Goal: Task Accomplishment & Management: Use online tool/utility

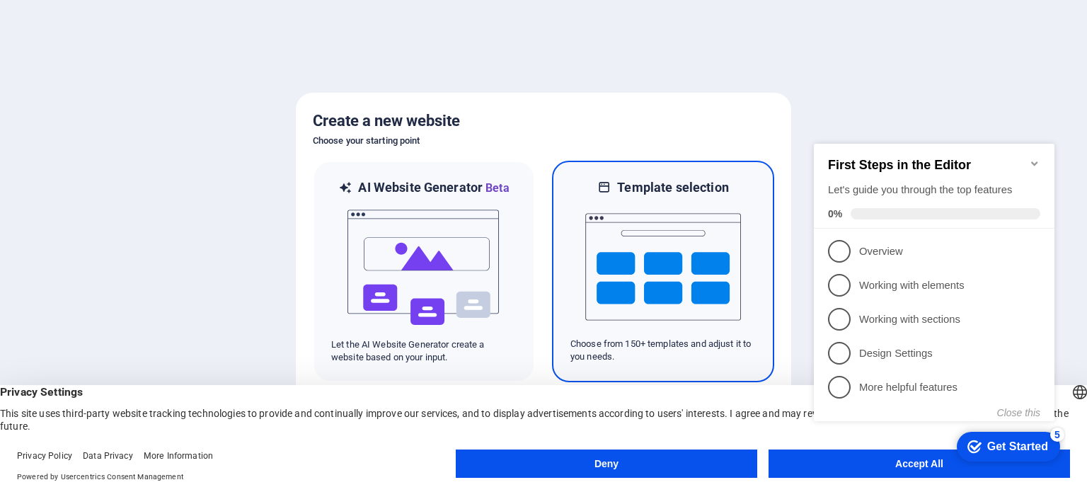
click at [624, 251] on img at bounding box center [663, 267] width 156 height 142
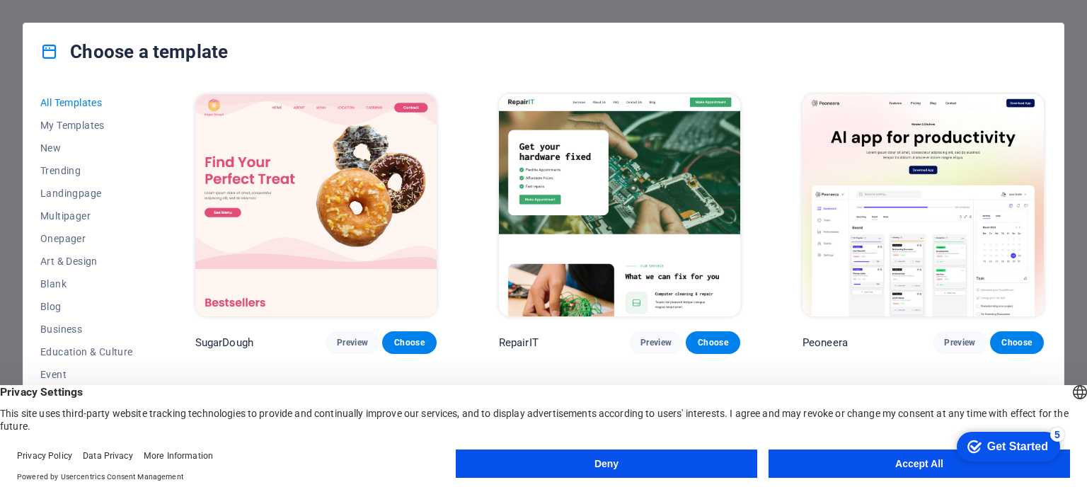
click at [863, 461] on button "Accept All" at bounding box center [918, 463] width 301 height 28
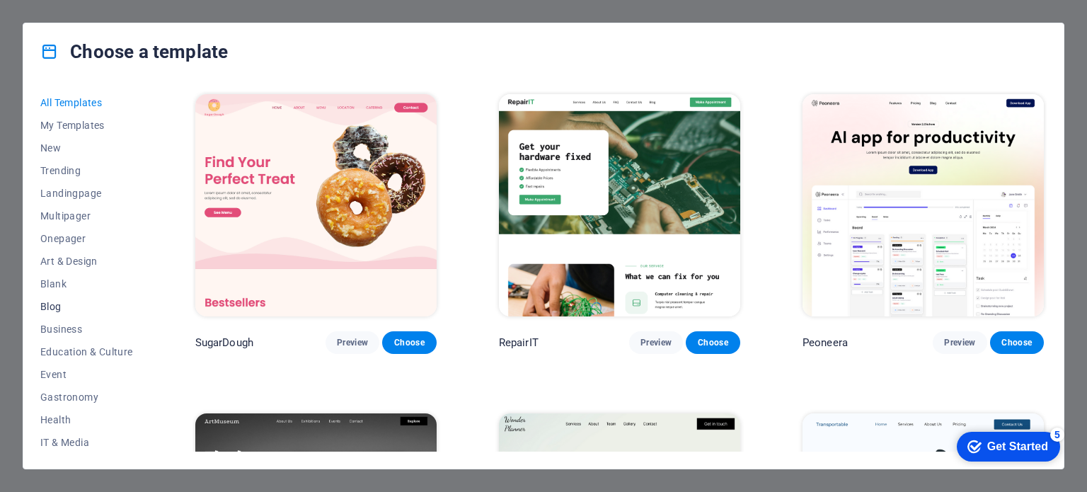
click at [48, 306] on span "Blog" at bounding box center [86, 306] width 93 height 11
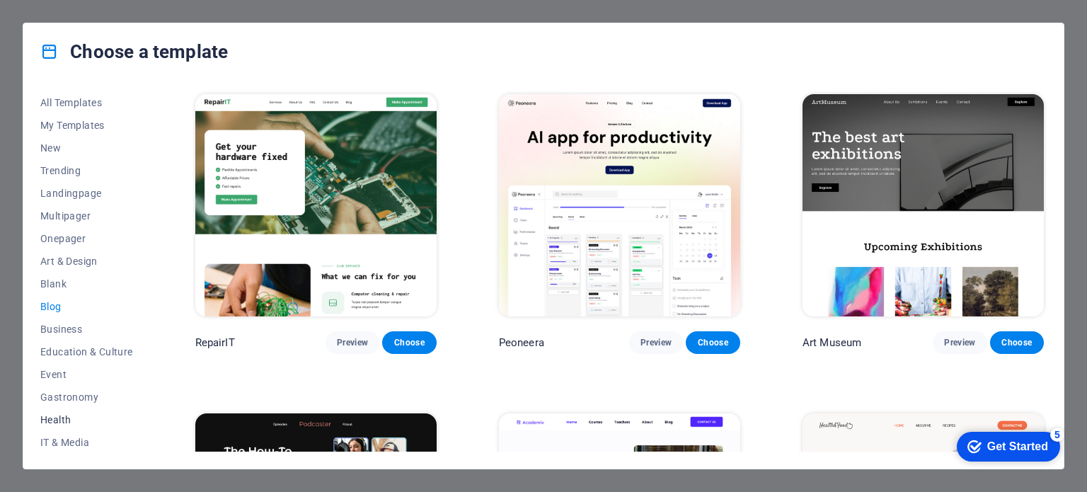
click at [62, 421] on span "Health" at bounding box center [86, 419] width 93 height 11
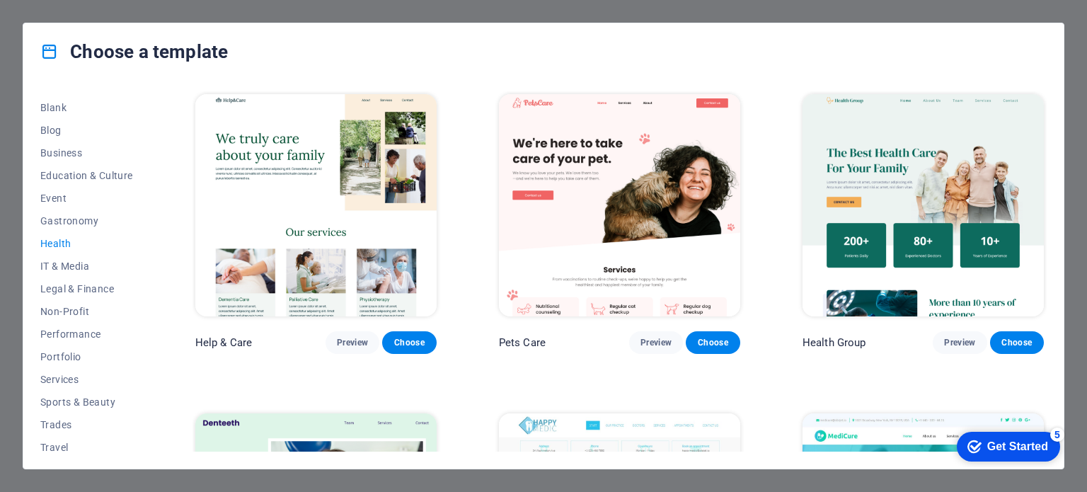
scroll to position [202, 0]
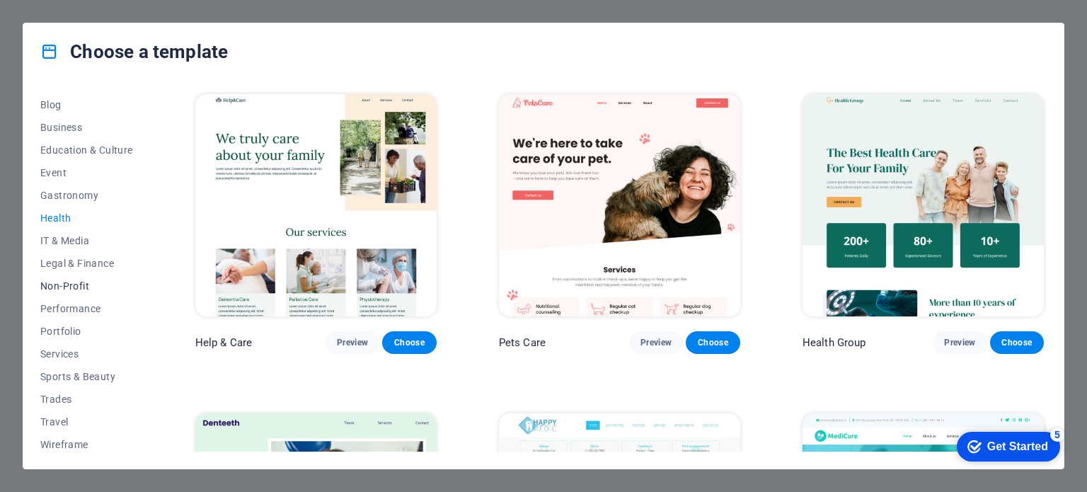
click at [74, 287] on span "Non-Profit" at bounding box center [86, 285] width 93 height 11
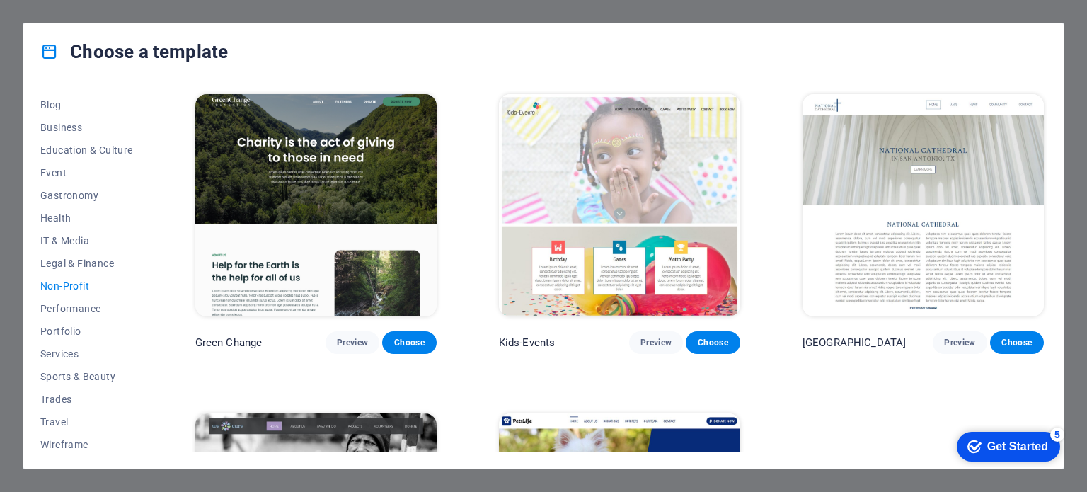
drag, startPoint x: 151, startPoint y: 304, endPoint x: 153, endPoint y: 177, distance: 127.4
click at [153, 177] on div "All Templates My Templates New Trending Landingpage Multipager Onepager Art & D…" at bounding box center [543, 274] width 1040 height 388
click at [48, 103] on span "Blog" at bounding box center [86, 104] width 93 height 11
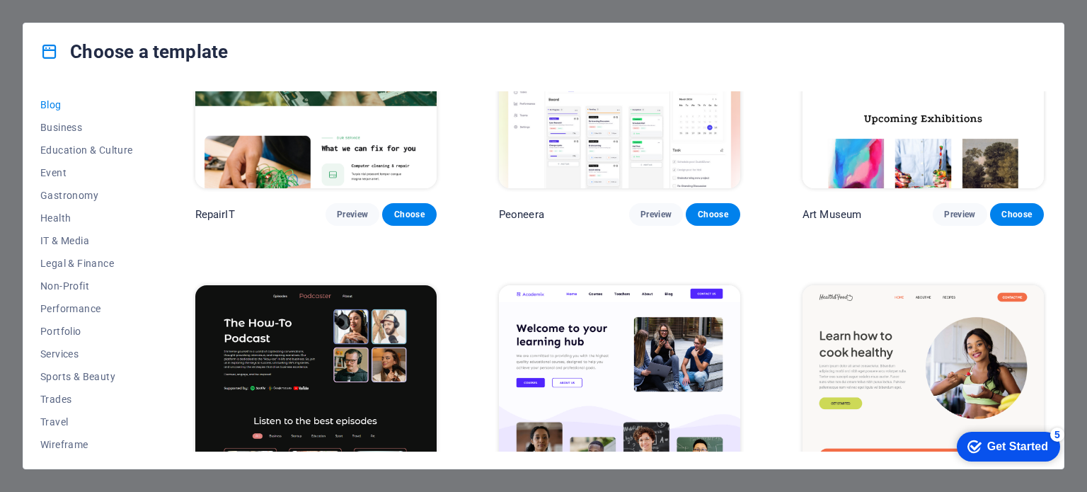
scroll to position [0, 0]
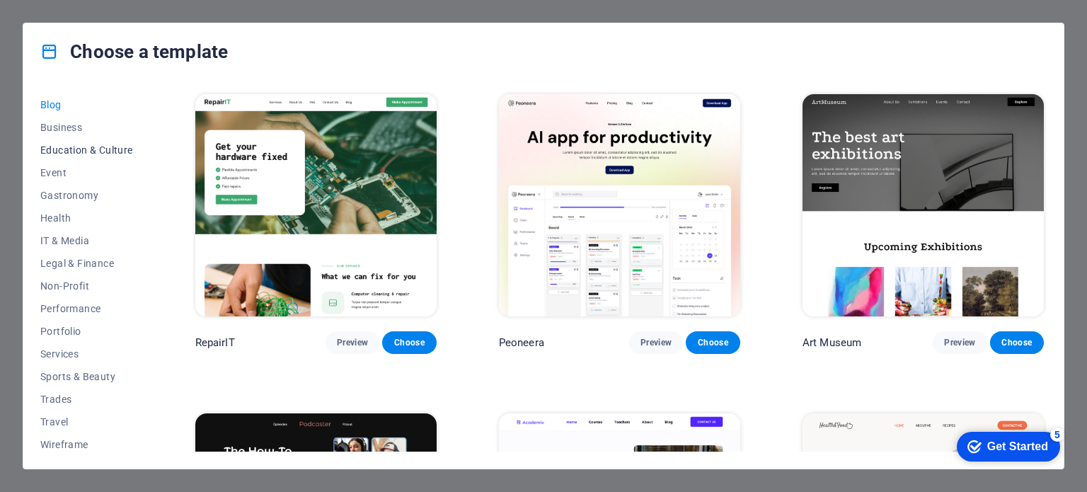
click at [57, 146] on span "Education & Culture" at bounding box center [86, 149] width 93 height 11
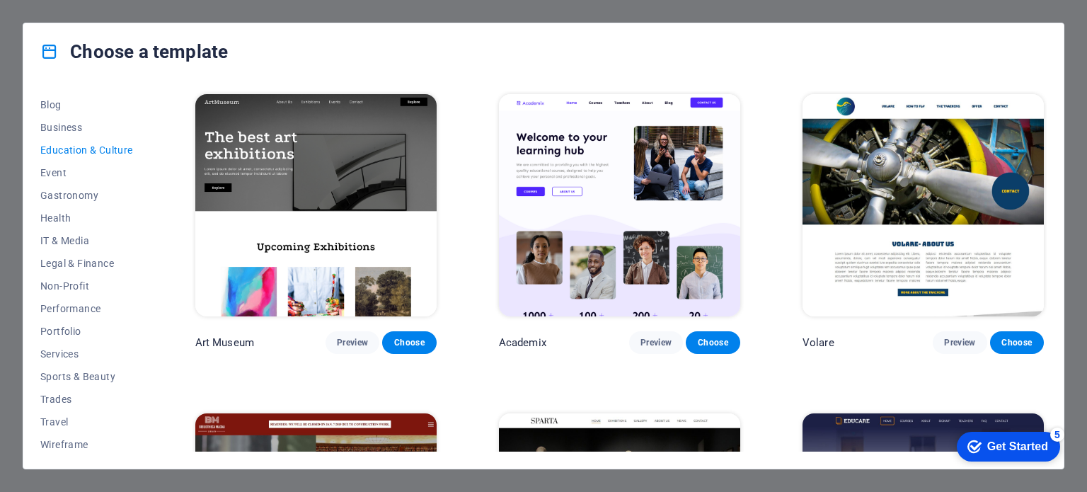
drag, startPoint x: 1047, startPoint y: 154, endPoint x: 1050, endPoint y: 203, distance: 49.0
click at [1050, 203] on div "All Templates My Templates New Trending Landingpage Multipager Onepager Art & D…" at bounding box center [543, 274] width 1040 height 388
click at [993, 243] on img at bounding box center [922, 205] width 241 height 222
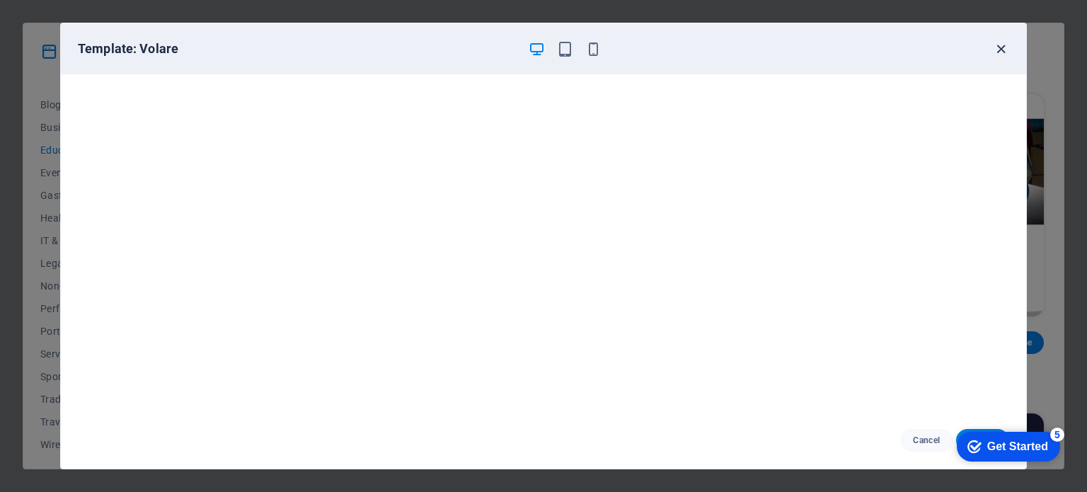
click at [997, 50] on icon "button" at bounding box center [1001, 49] width 16 height 16
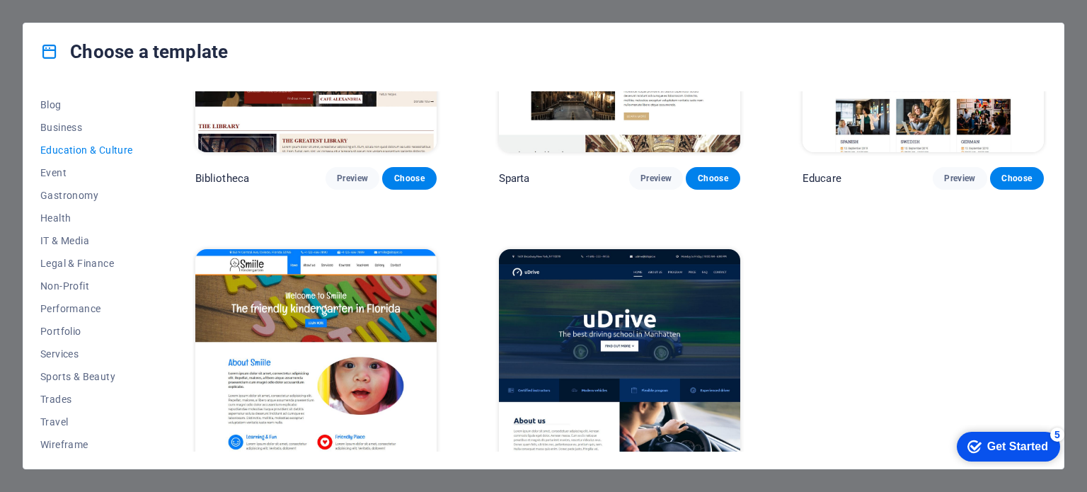
scroll to position [536, 0]
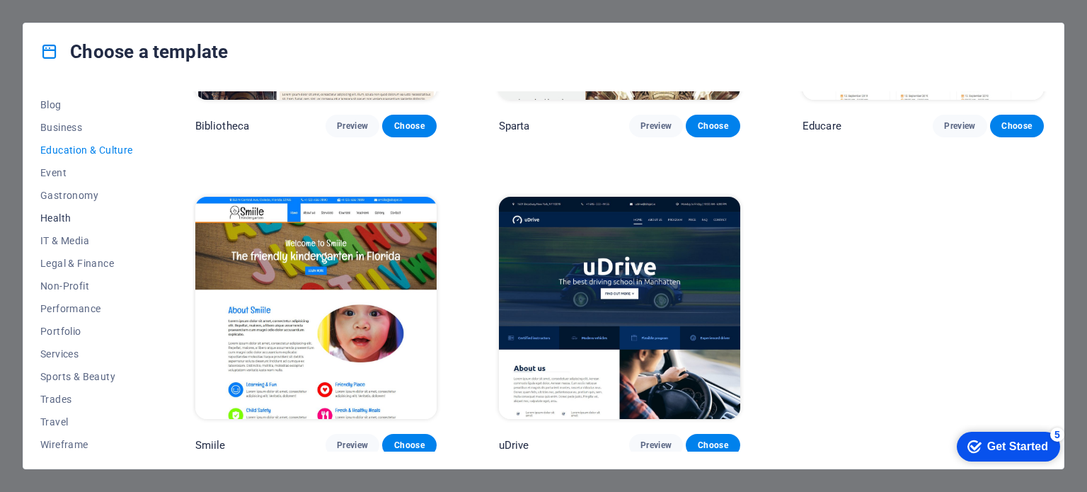
click at [57, 217] on span "Health" at bounding box center [86, 217] width 93 height 11
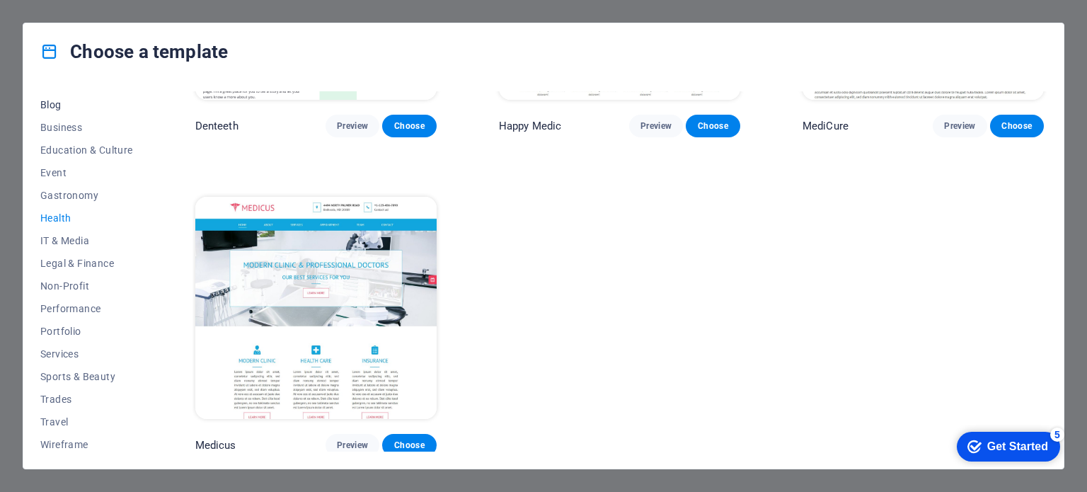
click at [53, 99] on span "Blog" at bounding box center [86, 104] width 93 height 11
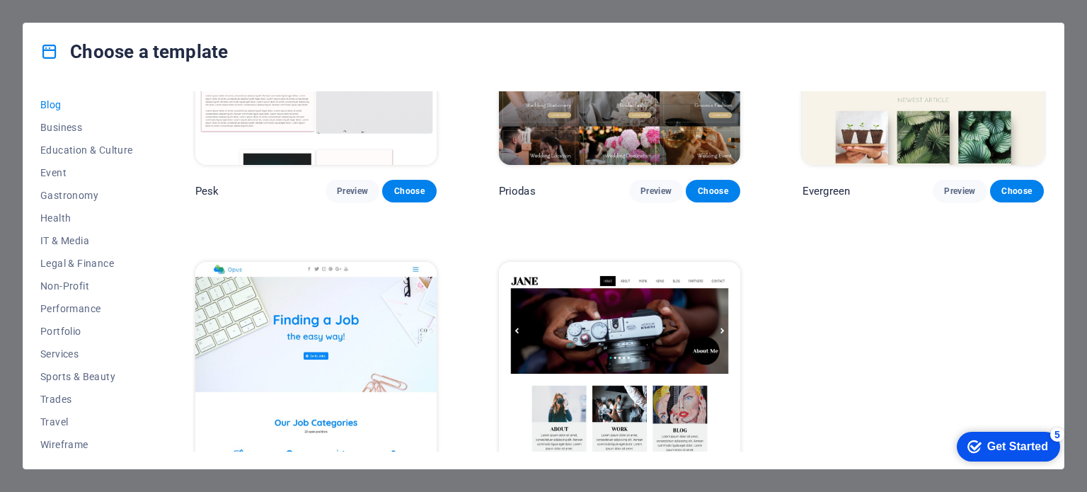
scroll to position [2126, 0]
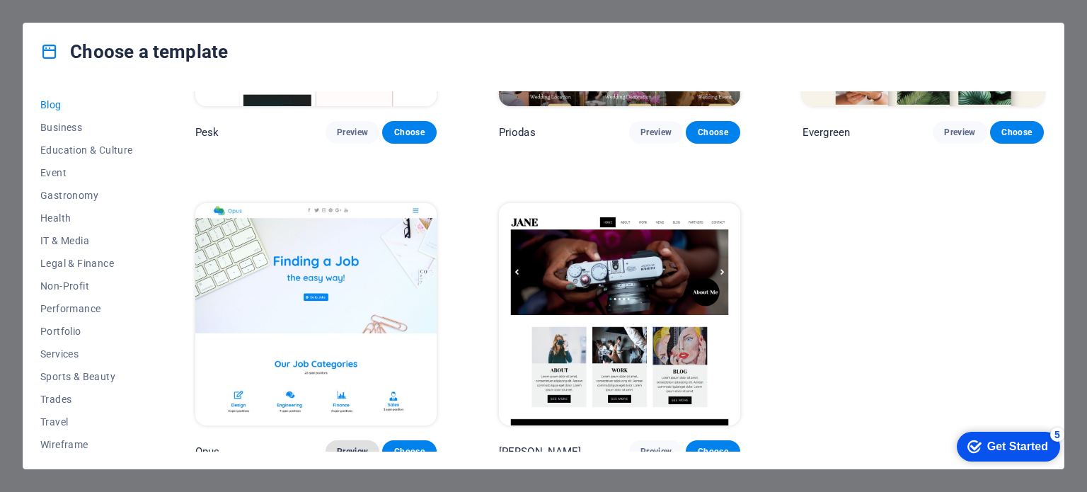
click at [348, 446] on span "Preview" at bounding box center [352, 451] width 31 height 11
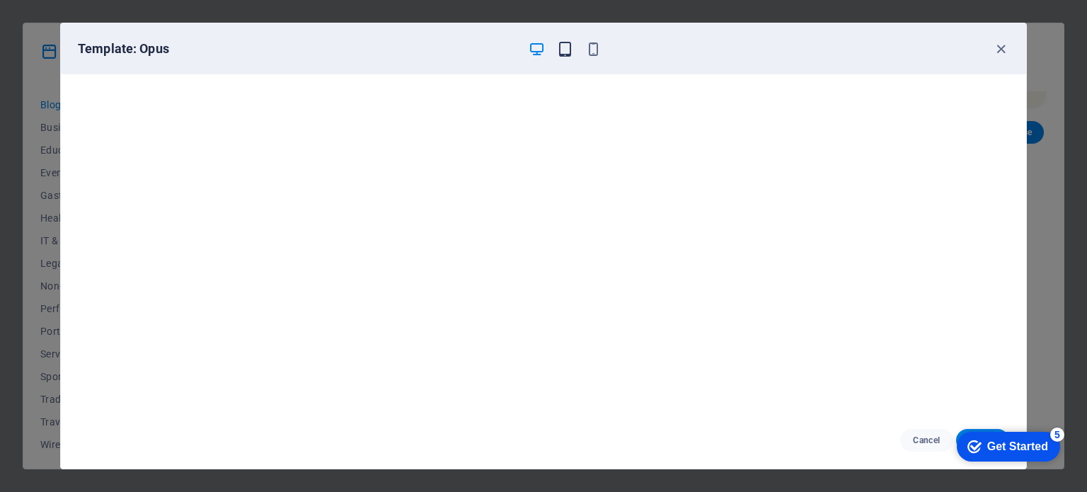
click at [565, 52] on icon "button" at bounding box center [565, 49] width 16 height 16
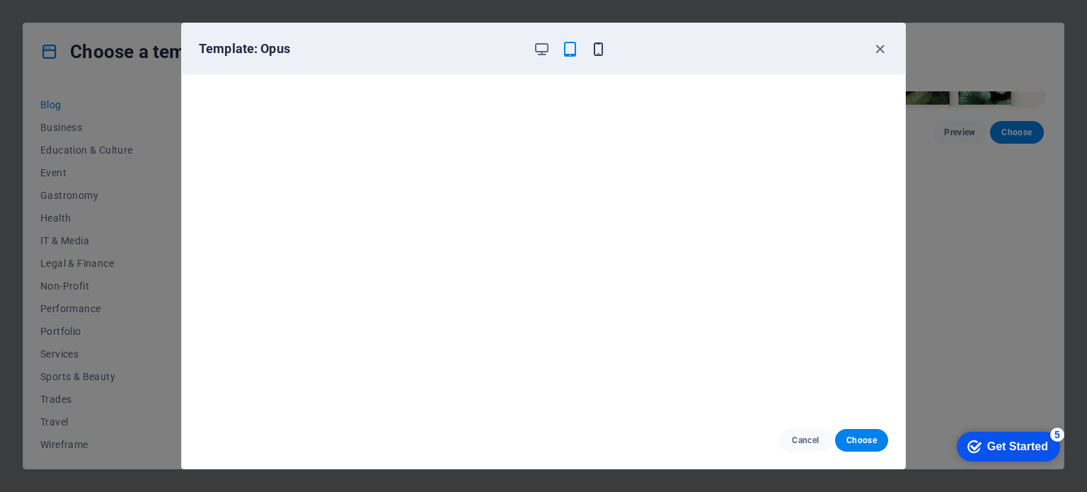
click at [592, 52] on icon "button" at bounding box center [598, 49] width 16 height 16
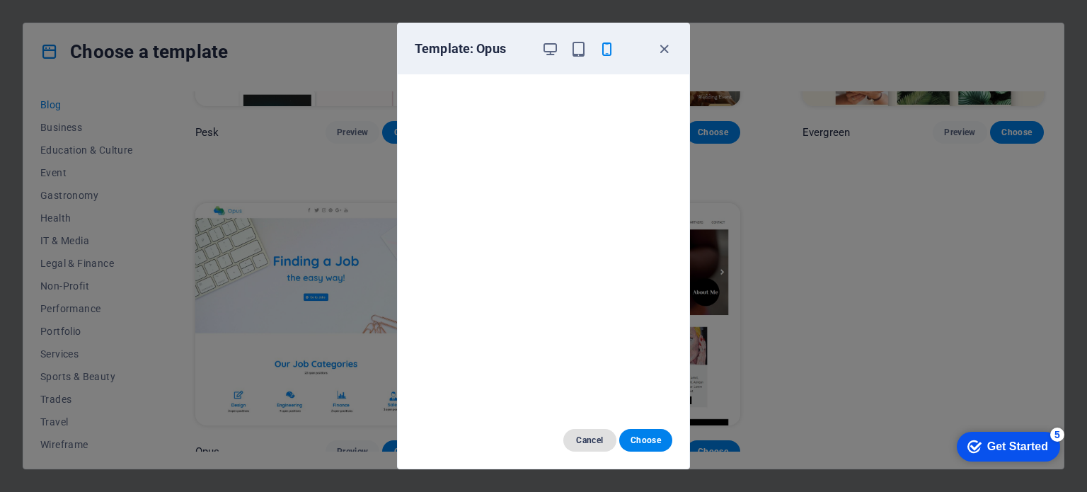
click at [598, 445] on span "Cancel" at bounding box center [590, 439] width 30 height 11
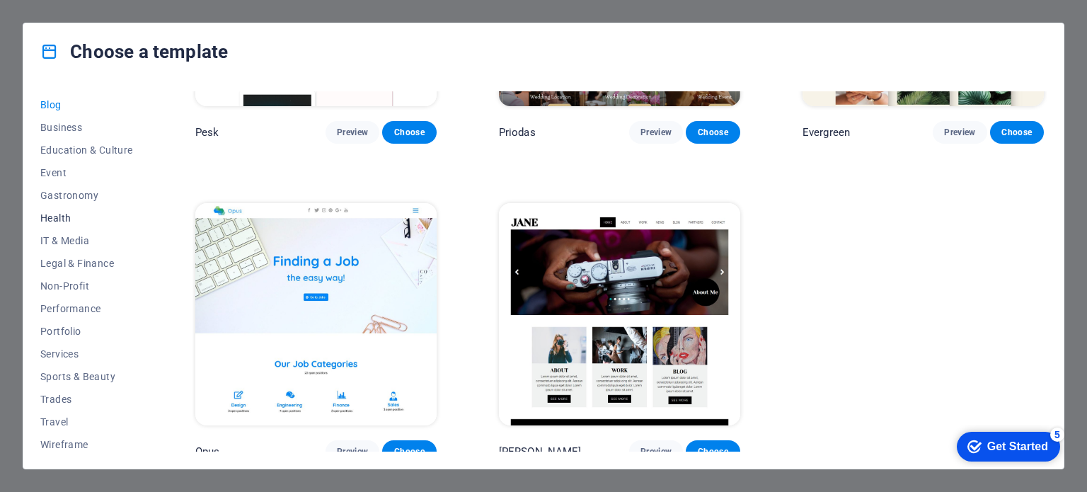
click at [49, 221] on span "Health" at bounding box center [86, 217] width 93 height 11
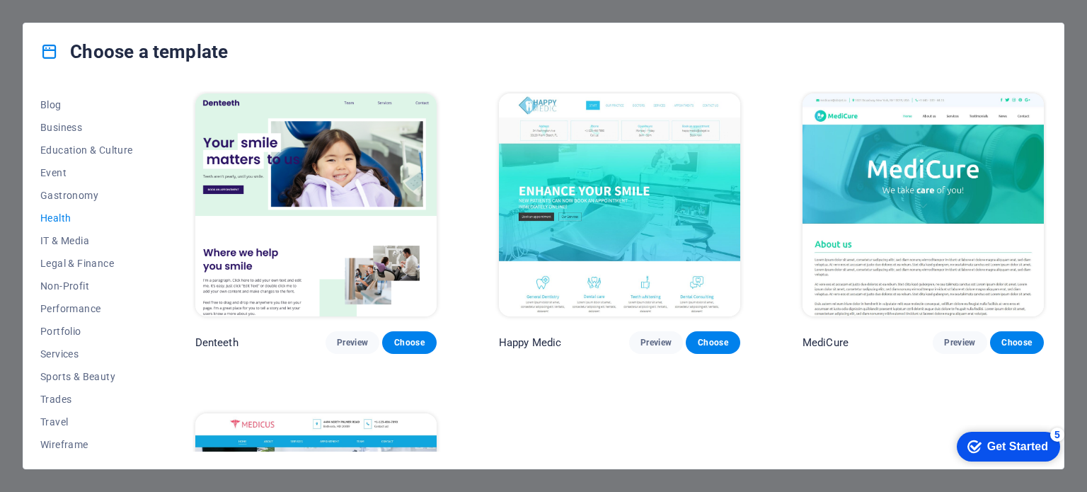
scroll to position [323, 0]
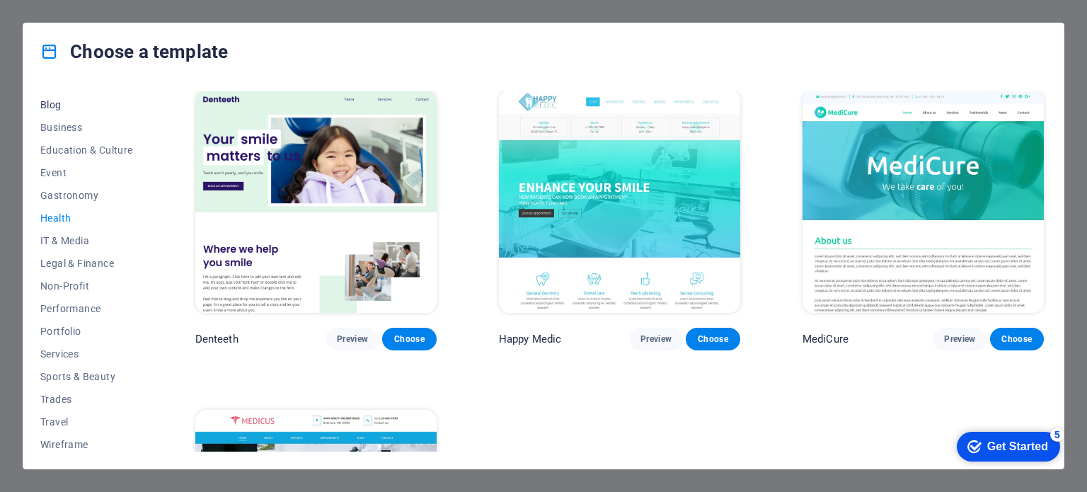
click at [47, 108] on span "Blog" at bounding box center [86, 104] width 93 height 11
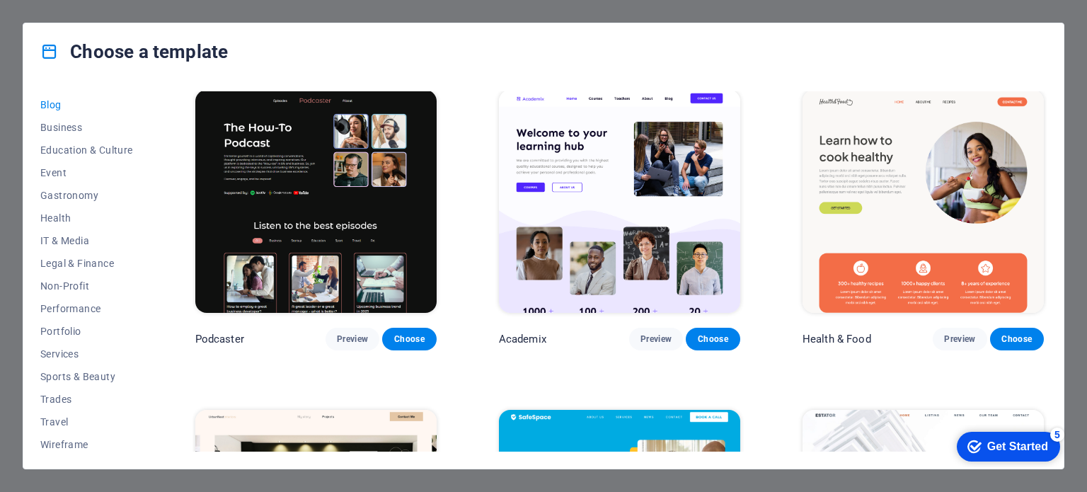
drag, startPoint x: 1049, startPoint y: 166, endPoint x: 1052, endPoint y: 195, distance: 29.2
click at [1052, 195] on div "All Templates My Templates New Trending Landingpage Multipager Onepager Art & D…" at bounding box center [543, 274] width 1040 height 388
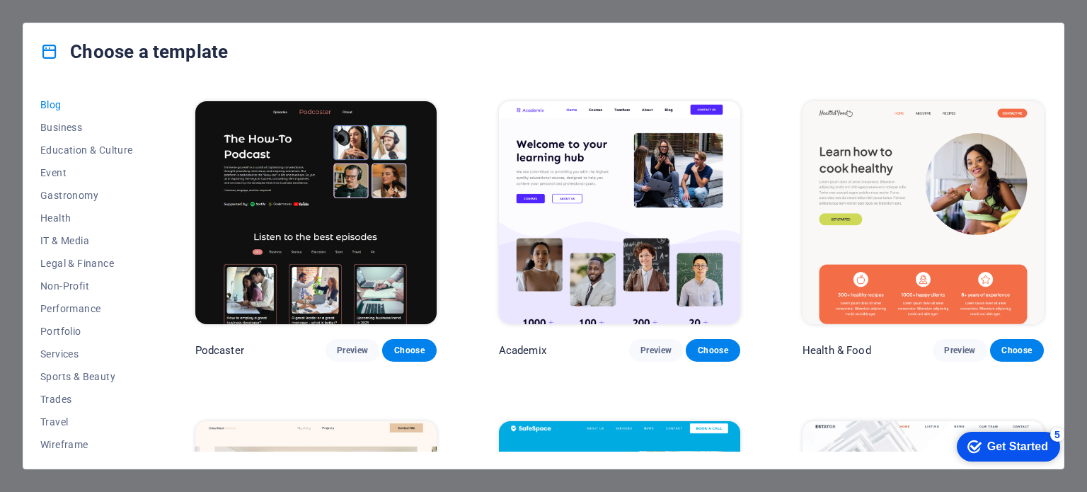
scroll to position [316, 0]
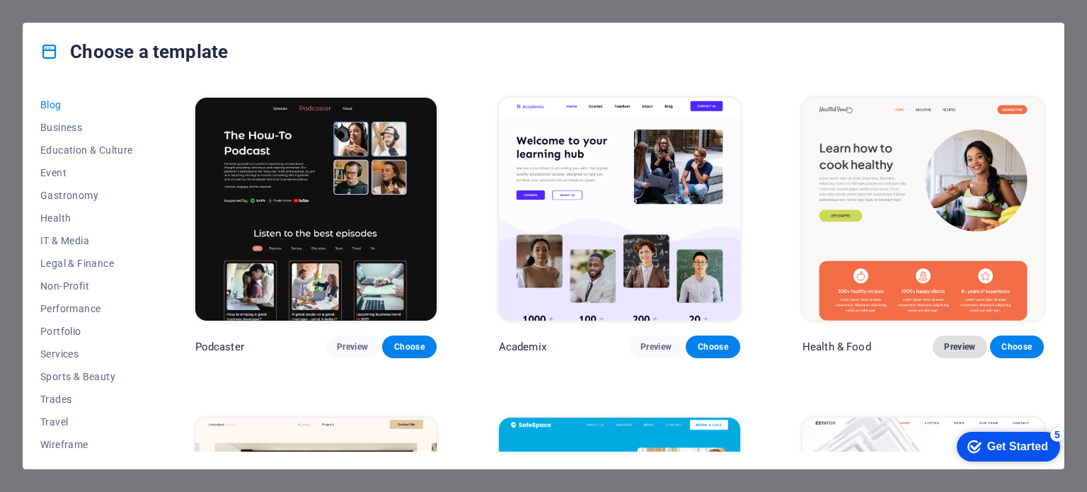
click at [962, 345] on span "Preview" at bounding box center [959, 346] width 31 height 11
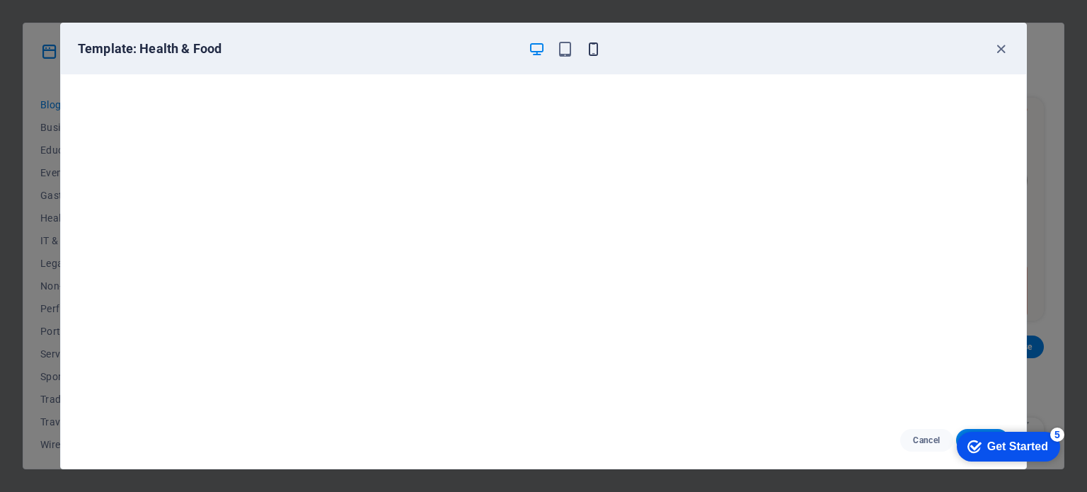
click at [592, 43] on icon "button" at bounding box center [593, 49] width 16 height 16
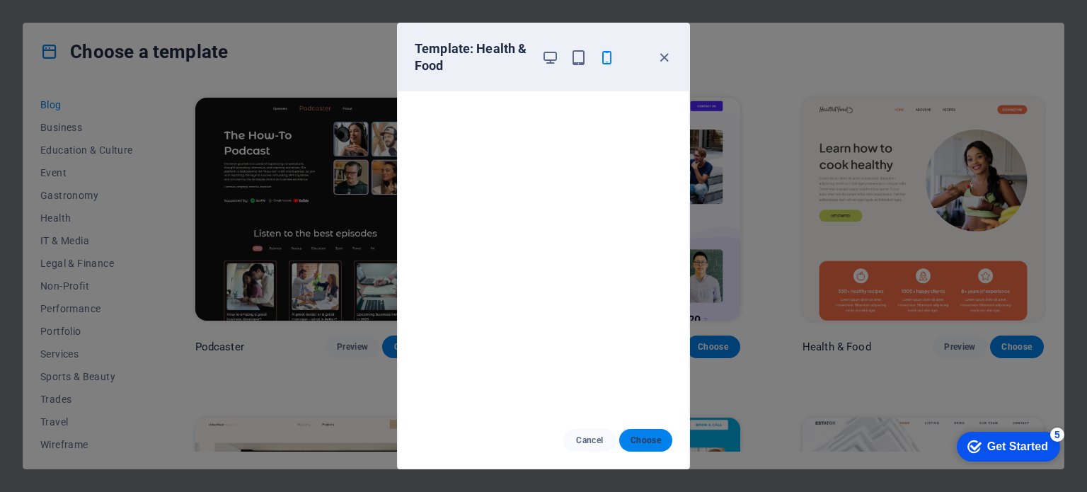
click at [639, 449] on button "Choose" at bounding box center [645, 440] width 53 height 23
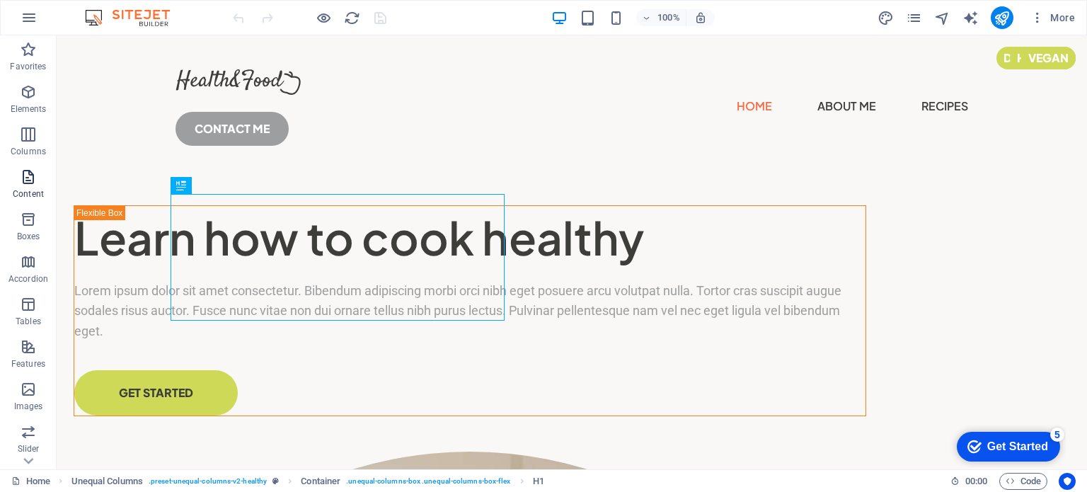
click at [30, 180] on icon "button" at bounding box center [28, 176] width 17 height 17
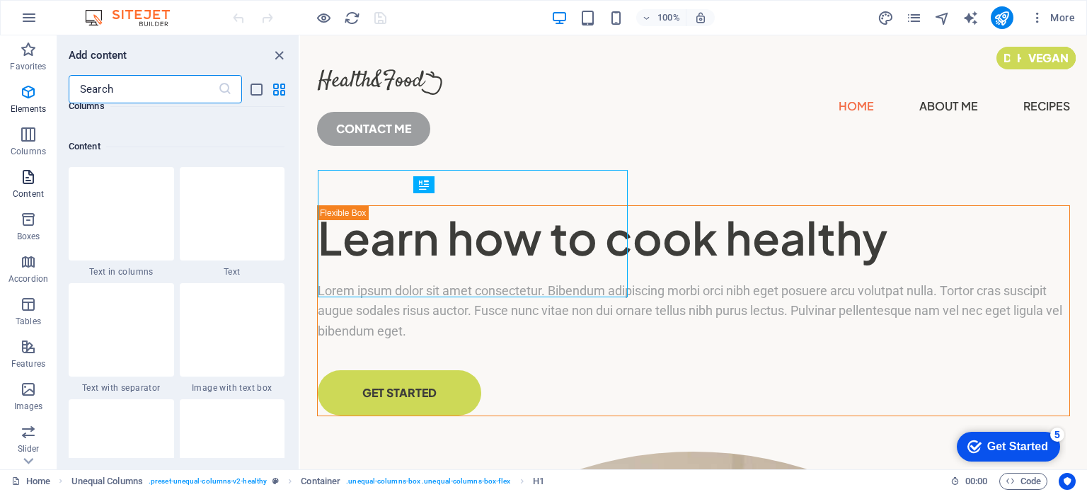
scroll to position [2476, 0]
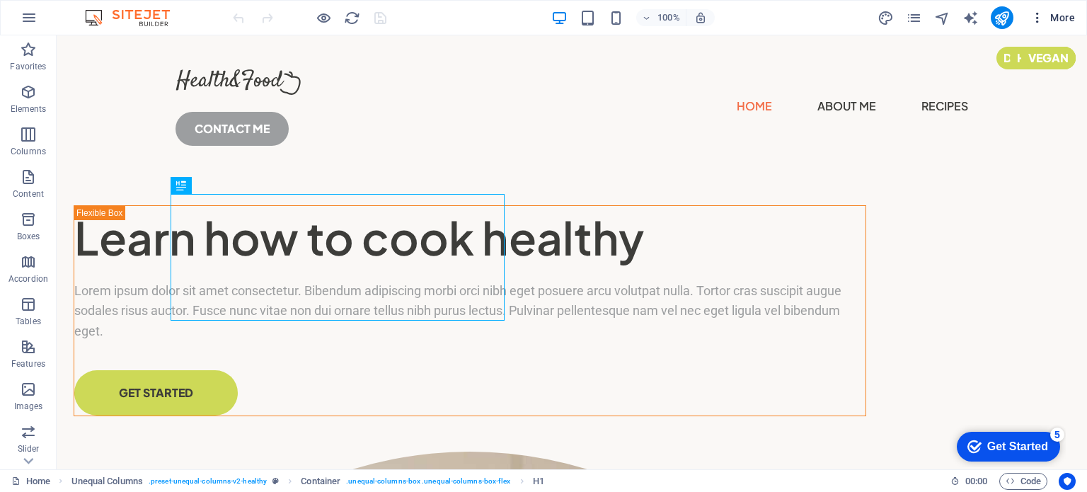
click at [1019, 23] on span "More" at bounding box center [992, 22] width 54 height 23
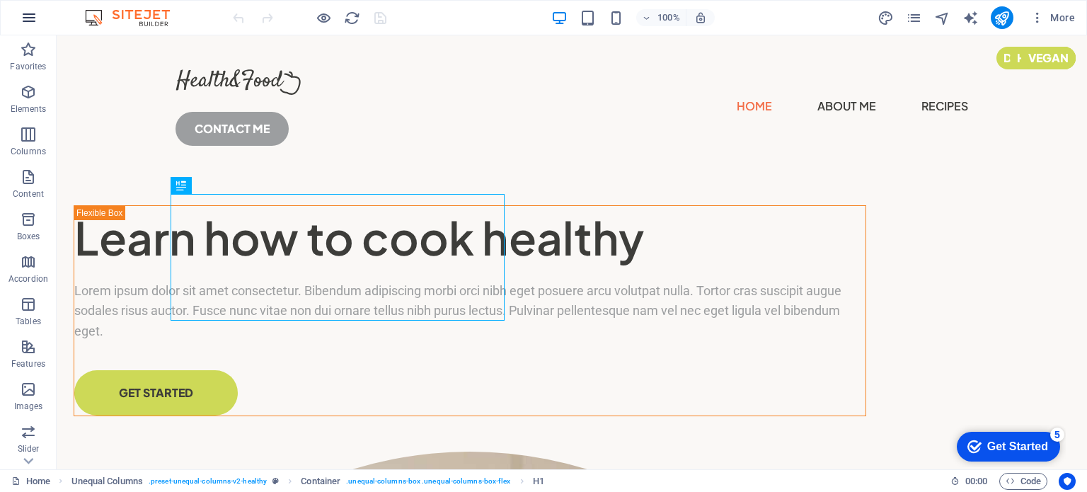
click at [29, 25] on icon "button" at bounding box center [29, 17] width 17 height 17
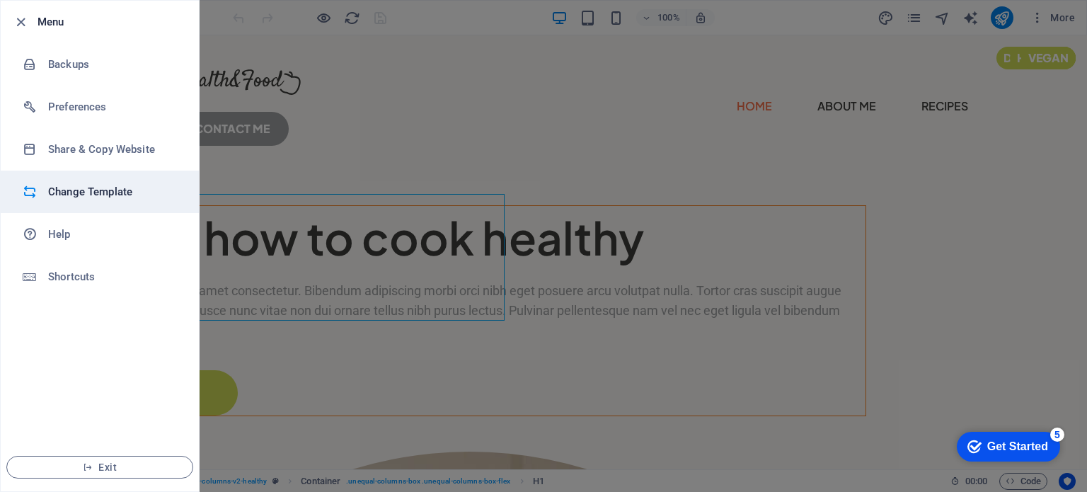
click at [0, 0] on h6 "Change Template" at bounding box center [0, 0] width 0 height 0
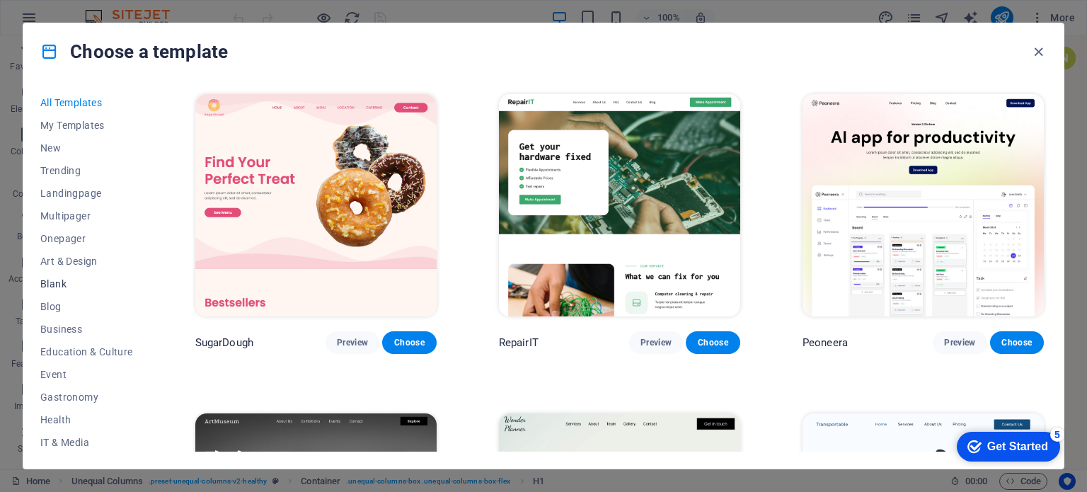
click at [68, 282] on span "Blank" at bounding box center [86, 283] width 93 height 11
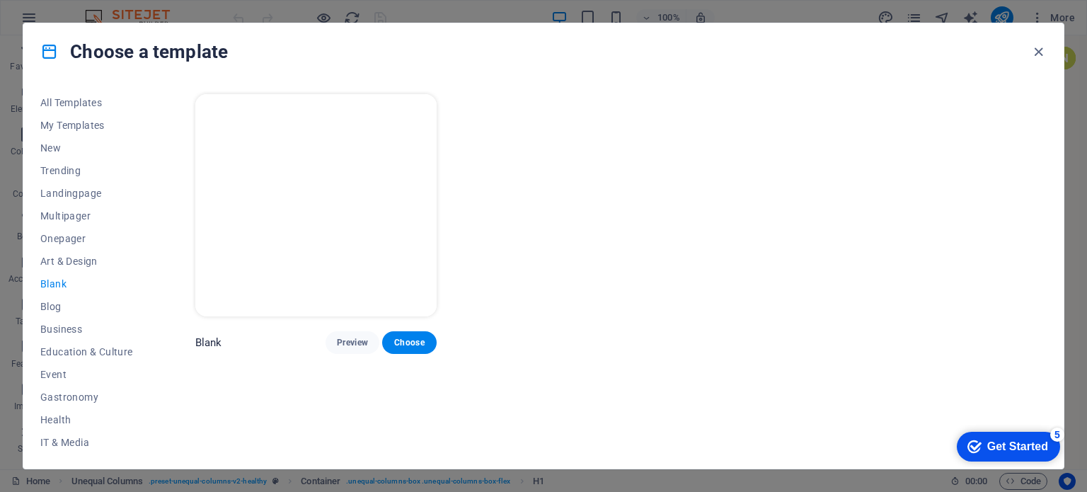
scroll to position [205, 0]
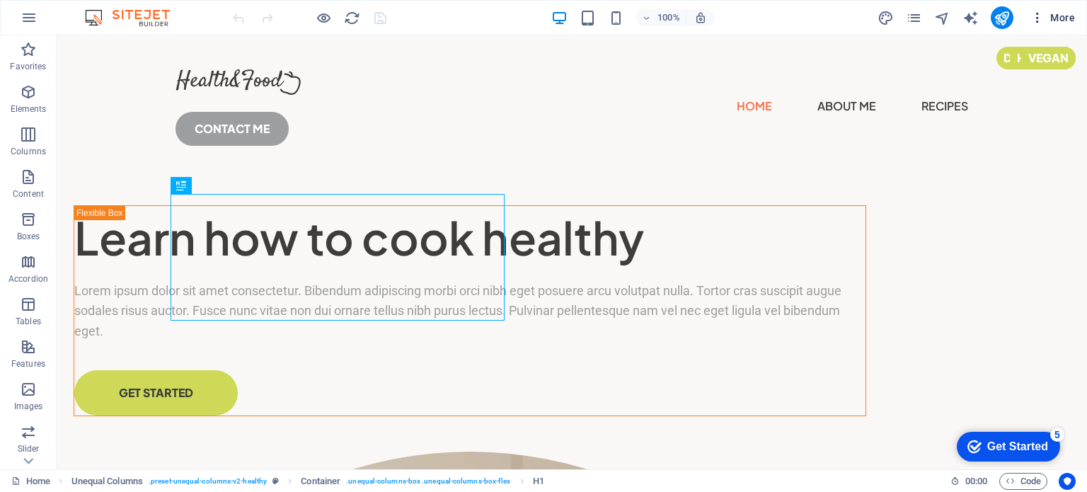
click at [0, 0] on icon "button" at bounding box center [0, 0] width 0 height 0
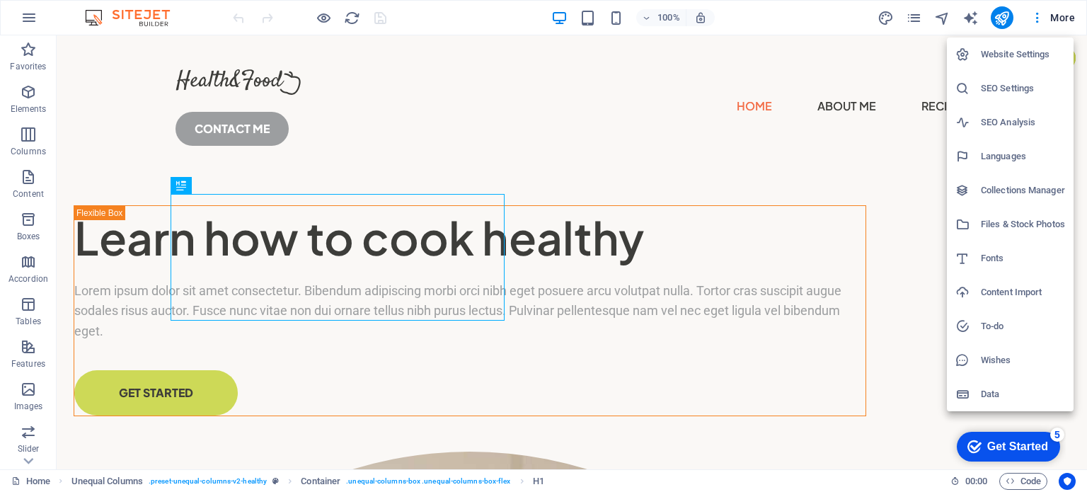
click at [21, 16] on div at bounding box center [543, 246] width 1087 height 492
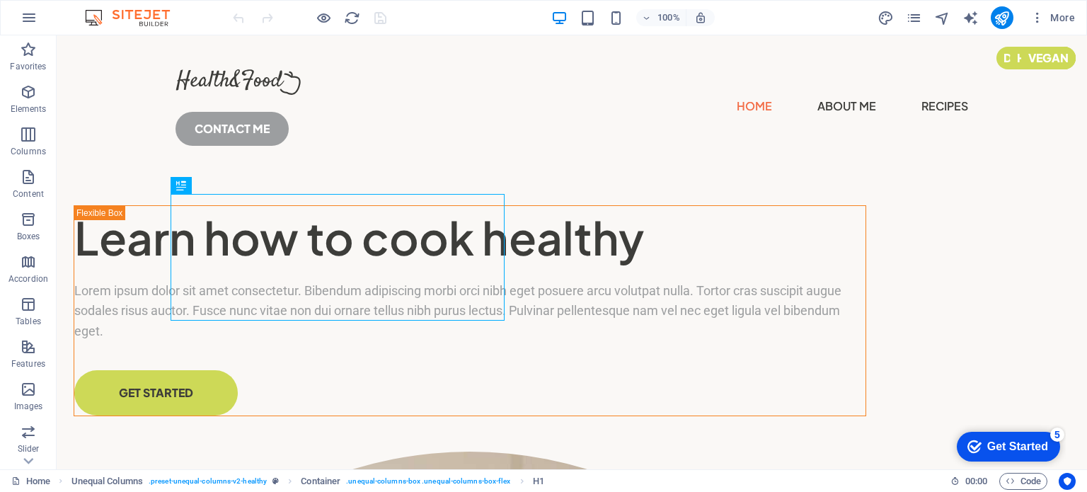
click at [21, 16] on icon "button" at bounding box center [29, 17] width 17 height 17
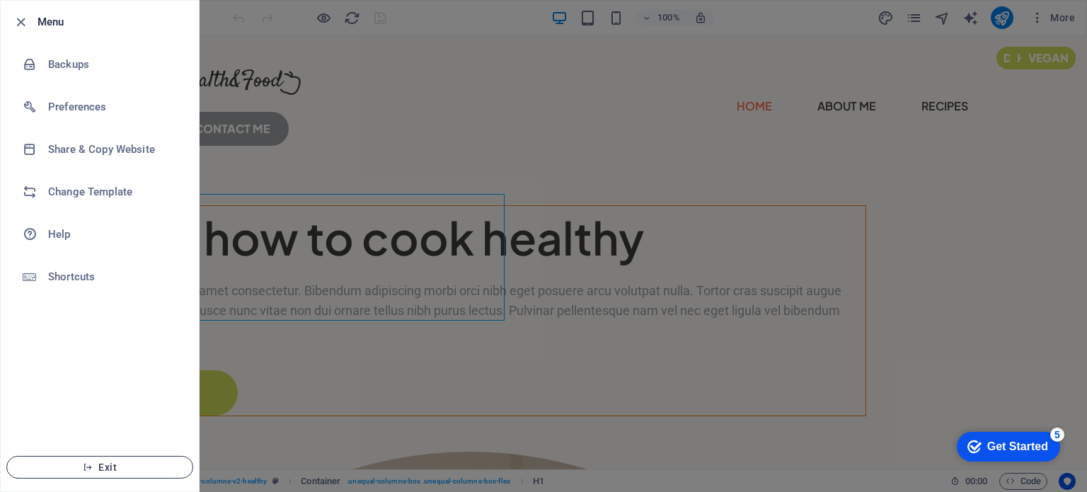
click at [105, 466] on span "Exit" at bounding box center [99, 466] width 163 height 11
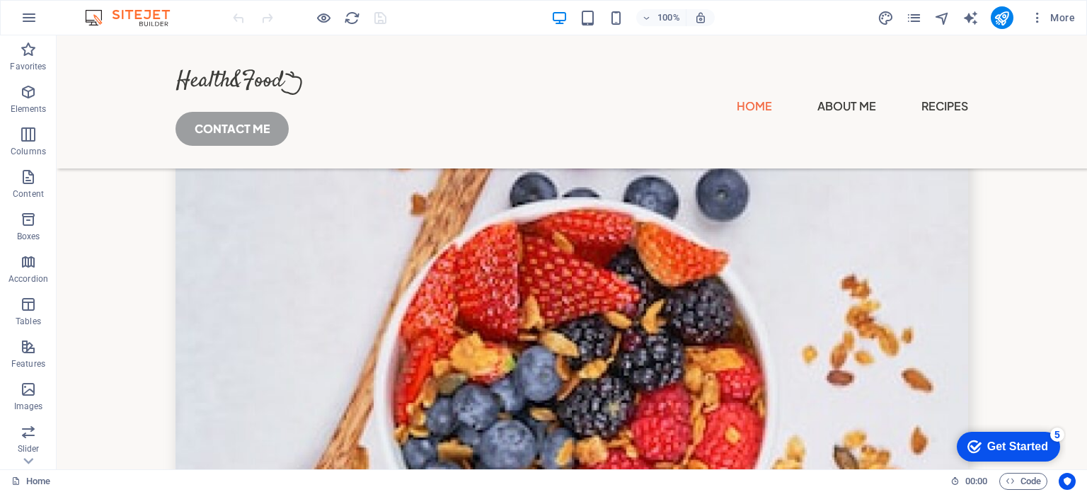
scroll to position [4795, 0]
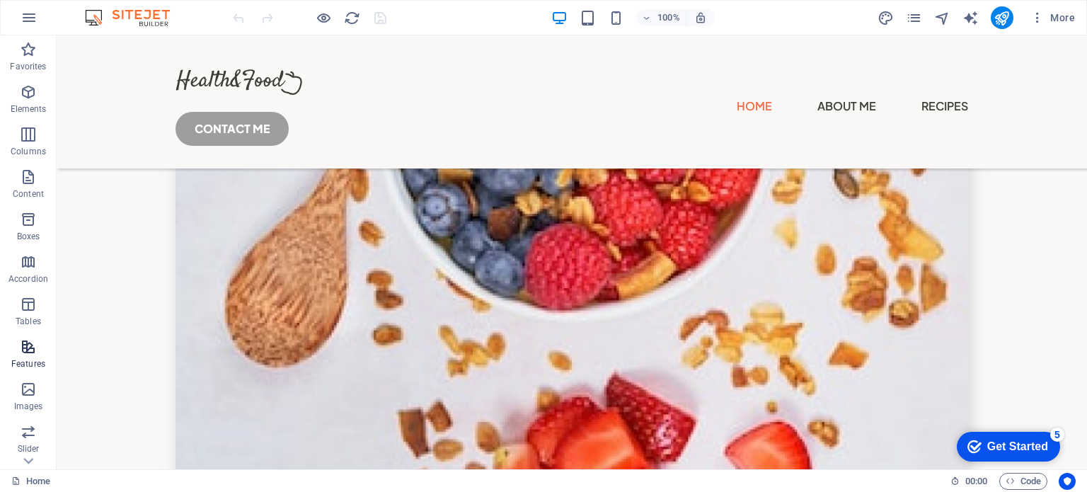
click at [33, 357] on span "Features" at bounding box center [28, 355] width 57 height 34
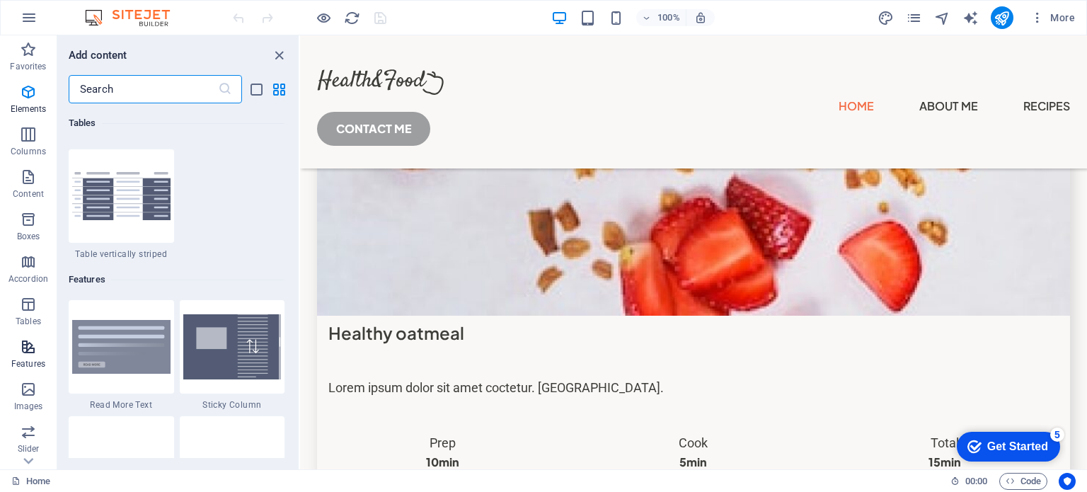
scroll to position [5516, 0]
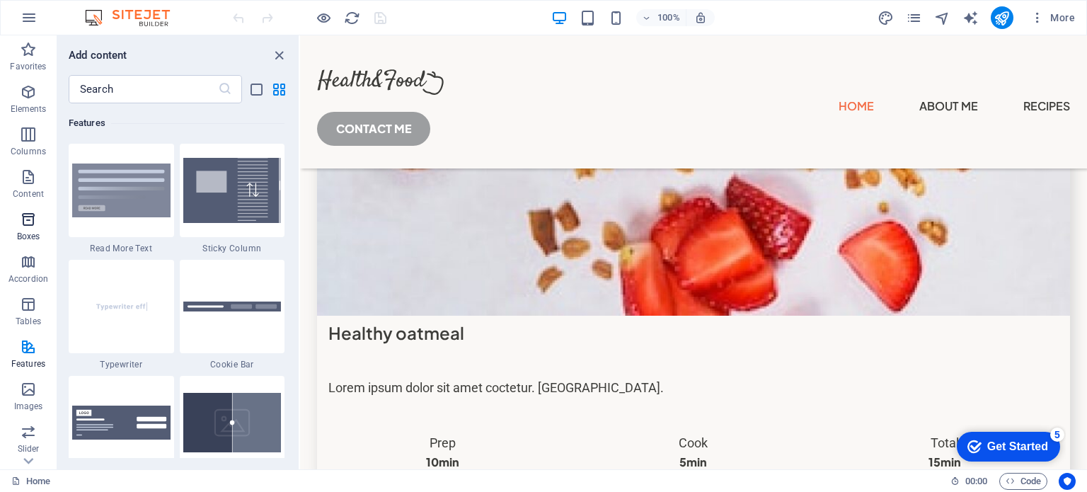
click at [30, 223] on icon "button" at bounding box center [28, 219] width 17 height 17
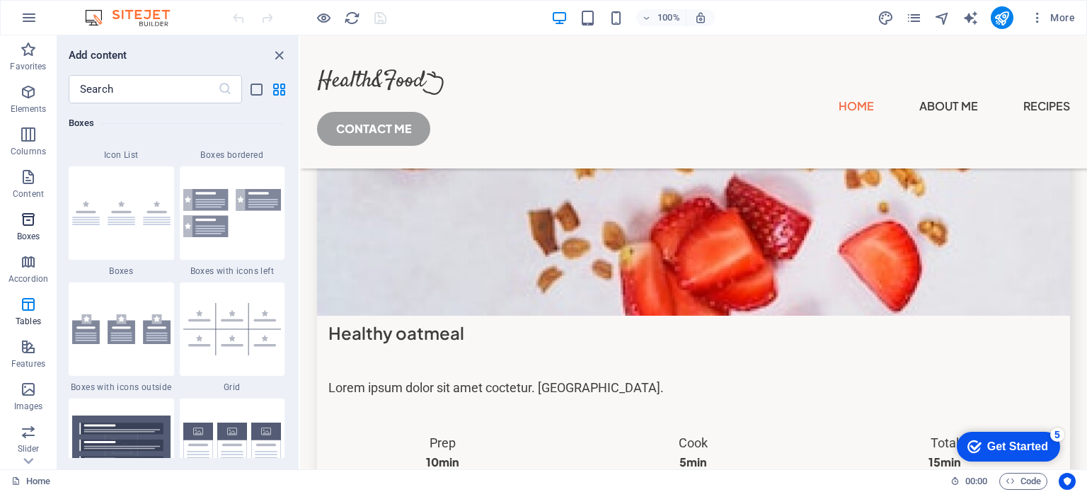
scroll to position [3903, 0]
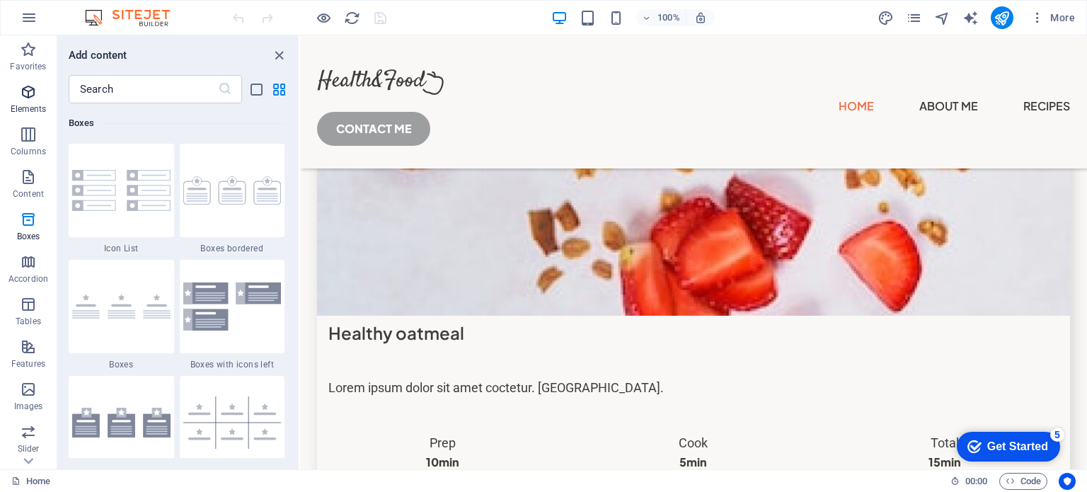
click at [20, 104] on p "Elements" at bounding box center [29, 108] width 36 height 11
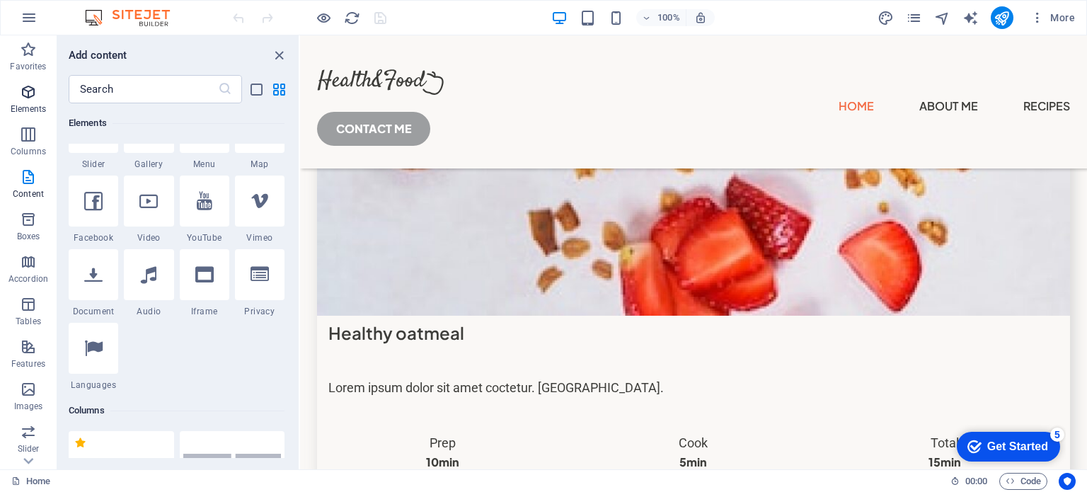
scroll to position [150, 0]
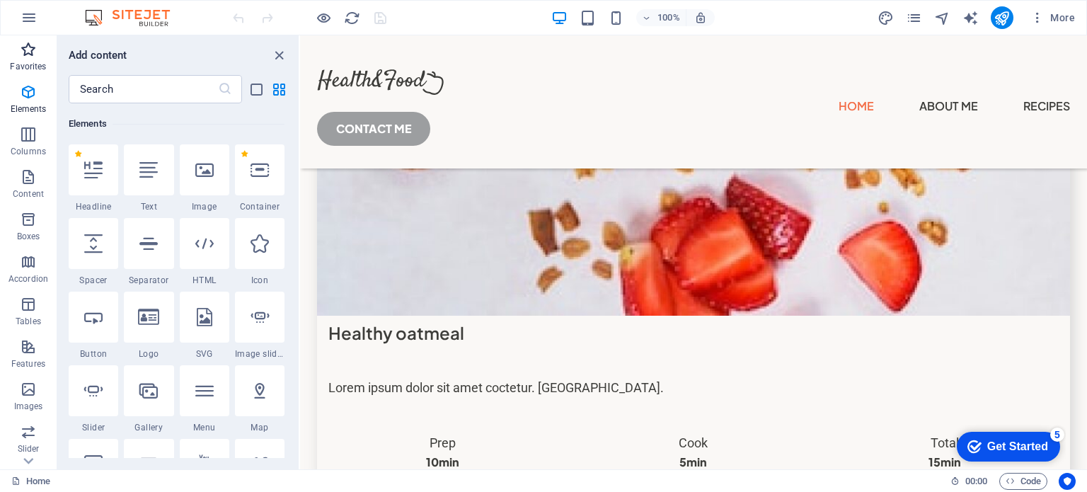
click at [30, 47] on icon "button" at bounding box center [28, 49] width 17 height 17
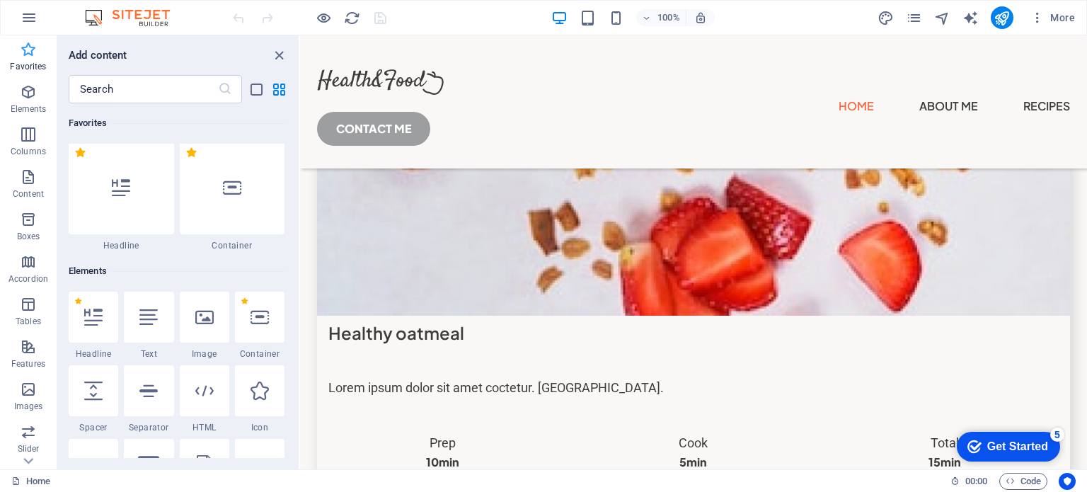
scroll to position [0, 0]
click at [0, 0] on icon "button" at bounding box center [0, 0] width 0 height 0
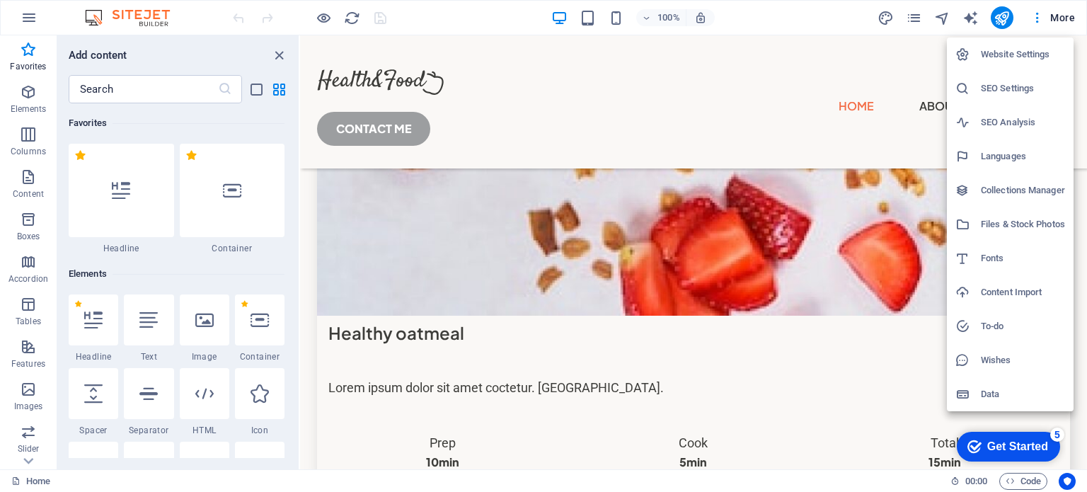
click at [113, 13] on div at bounding box center [543, 246] width 1087 height 492
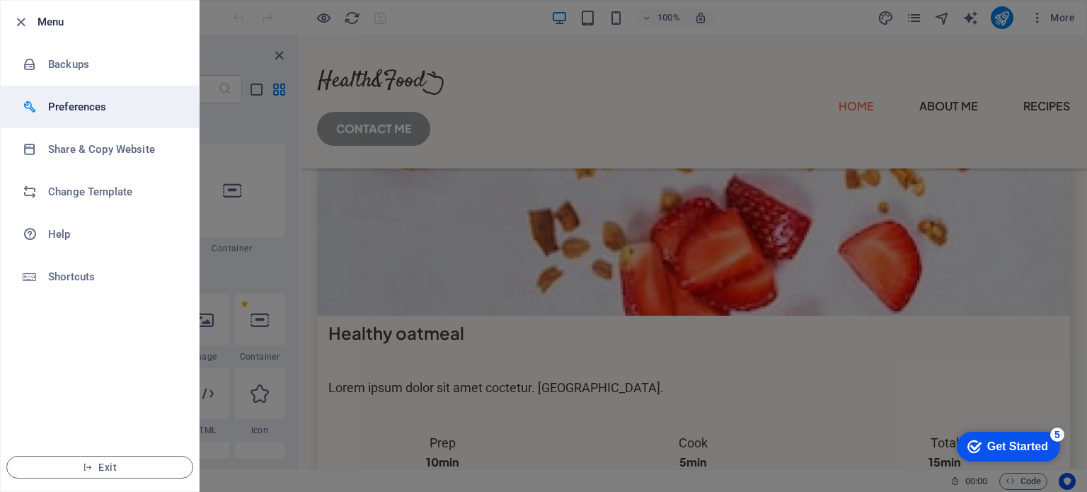
click at [74, 110] on h6 "Preferences" at bounding box center [113, 106] width 131 height 17
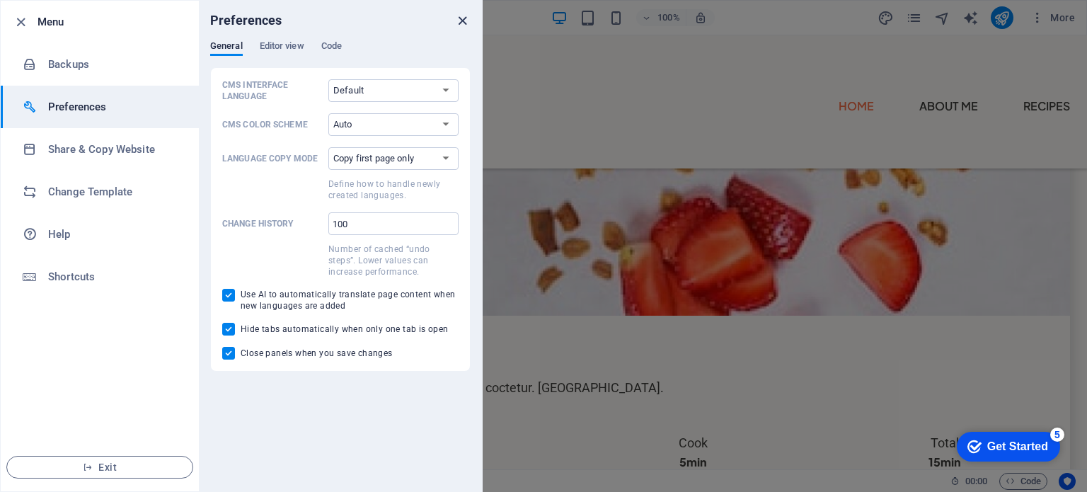
click at [466, 21] on icon "close" at bounding box center [462, 21] width 16 height 16
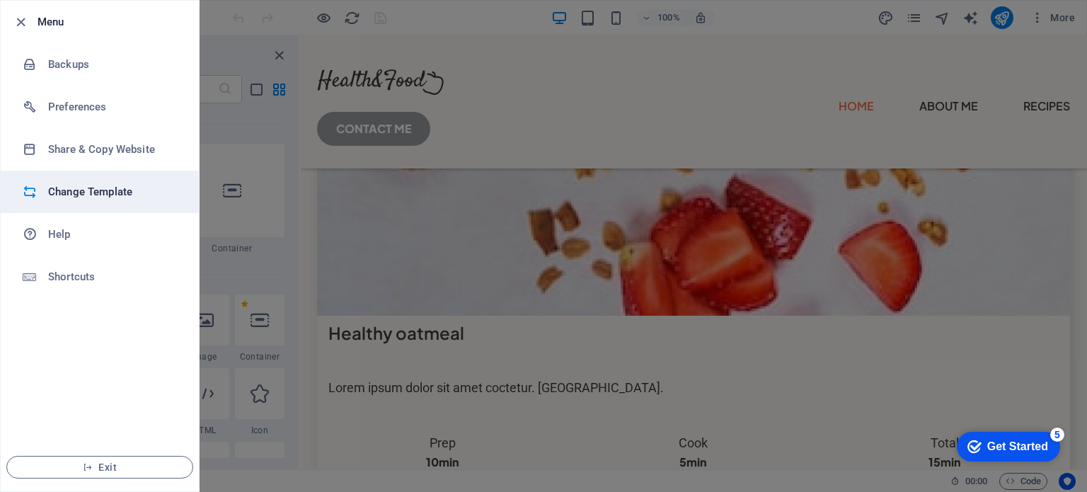
click at [105, 182] on li "Change Template" at bounding box center [100, 192] width 198 height 42
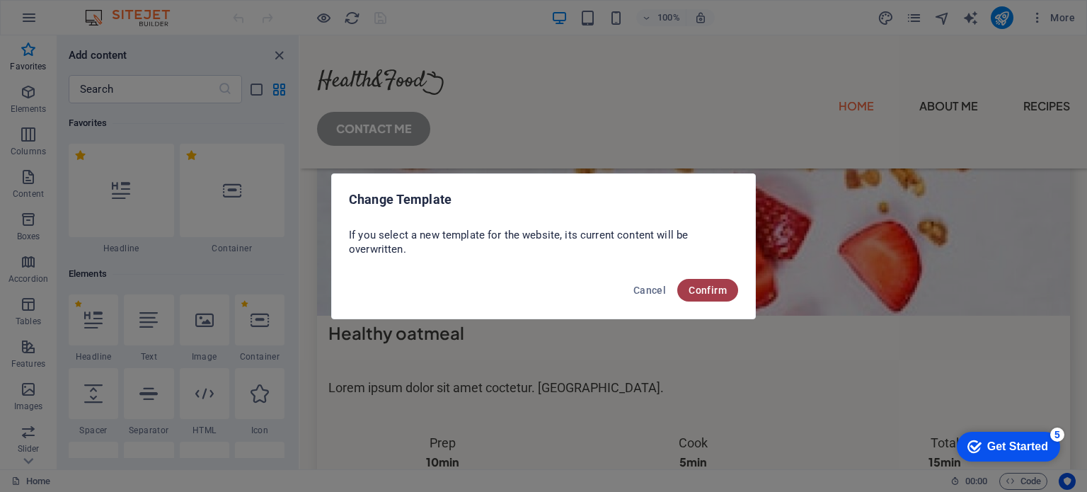
click at [694, 292] on span "Confirm" at bounding box center [708, 289] width 38 height 11
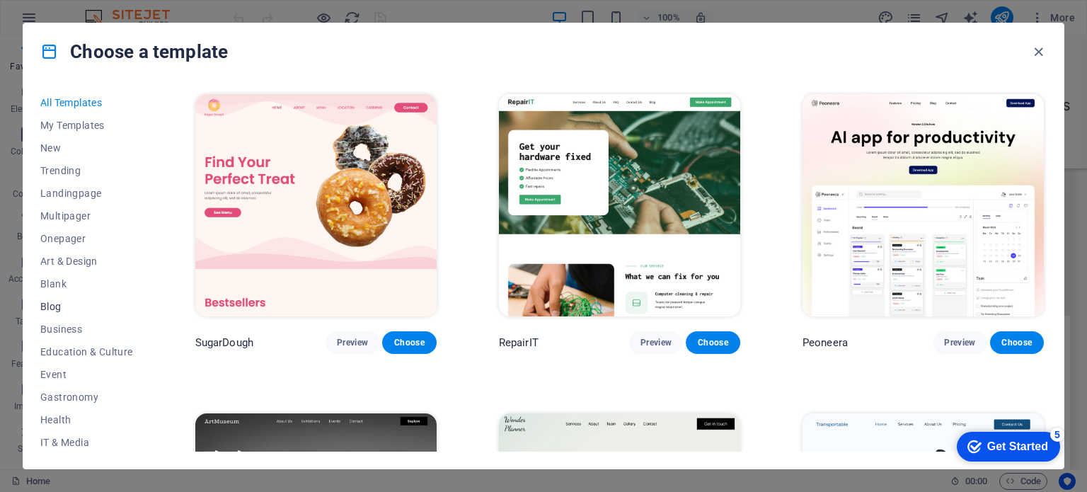
click at [51, 305] on span "Blog" at bounding box center [86, 306] width 93 height 11
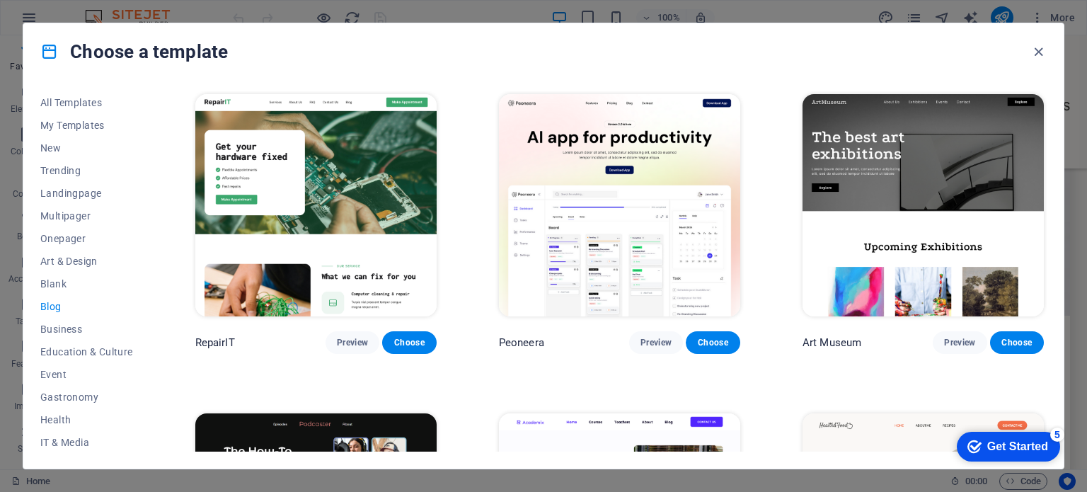
drag, startPoint x: 1047, startPoint y: 121, endPoint x: 1042, endPoint y: 234, distance: 113.4
click at [1042, 234] on div "All Templates My Templates New Trending Landingpage Multipager Onepager Art & D…" at bounding box center [543, 274] width 1040 height 388
click at [1042, 234] on div "Art Museum Preview Choose" at bounding box center [923, 222] width 247 height 263
click at [51, 287] on span "Blank" at bounding box center [86, 283] width 93 height 11
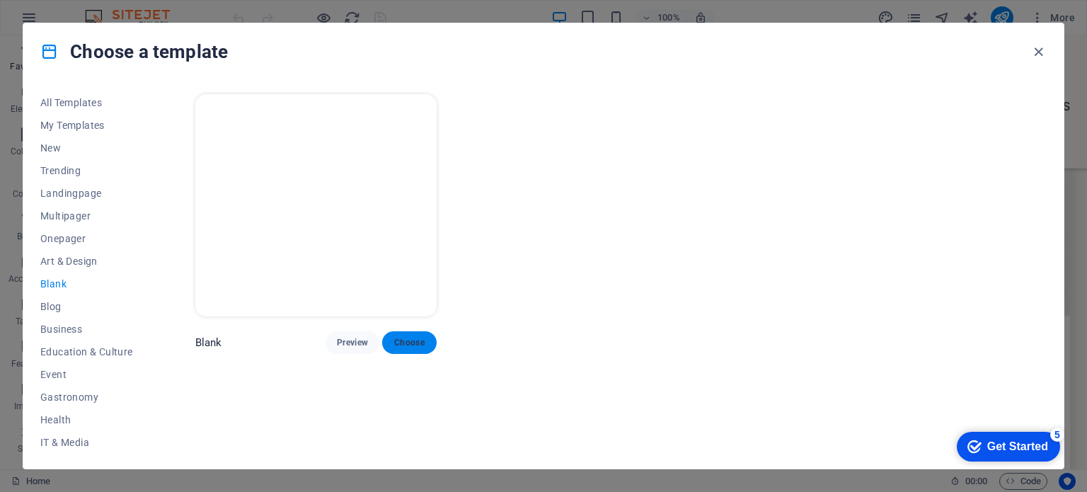
click at [422, 342] on span "Choose" at bounding box center [408, 342] width 31 height 11
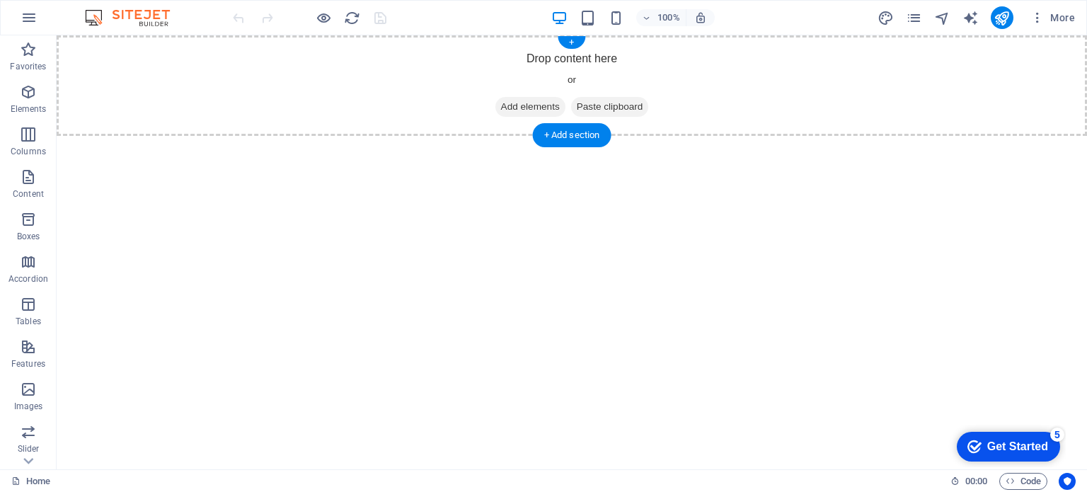
click at [521, 105] on span "Add elements" at bounding box center [530, 107] width 70 height 20
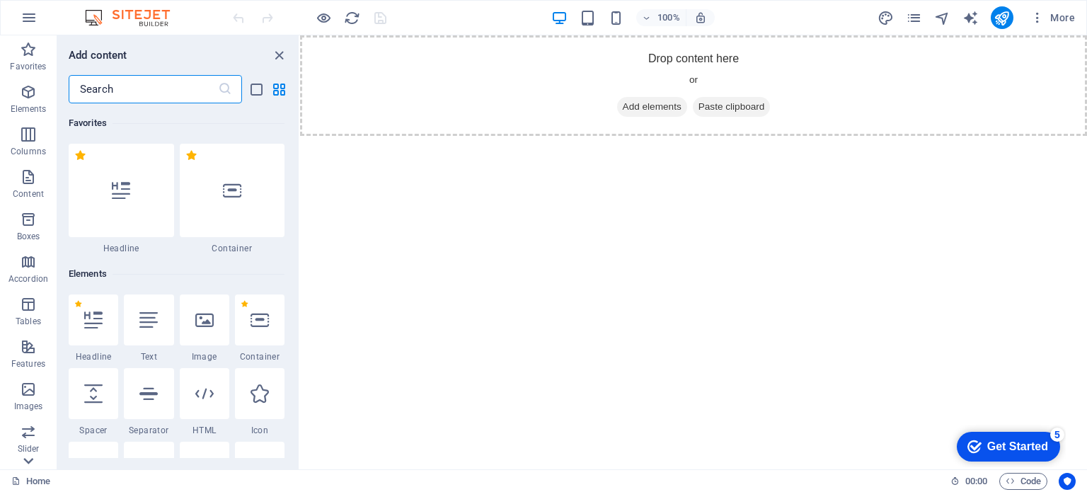
click at [27, 461] on icon at bounding box center [28, 461] width 10 height 6
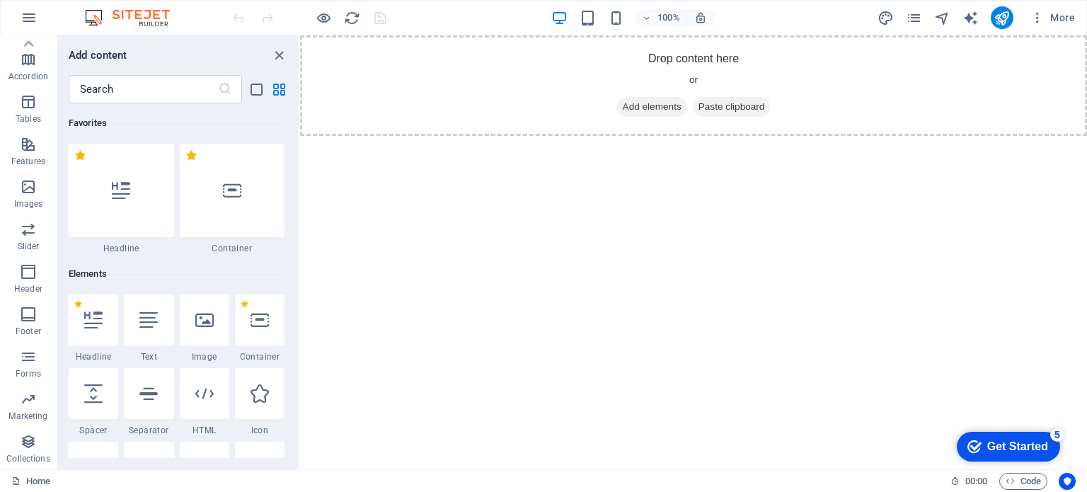
click at [27, 461] on p "Collections" at bounding box center [27, 458] width 43 height 11
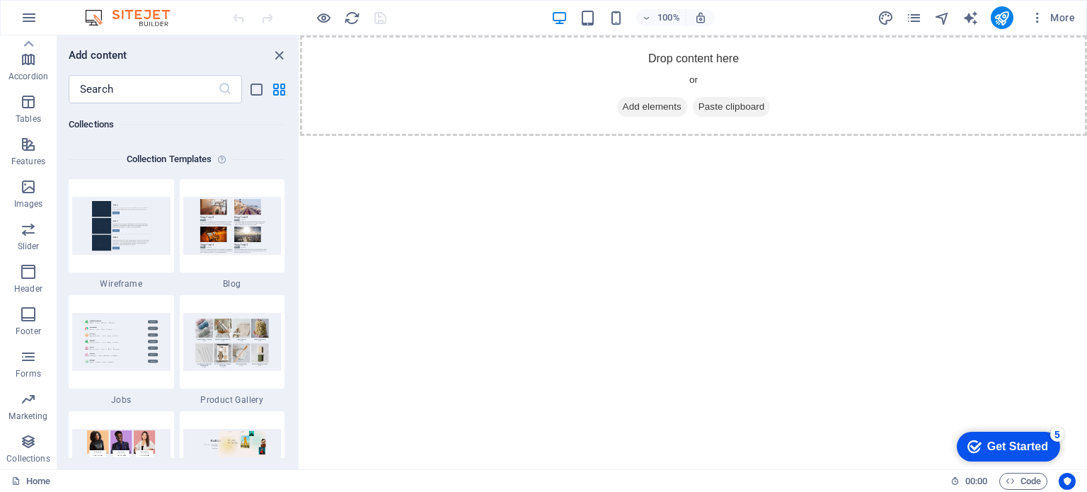
scroll to position [12954, 0]
click at [183, 84] on input "text" at bounding box center [143, 89] width 149 height 28
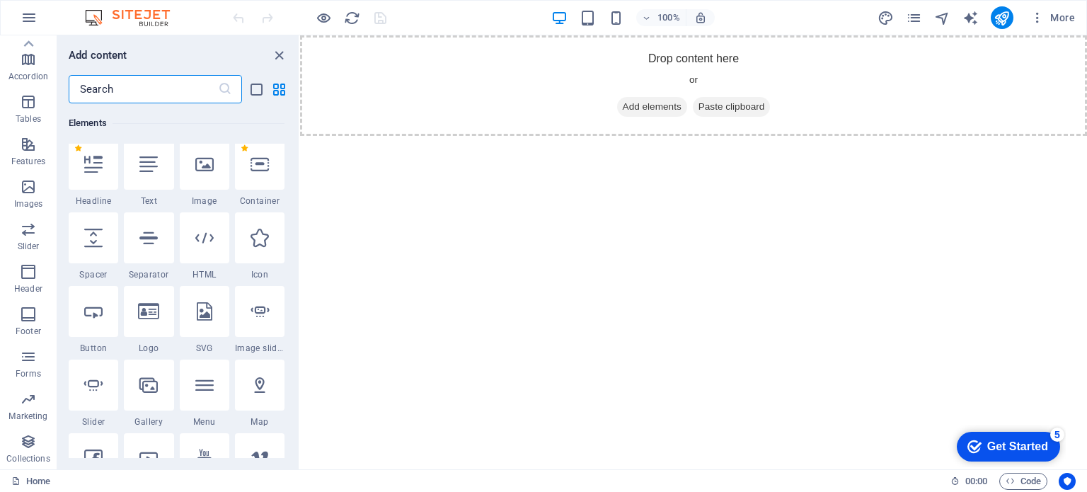
scroll to position [0, 0]
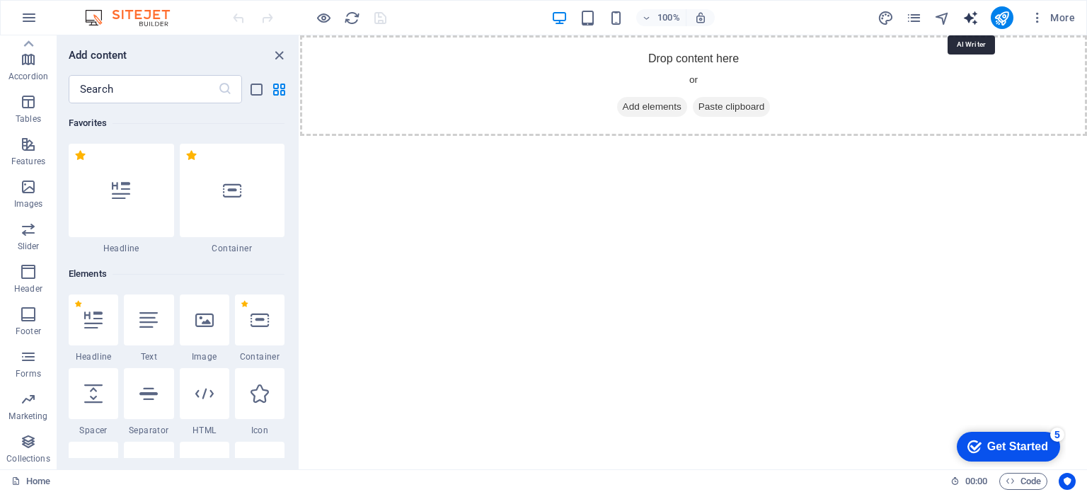
click at [967, 22] on icon "text_generator" at bounding box center [970, 18] width 16 height 16
select select "English"
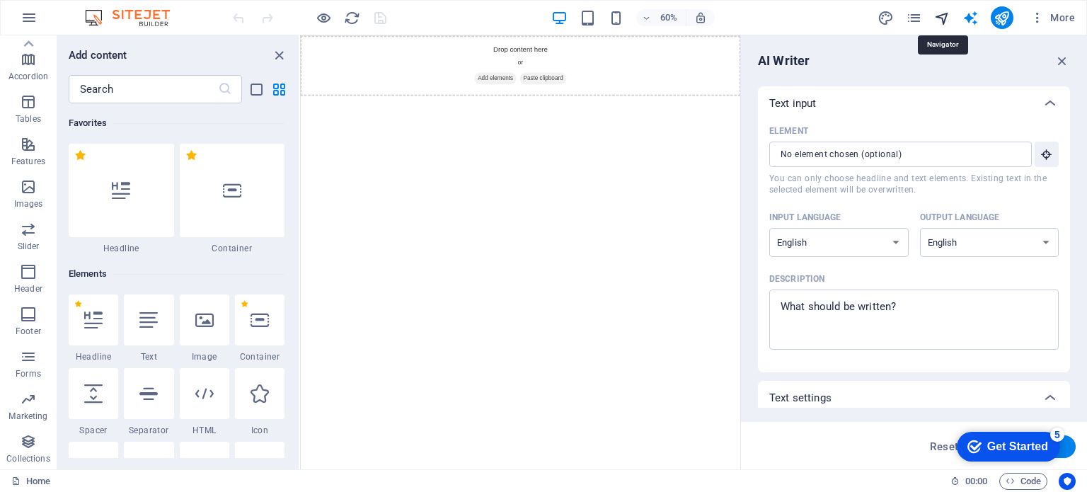
click at [938, 18] on icon "navigator" at bounding box center [942, 18] width 16 height 16
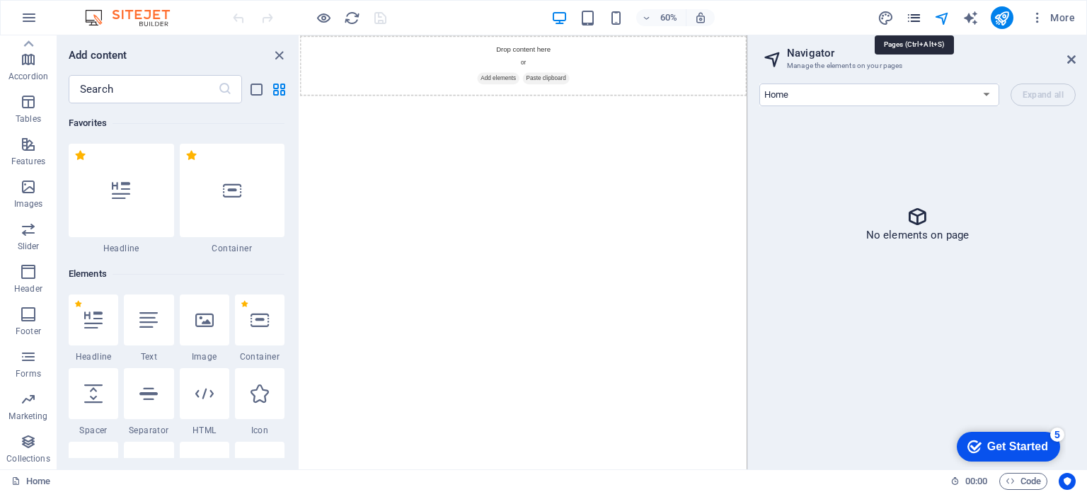
click at [919, 18] on icon "pages" at bounding box center [914, 18] width 16 height 16
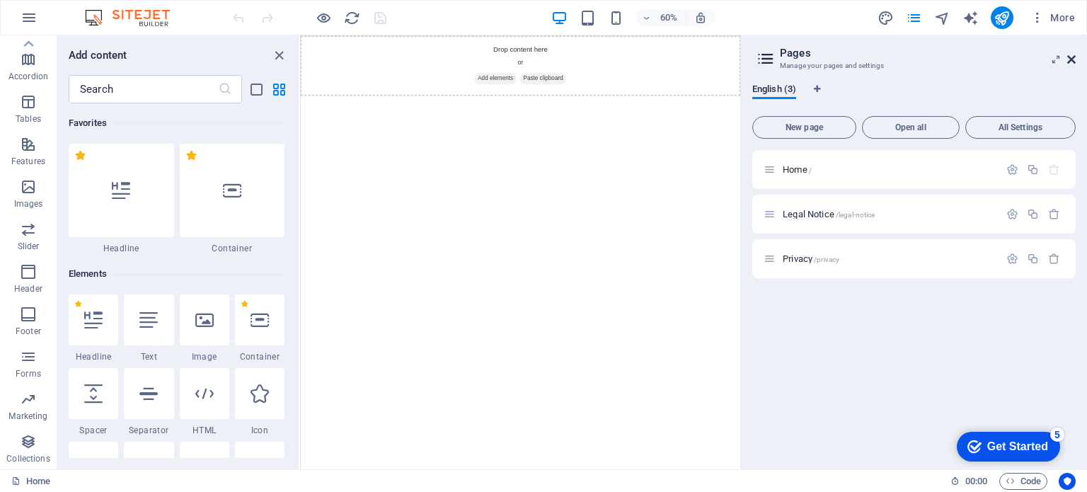
click at [1073, 63] on icon at bounding box center [1071, 59] width 8 height 11
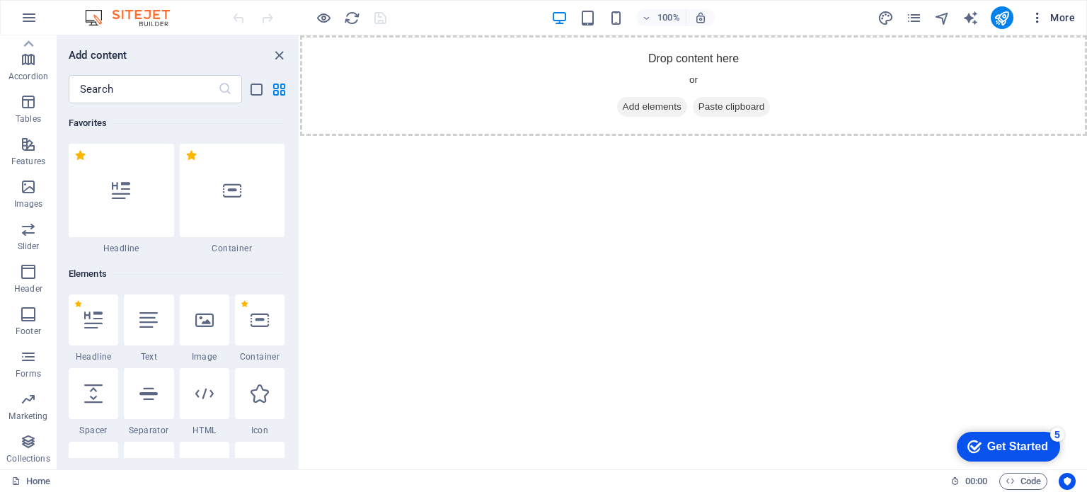
click at [1059, 22] on span "More" at bounding box center [1052, 18] width 45 height 14
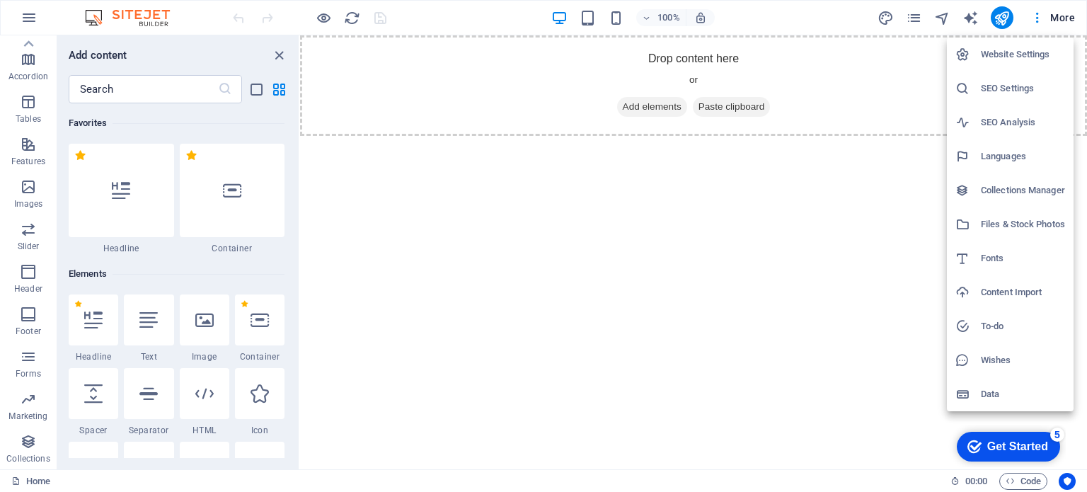
click at [1023, 48] on h6 "Website Settings" at bounding box center [1023, 54] width 84 height 17
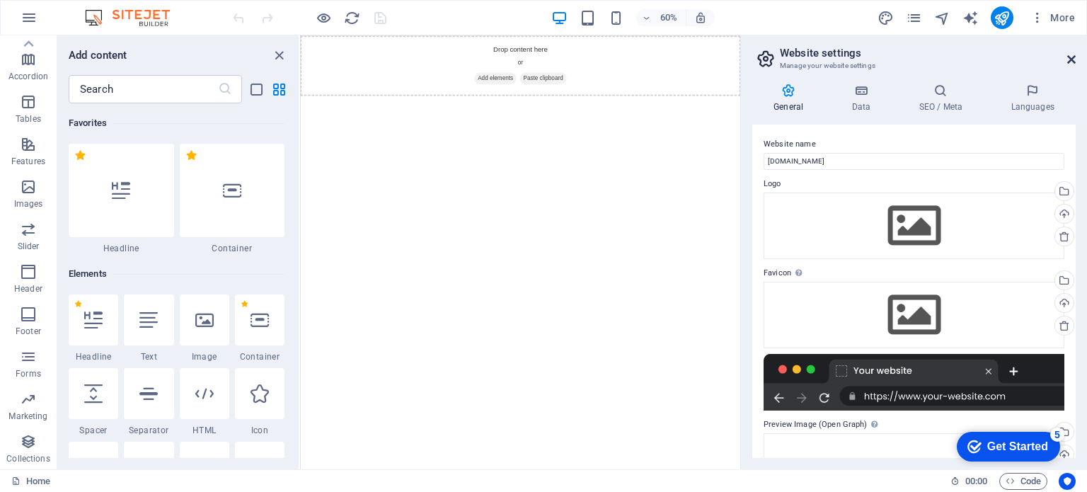
click at [1075, 57] on icon at bounding box center [1071, 59] width 8 height 11
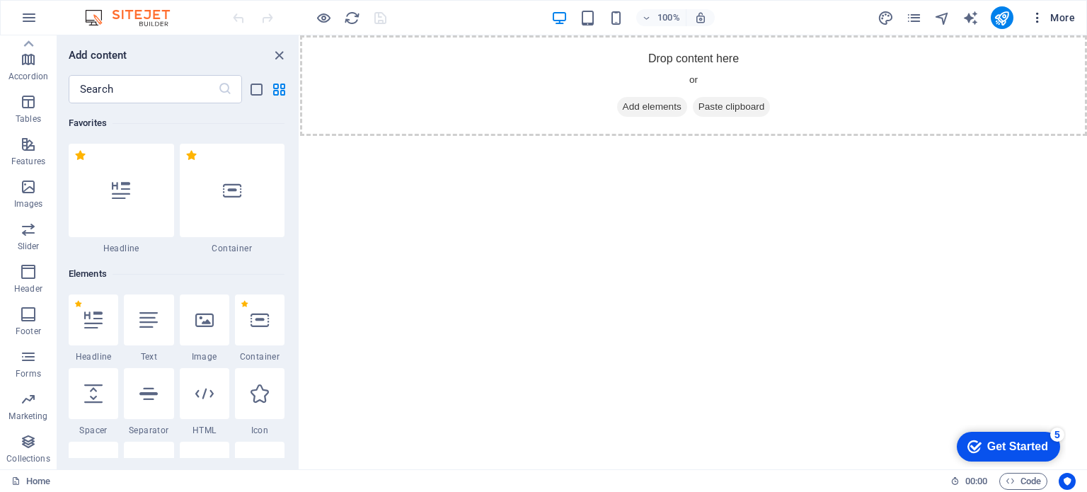
click at [1042, 13] on icon "button" at bounding box center [1037, 18] width 14 height 14
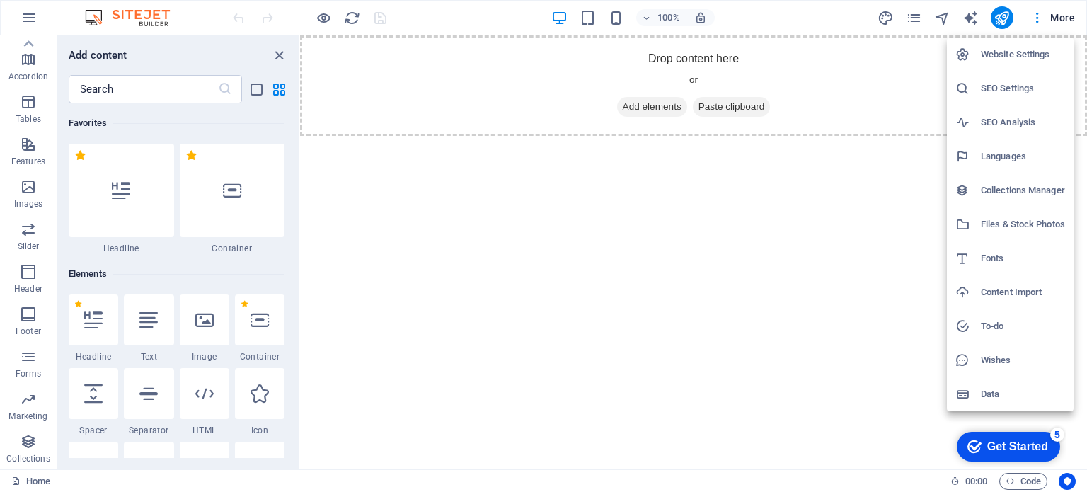
click at [1011, 226] on h6 "Files & Stock Photos" at bounding box center [1023, 224] width 84 height 17
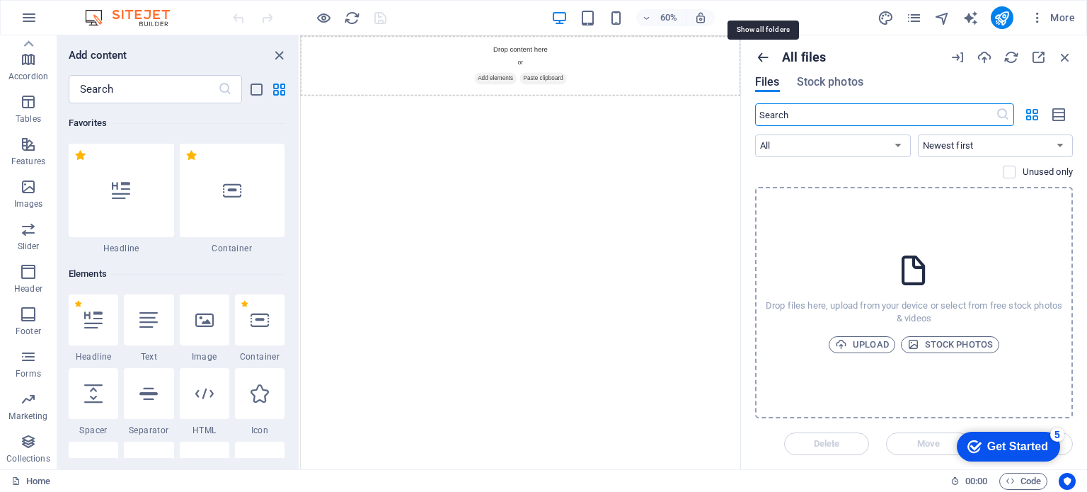
click at [767, 56] on icon "button" at bounding box center [763, 58] width 16 height 16
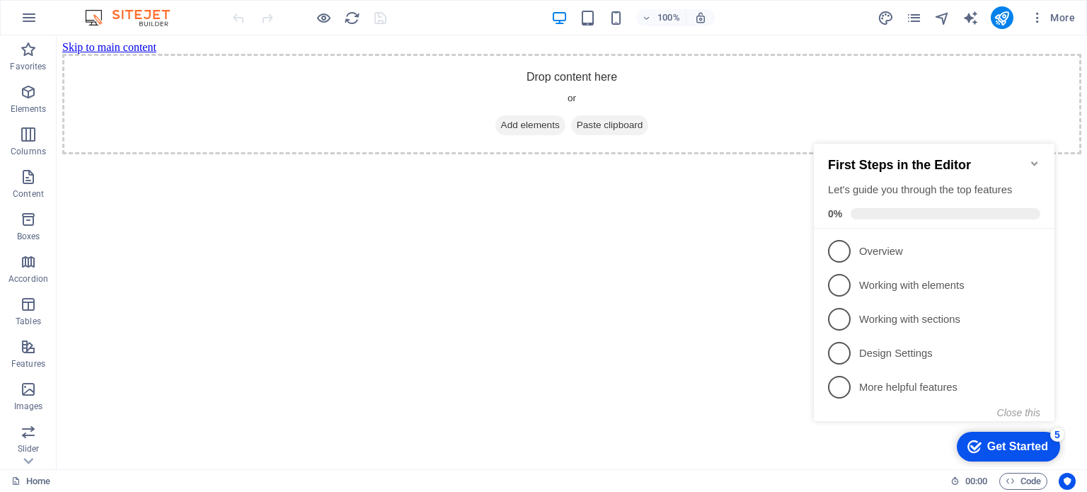
click at [999, 447] on div "Get Started" at bounding box center [1017, 446] width 61 height 13
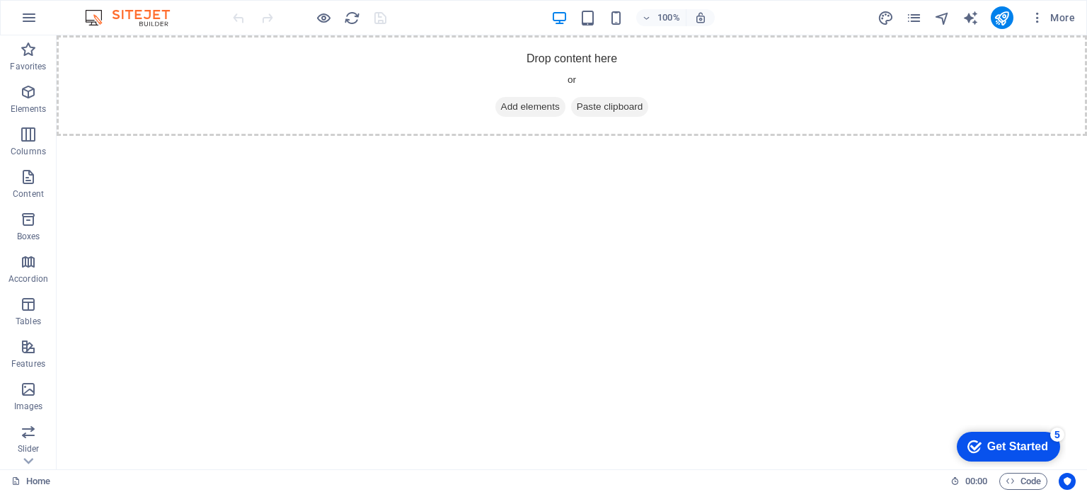
click at [999, 447] on div "Get Started" at bounding box center [1017, 446] width 61 height 13
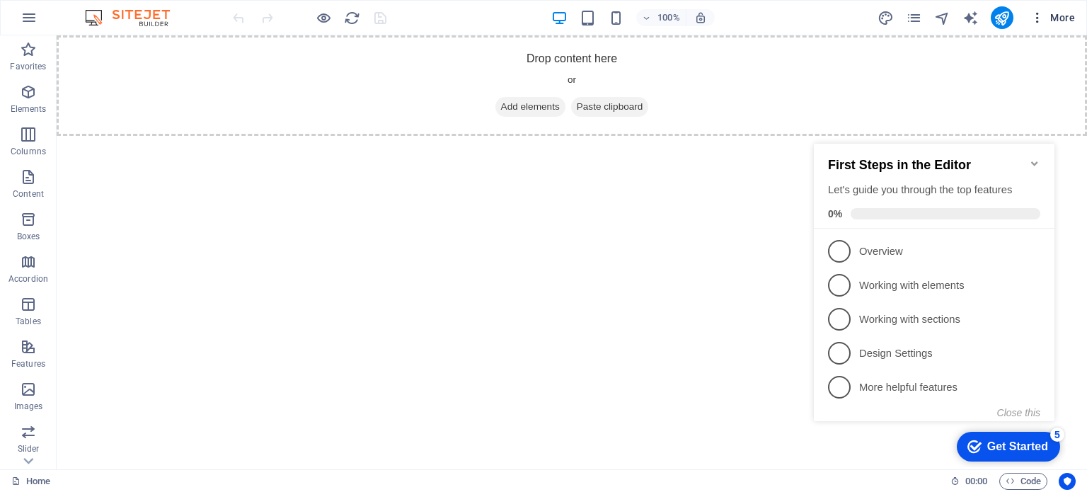
click at [1039, 8] on button "More" at bounding box center [1053, 17] width 56 height 23
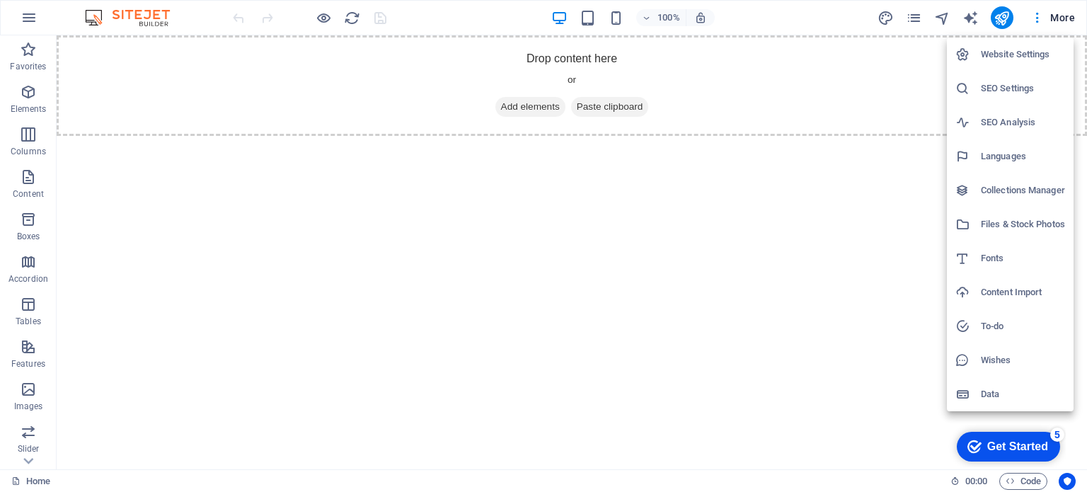
click at [409, 205] on div at bounding box center [543, 246] width 1087 height 492
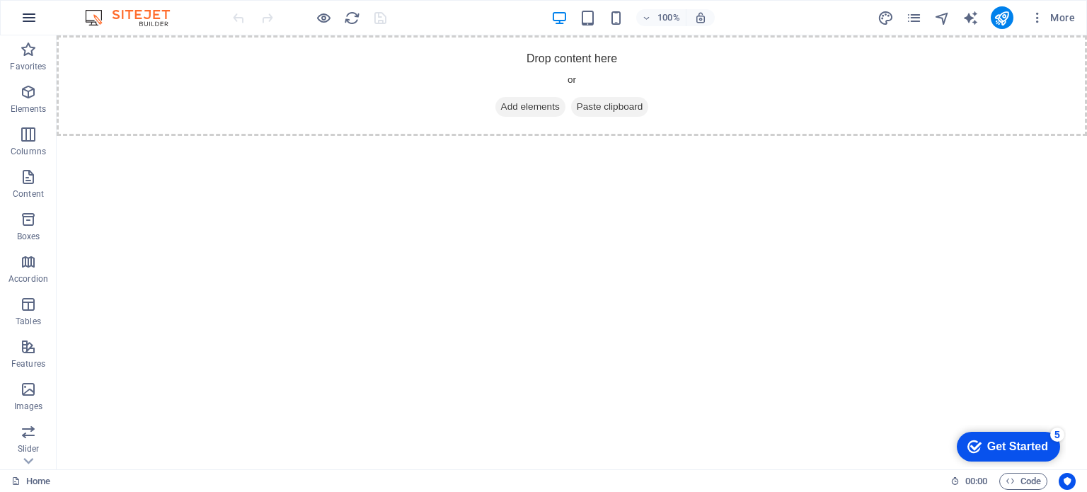
click at [31, 15] on icon "button" at bounding box center [29, 17] width 17 height 17
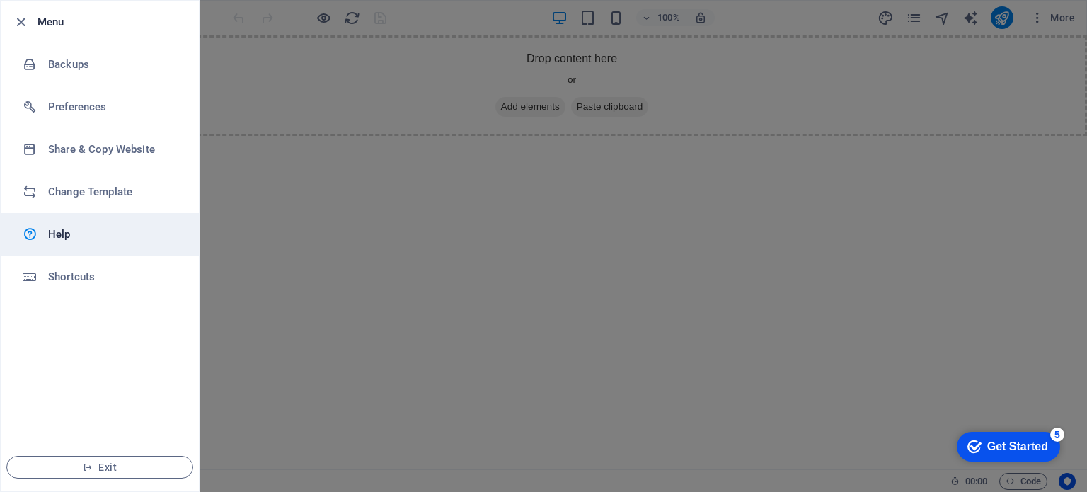
click at [55, 231] on h6 "Help" at bounding box center [113, 234] width 131 height 17
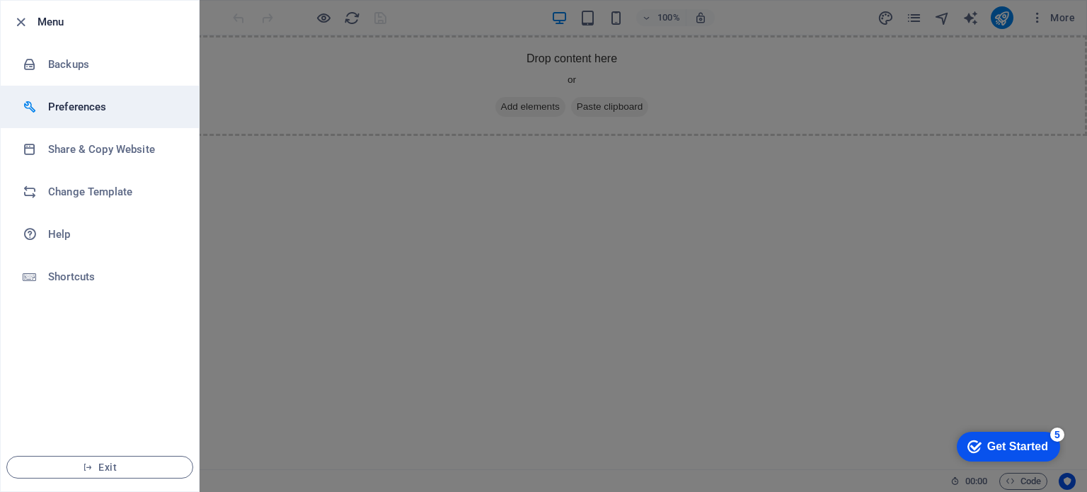
click at [54, 93] on li "Preferences" at bounding box center [100, 107] width 198 height 42
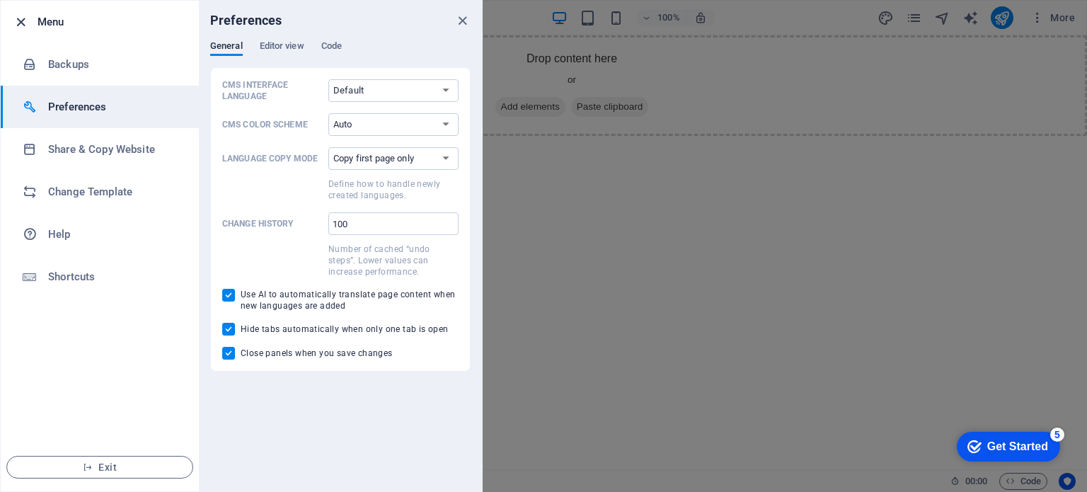
click at [14, 18] on icon "button" at bounding box center [21, 22] width 16 height 16
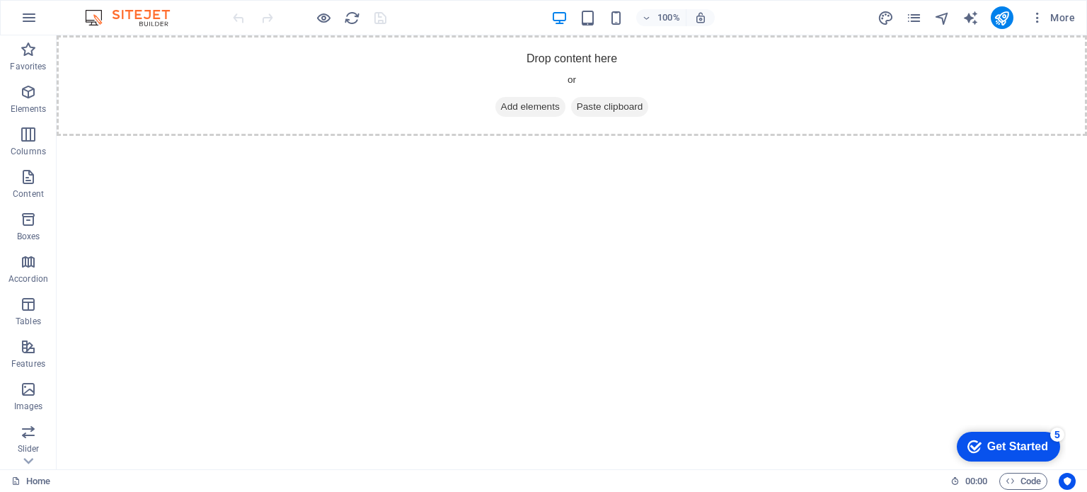
click at [238, 16] on div at bounding box center [309, 17] width 159 height 23
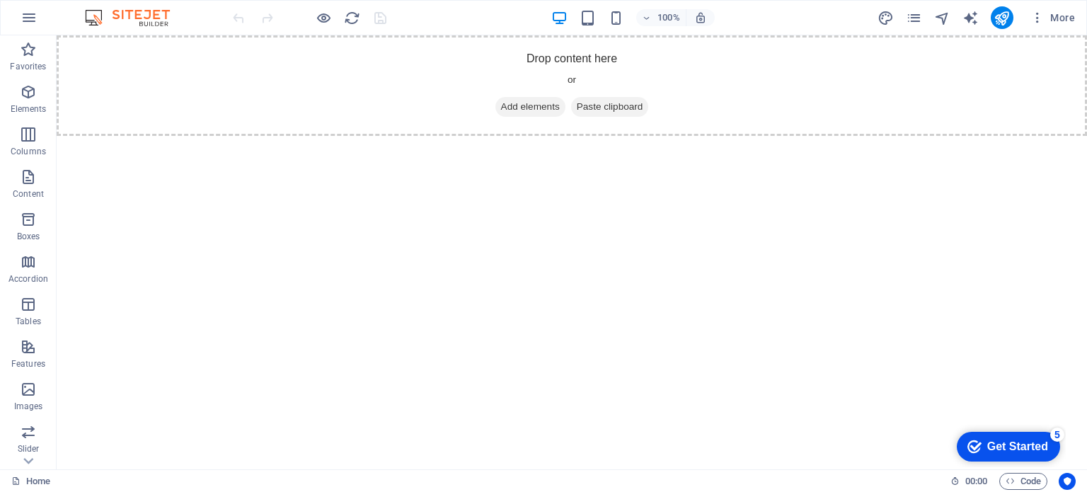
click at [238, 16] on div at bounding box center [309, 17] width 159 height 23
click at [425, 136] on html "Skip to main content Skipping ads... Drop content here or Add elements Paste cl…" at bounding box center [572, 85] width 1030 height 100
click at [919, 13] on icon "pages" at bounding box center [914, 18] width 16 height 16
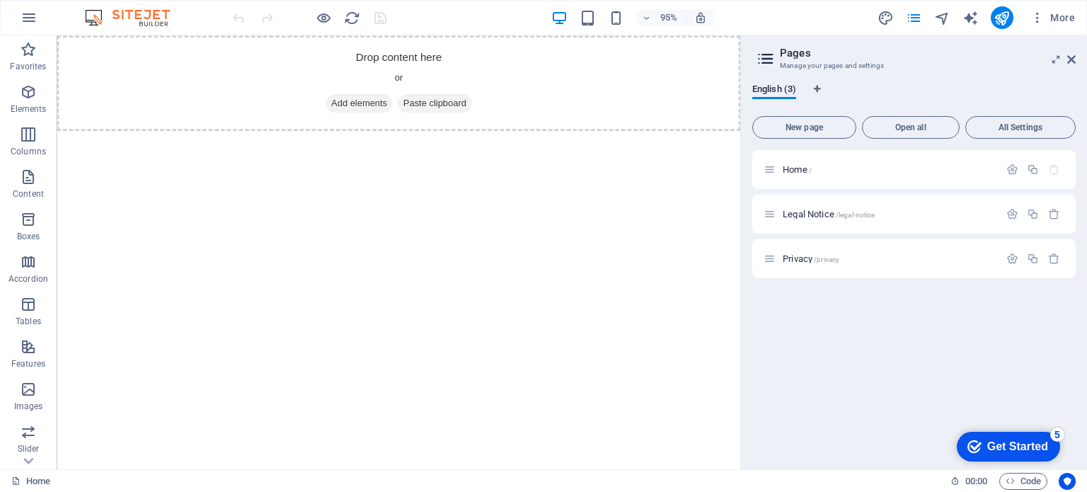
click at [392, 136] on html "Skip to main content Skipping ads... Drop content here or Add elements Paste cl…" at bounding box center [417, 85] width 720 height 100
click at [30, 351] on icon "button" at bounding box center [28, 346] width 17 height 17
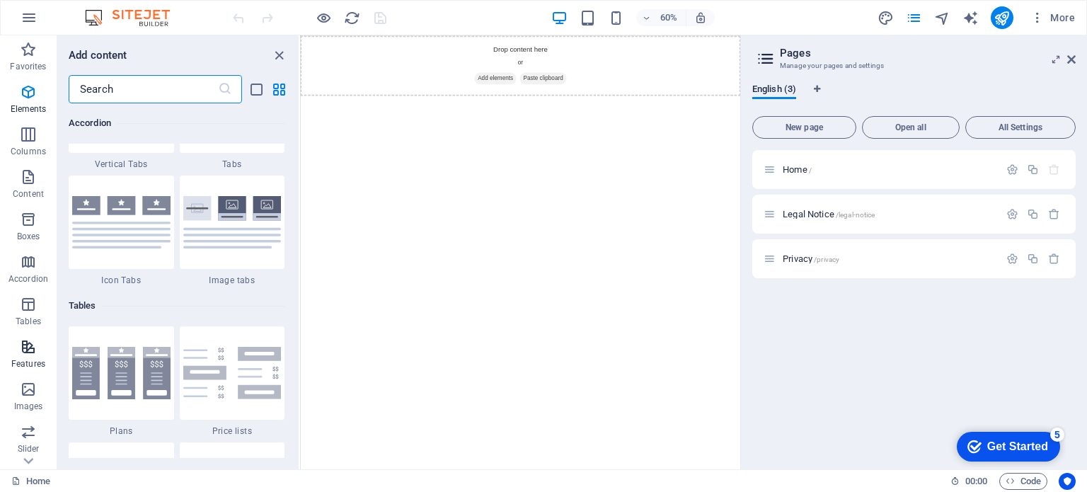
scroll to position [5516, 0]
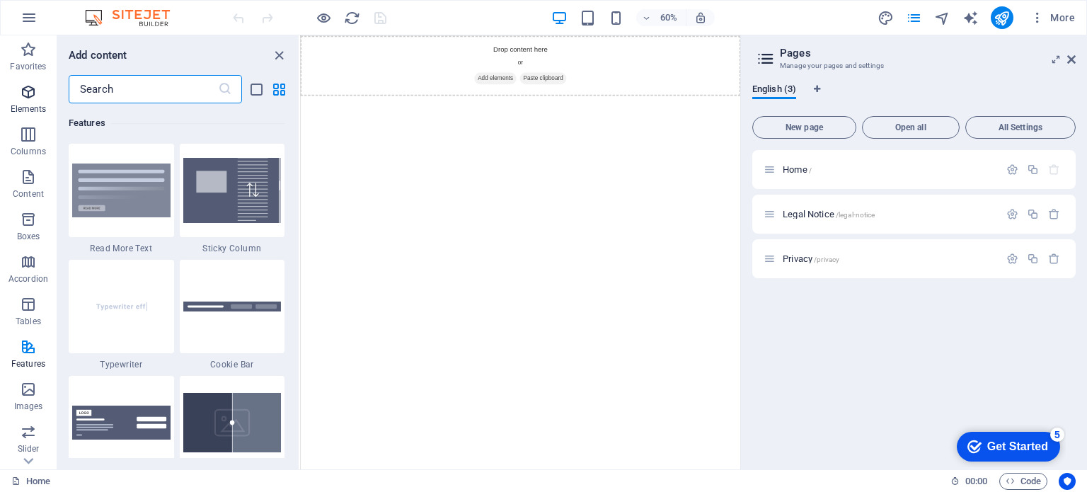
click at [32, 103] on span "Elements" at bounding box center [28, 101] width 57 height 34
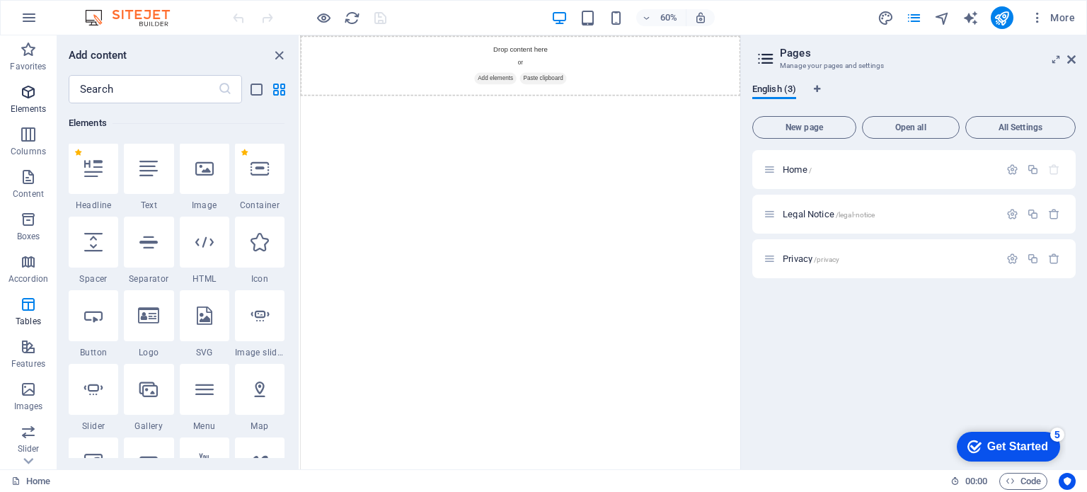
scroll to position [151, 0]
click at [30, 55] on icon "button" at bounding box center [28, 49] width 17 height 17
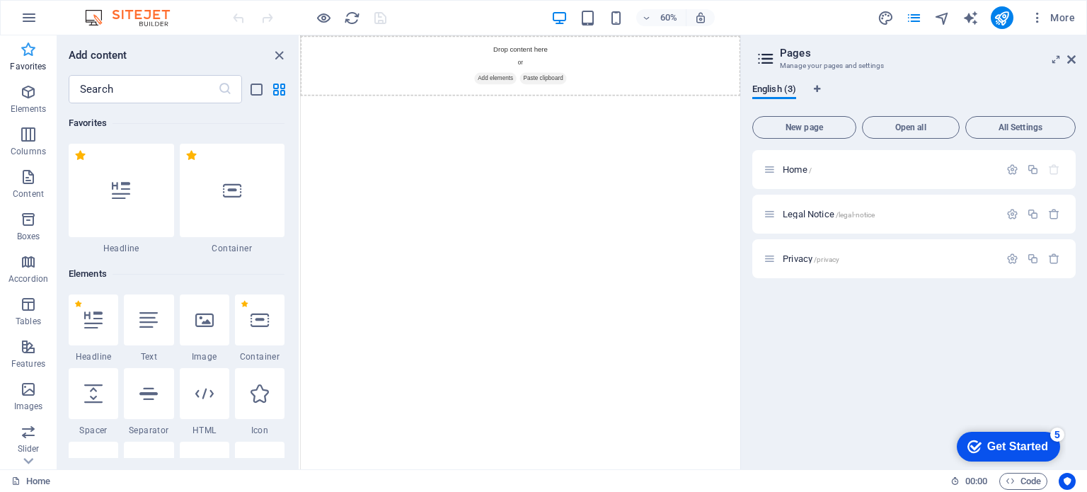
scroll to position [0, 0]
click at [31, 11] on icon "button" at bounding box center [29, 17] width 17 height 17
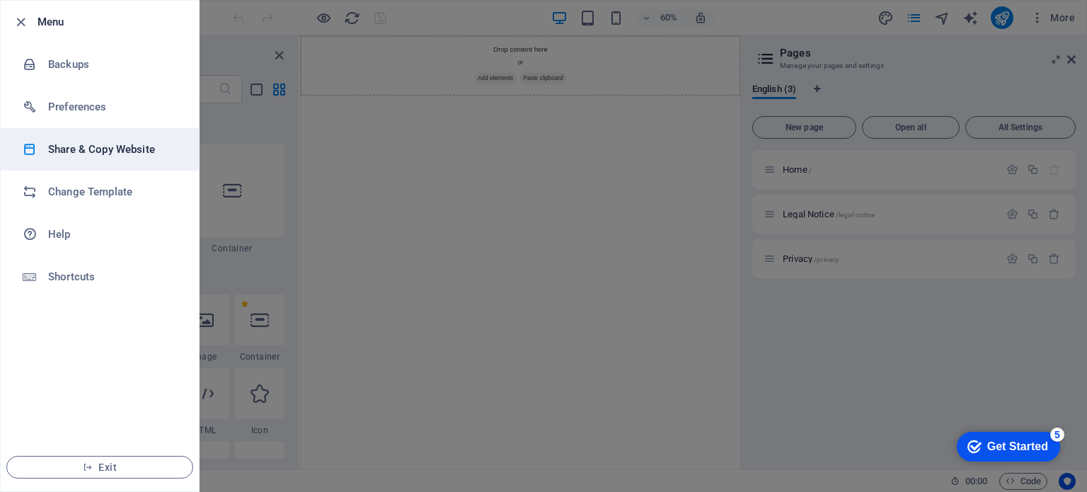
click at [85, 153] on h6 "Share & Copy Website" at bounding box center [113, 149] width 131 height 17
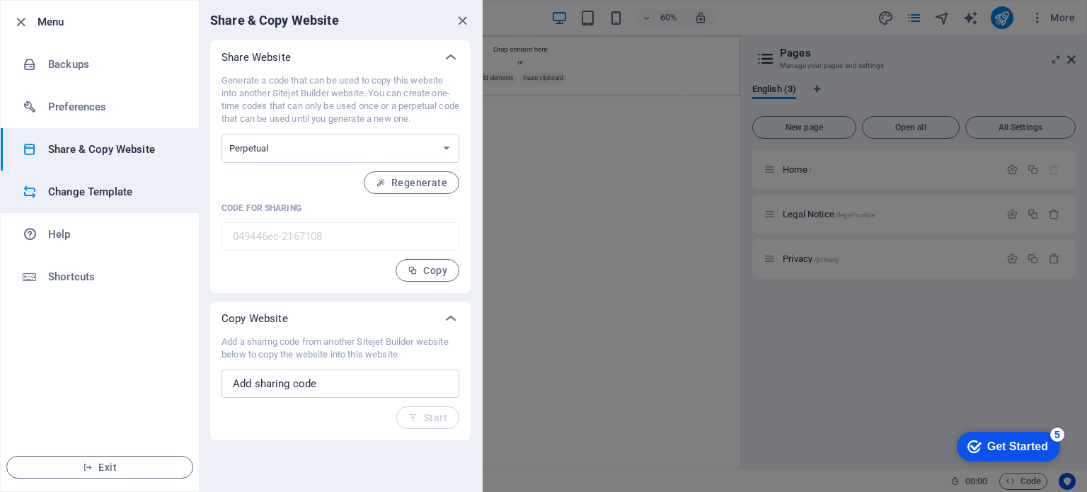
click at [86, 188] on h6 "Change Template" at bounding box center [113, 191] width 131 height 17
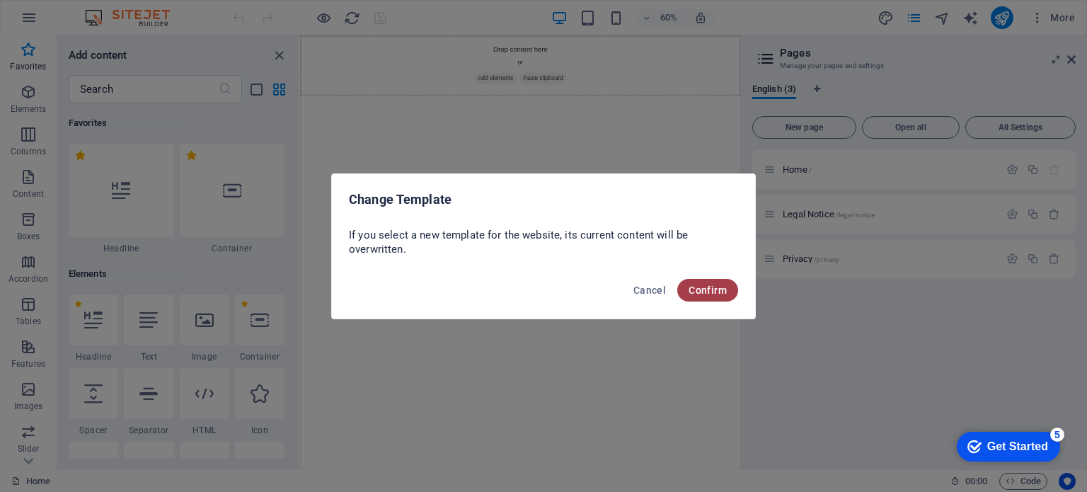
click at [698, 286] on span "Confirm" at bounding box center [708, 289] width 38 height 11
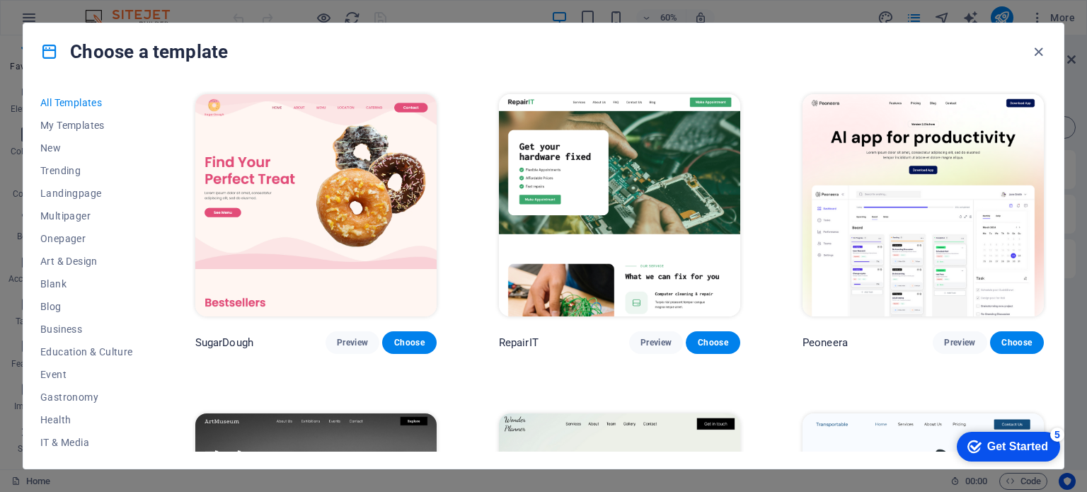
drag, startPoint x: 147, startPoint y: 282, endPoint x: 155, endPoint y: 413, distance: 131.1
click at [155, 413] on div "All Templates My Templates New Trending Landingpage Multipager Onepager Art & D…" at bounding box center [543, 274] width 1040 height 388
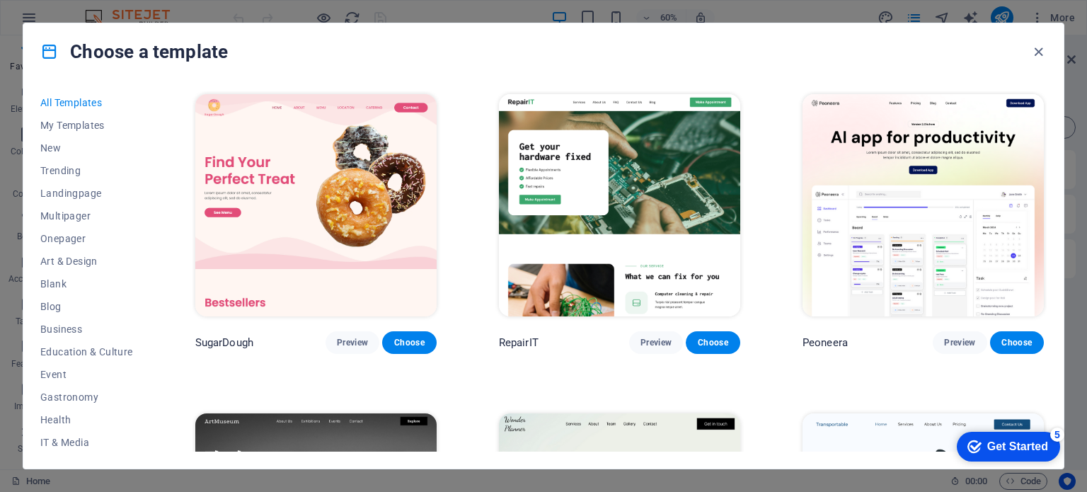
click at [155, 413] on div "All Templates My Templates New Trending Landingpage Multipager Onepager Art & D…" at bounding box center [543, 274] width 1040 height 388
click at [142, 408] on div "All Templates My Templates New Trending Landingpage Multipager Onepager Art & D…" at bounding box center [95, 271] width 110 height 360
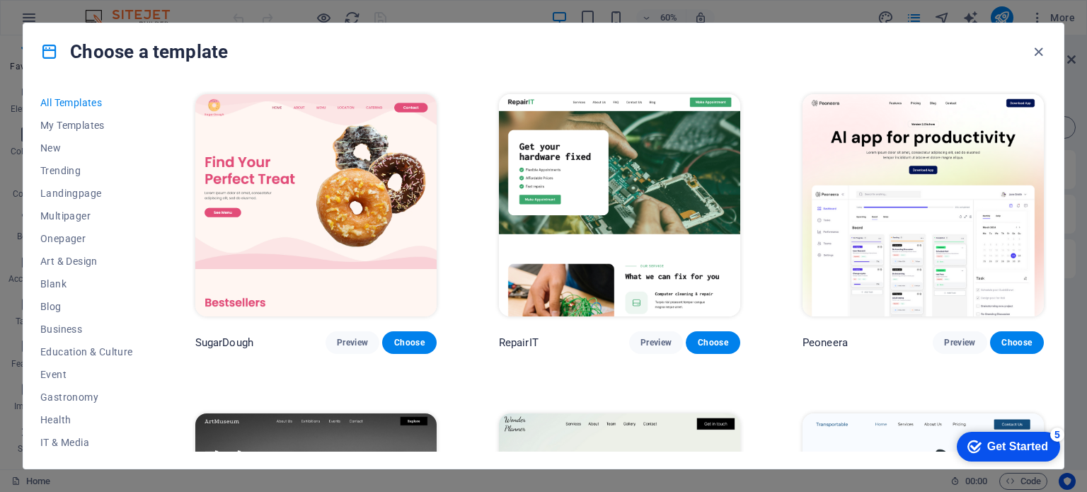
click at [142, 408] on div "All Templates My Templates New Trending Landingpage Multipager Onepager Art & D…" at bounding box center [95, 271] width 110 height 360
click at [76, 441] on span "Wireframe" at bounding box center [86, 440] width 93 height 11
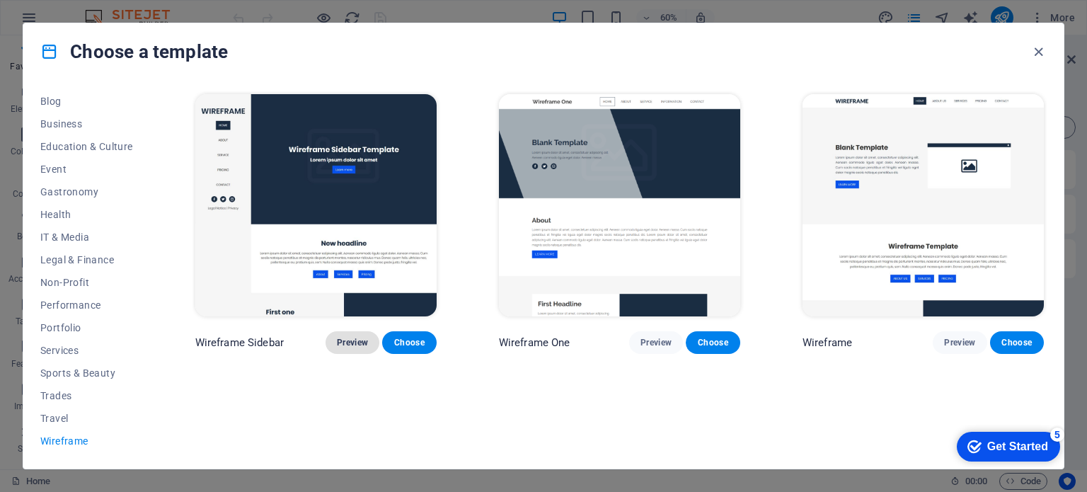
click at [356, 339] on span "Preview" at bounding box center [352, 342] width 31 height 11
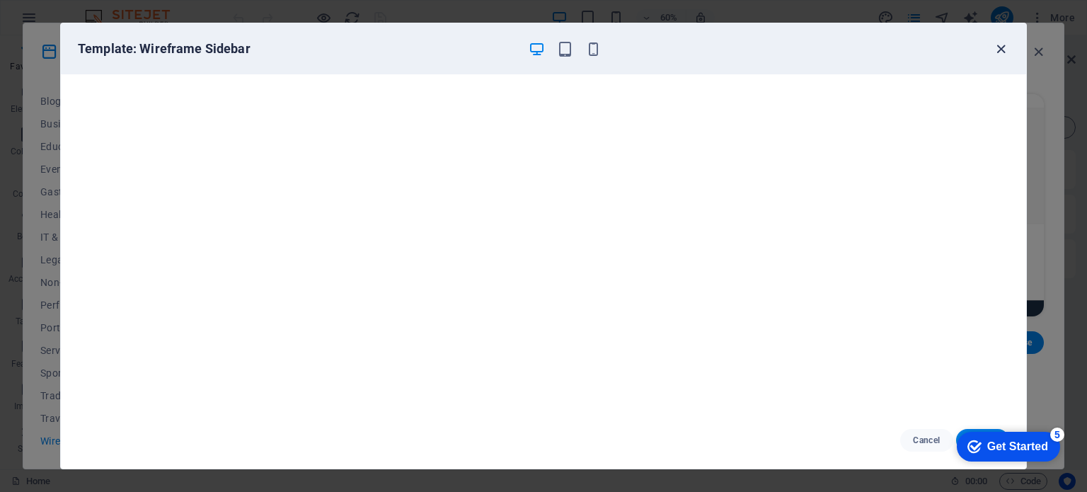
click at [1001, 46] on icon "button" at bounding box center [1001, 49] width 16 height 16
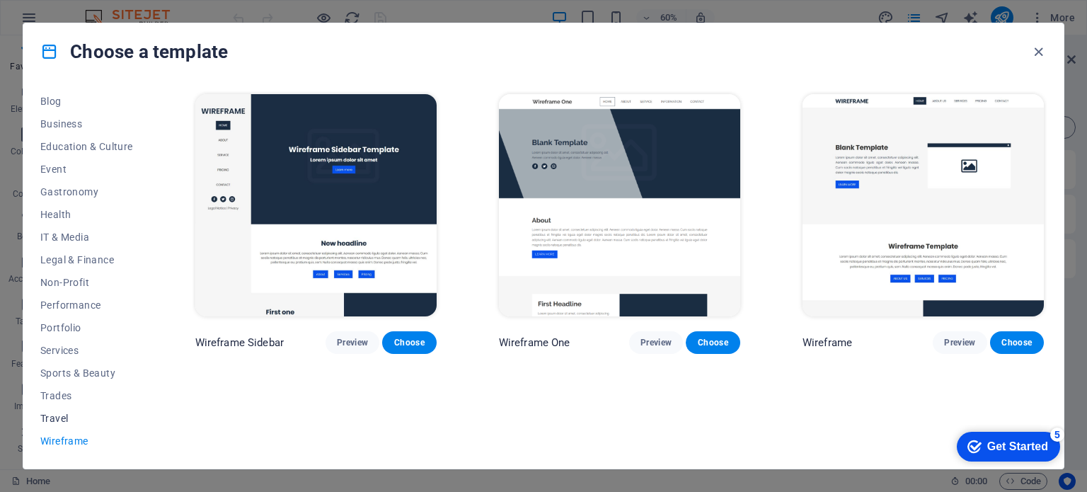
click at [62, 418] on span "Travel" at bounding box center [86, 418] width 93 height 11
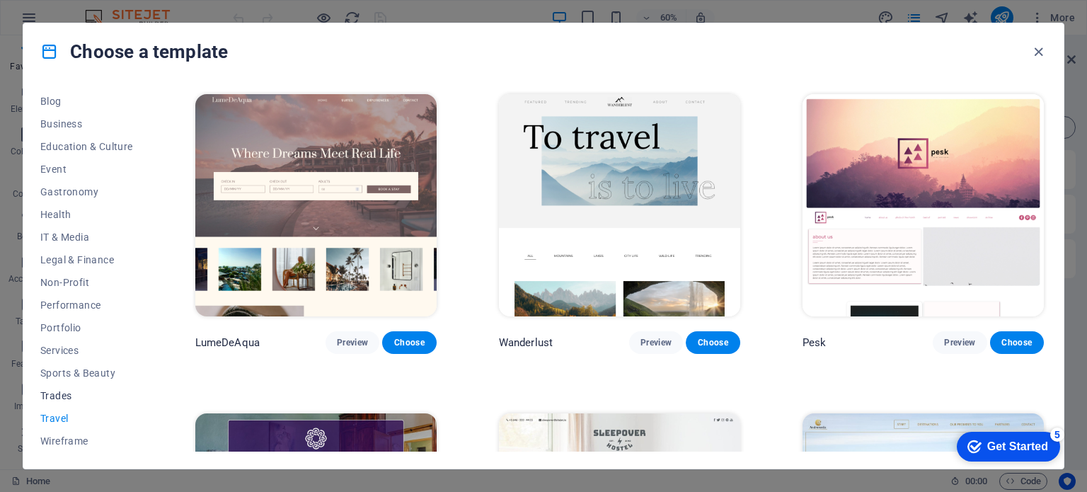
click at [48, 393] on span "Trades" at bounding box center [86, 395] width 93 height 11
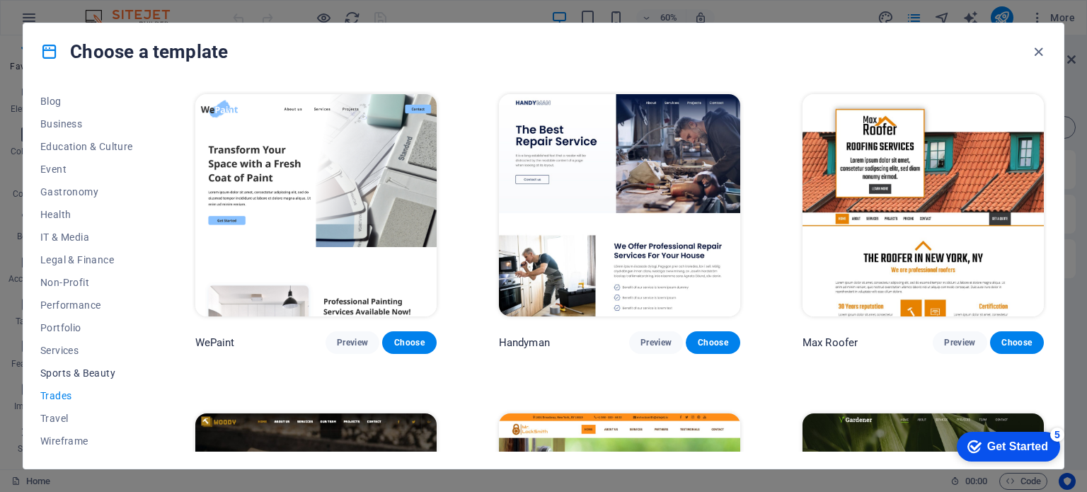
click at [77, 376] on span "Sports & Beauty" at bounding box center [86, 372] width 93 height 11
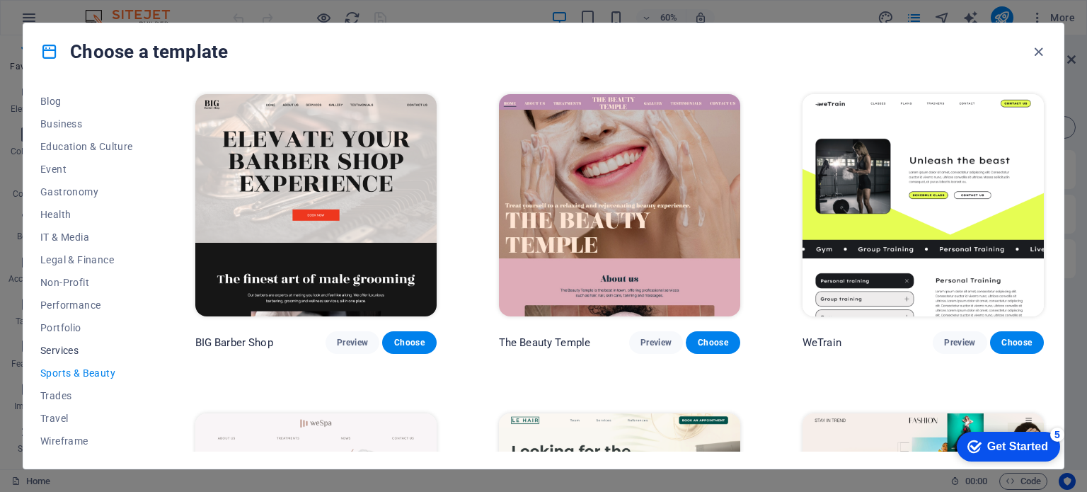
click at [70, 352] on span "Services" at bounding box center [86, 350] width 93 height 11
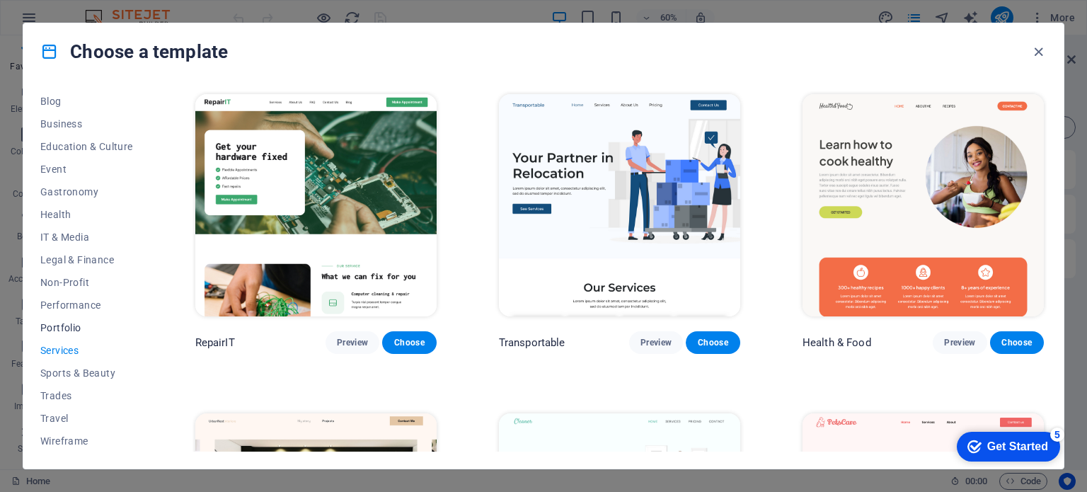
click at [74, 330] on span "Portfolio" at bounding box center [86, 327] width 93 height 11
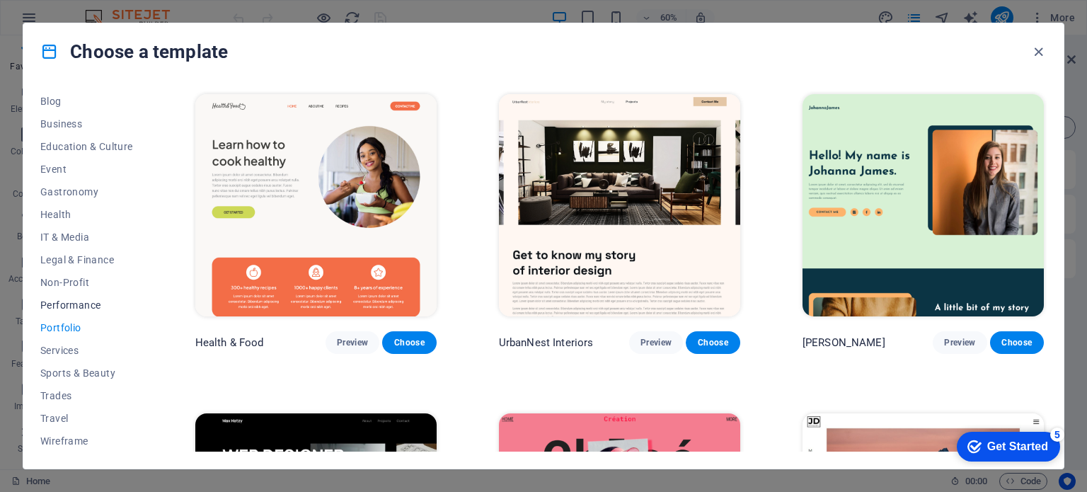
click at [84, 299] on span "Performance" at bounding box center [86, 304] width 93 height 11
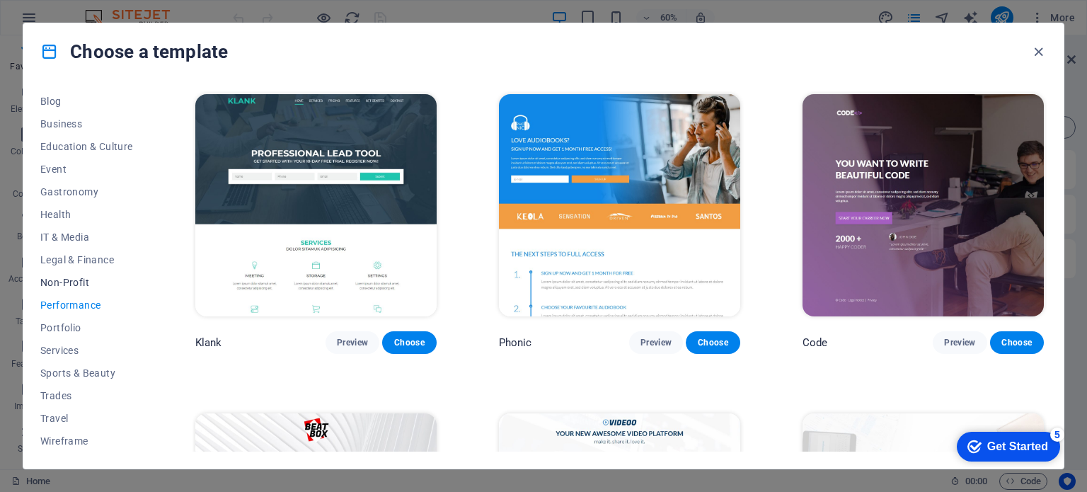
click at [85, 284] on span "Non-Profit" at bounding box center [86, 282] width 93 height 11
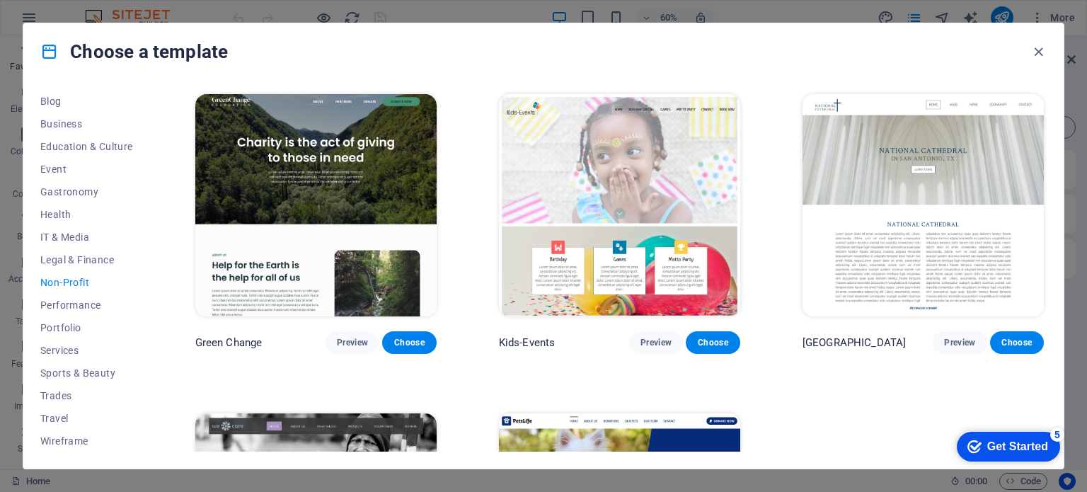
drag, startPoint x: 1043, startPoint y: 173, endPoint x: 1049, endPoint y: 244, distance: 71.1
click at [1049, 244] on div "All Templates My Templates New Trending Landingpage Multipager Onepager Art & D…" at bounding box center [543, 274] width 1040 height 388
drag, startPoint x: 1047, startPoint y: 247, endPoint x: 1038, endPoint y: 341, distance: 94.6
click at [1038, 341] on div "All Templates My Templates New Trending Landingpage Multipager Onepager Art & D…" at bounding box center [543, 274] width 1040 height 388
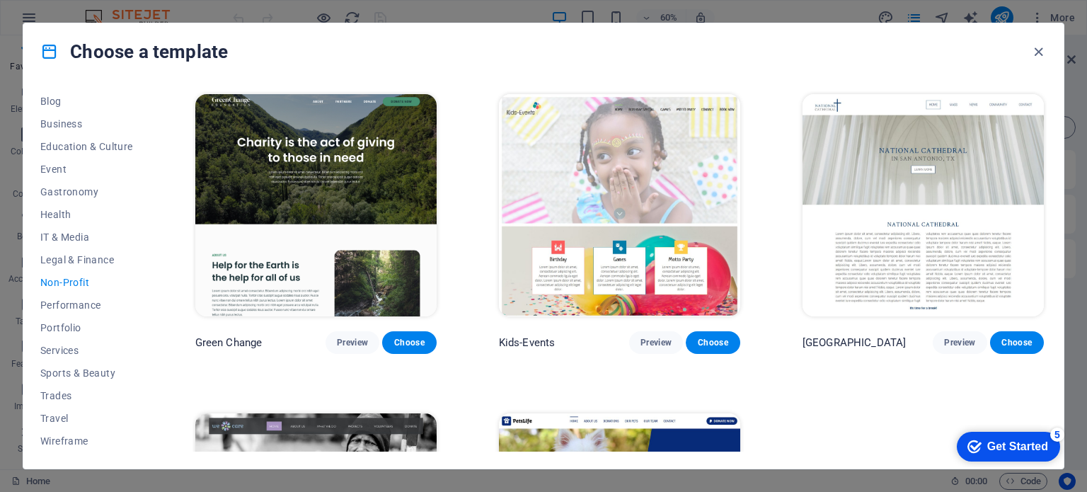
click at [1022, 422] on div "Green Change Preview Choose Kids-Events Preview Choose National Cathedral Previ…" at bounding box center [619, 382] width 854 height 582
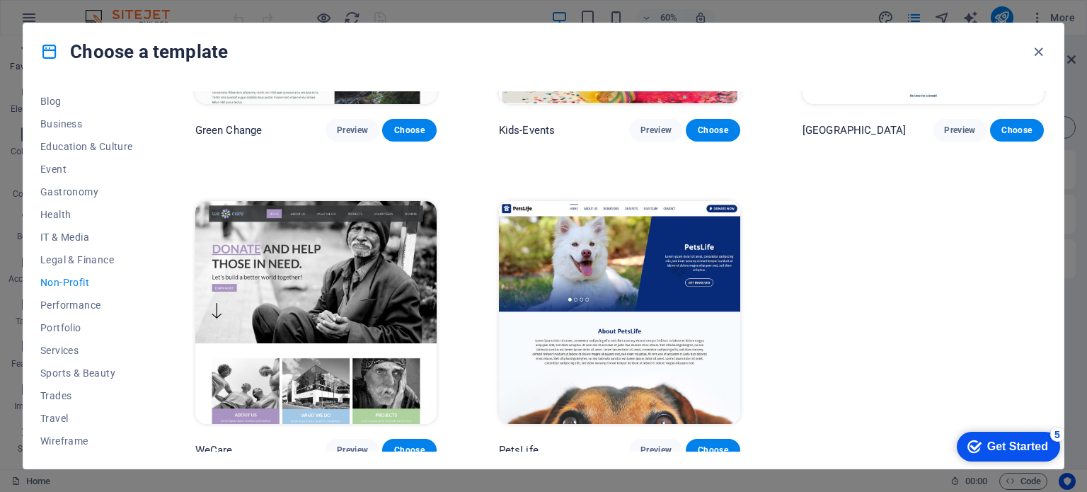
scroll to position [218, 0]
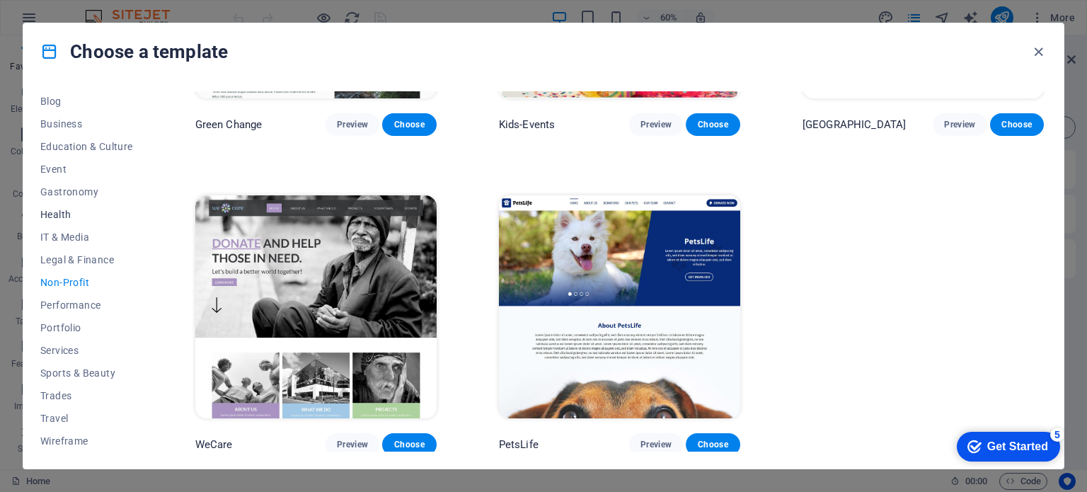
click at [50, 211] on span "Health" at bounding box center [86, 214] width 93 height 11
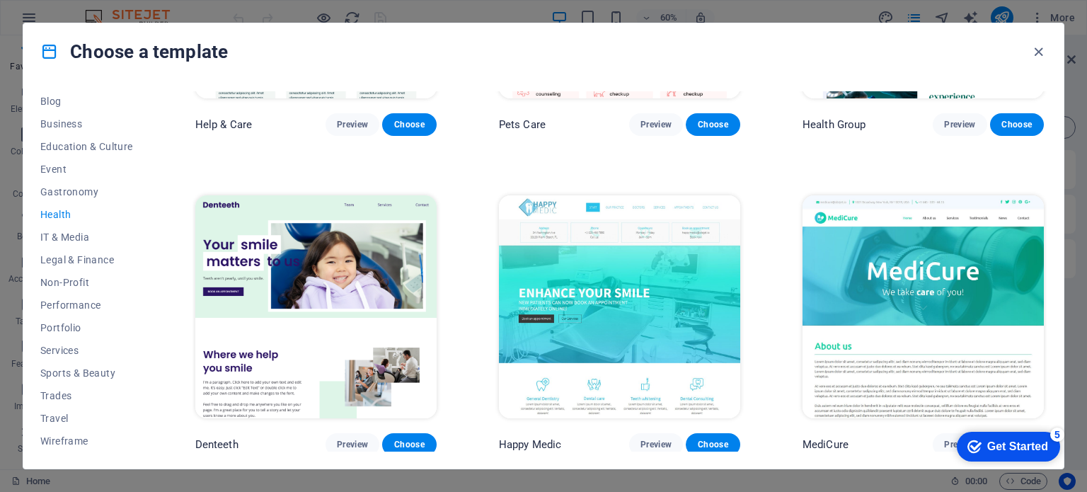
drag, startPoint x: 1047, startPoint y: 178, endPoint x: 1037, endPoint y: 265, distance: 87.0
click at [1037, 265] on div "All Templates My Templates New Trending Landingpage Multipager Onepager Art & D…" at bounding box center [543, 274] width 1040 height 388
click at [56, 193] on span "Gastronomy" at bounding box center [86, 191] width 93 height 11
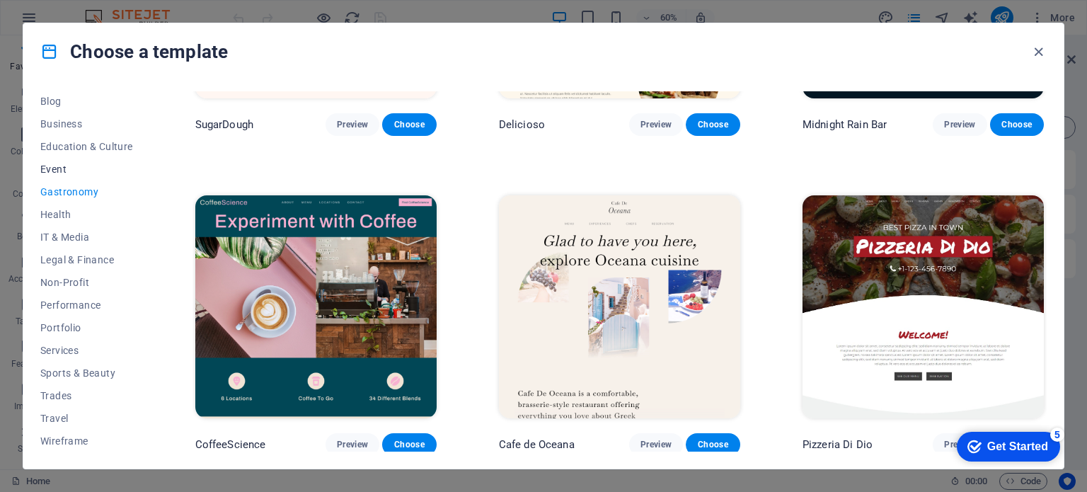
click at [69, 169] on span "Event" at bounding box center [86, 168] width 93 height 11
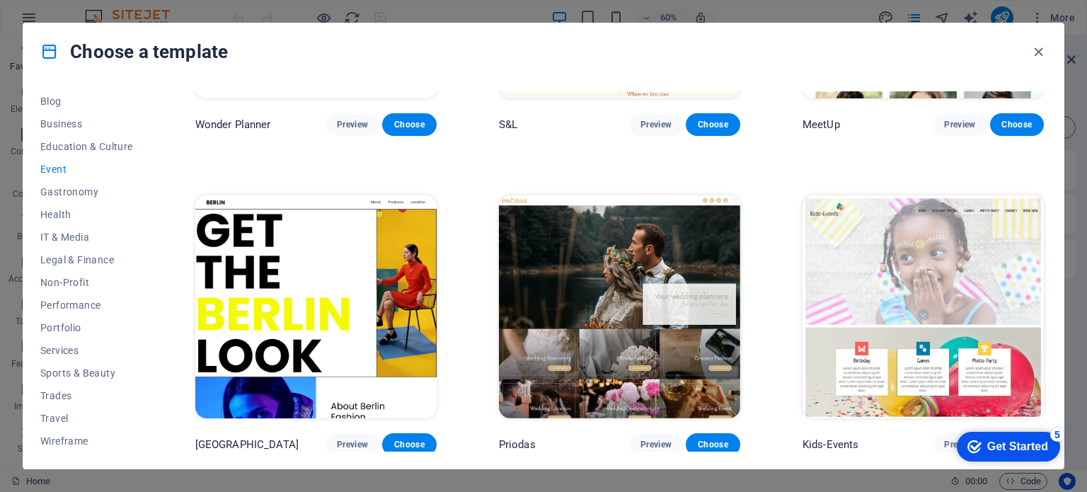
scroll to position [0, 0]
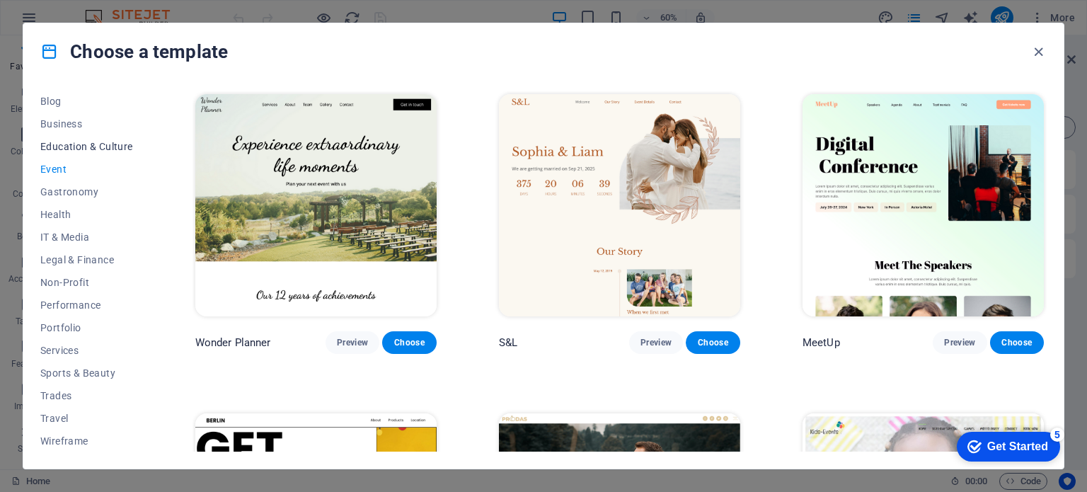
click at [70, 144] on span "Education & Culture" at bounding box center [86, 146] width 93 height 11
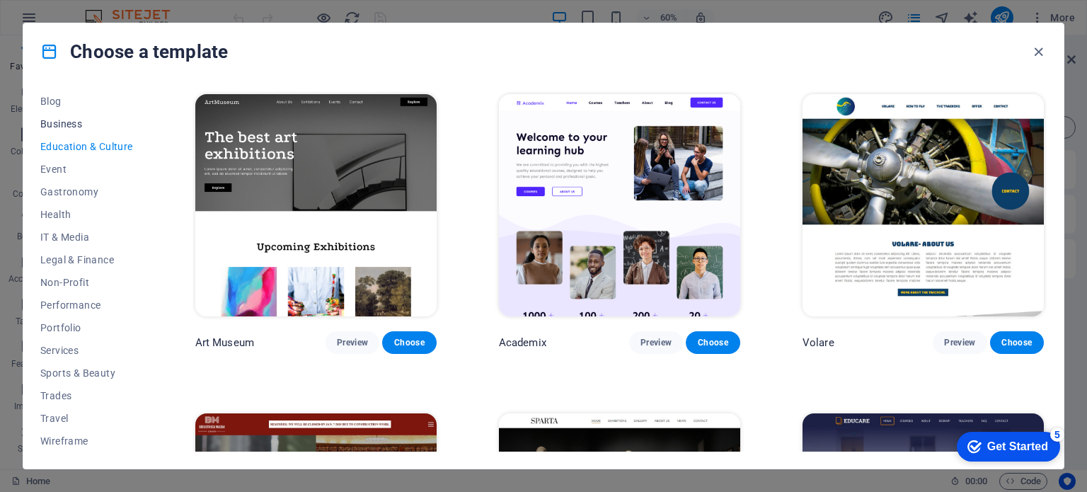
click at [74, 122] on span "Business" at bounding box center [86, 123] width 93 height 11
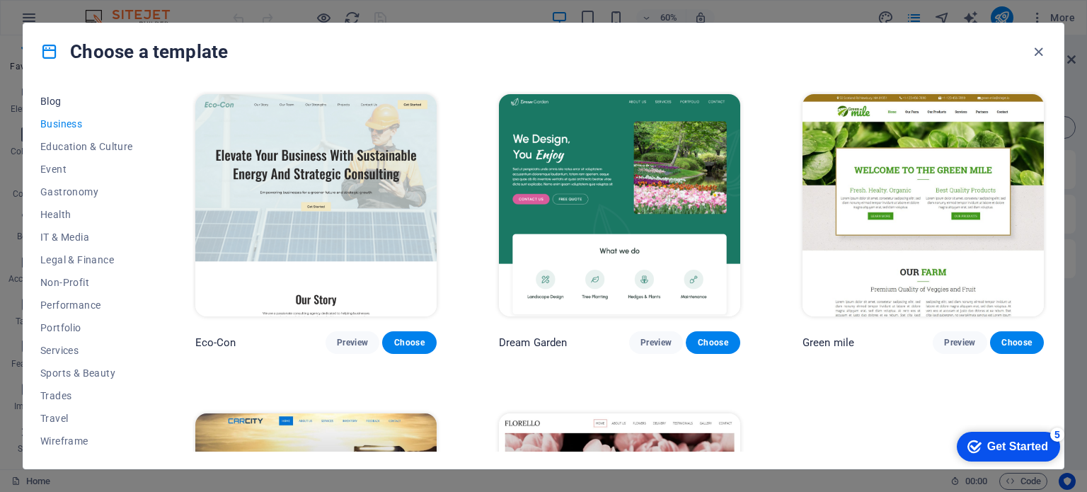
click at [51, 101] on span "Blog" at bounding box center [86, 101] width 93 height 11
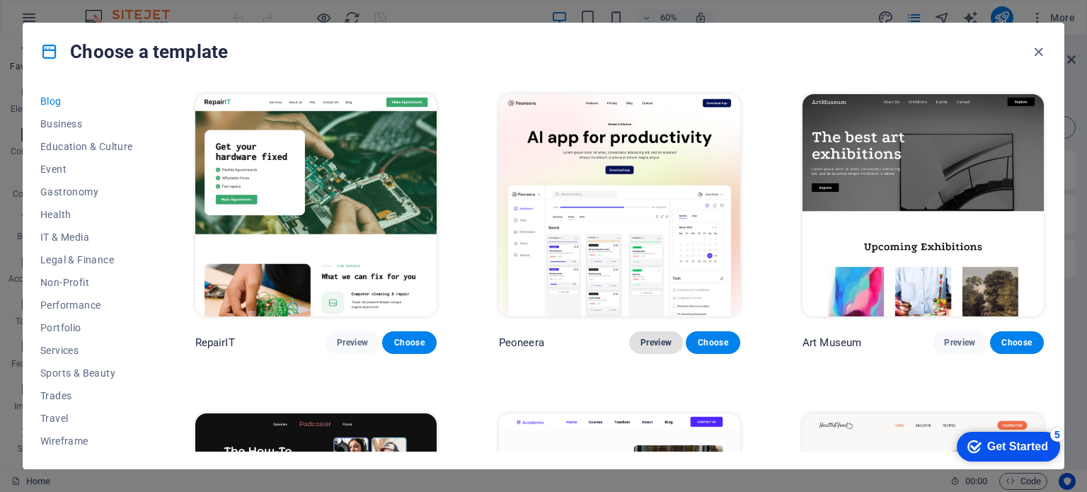
click at [671, 340] on button "Preview" at bounding box center [656, 342] width 54 height 23
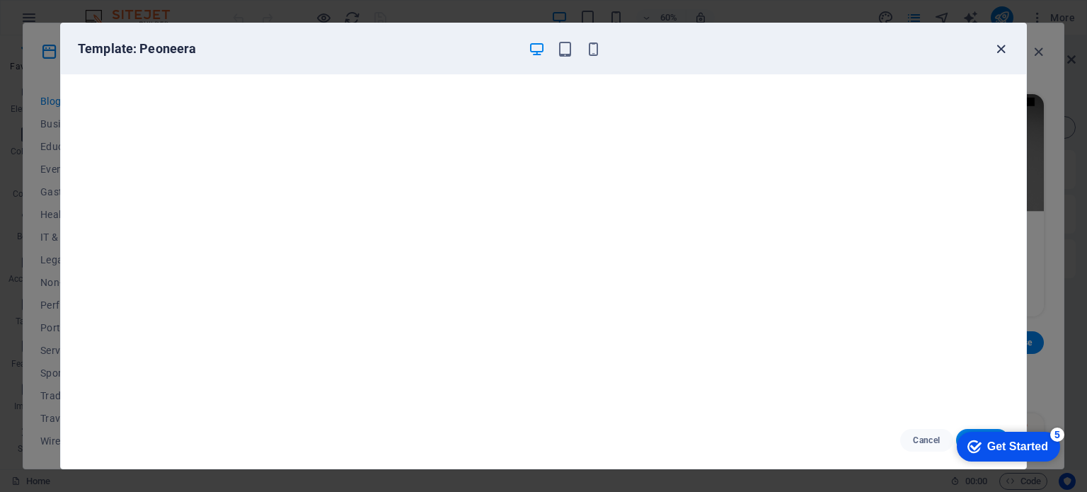
click at [1005, 52] on icon "button" at bounding box center [1001, 49] width 16 height 16
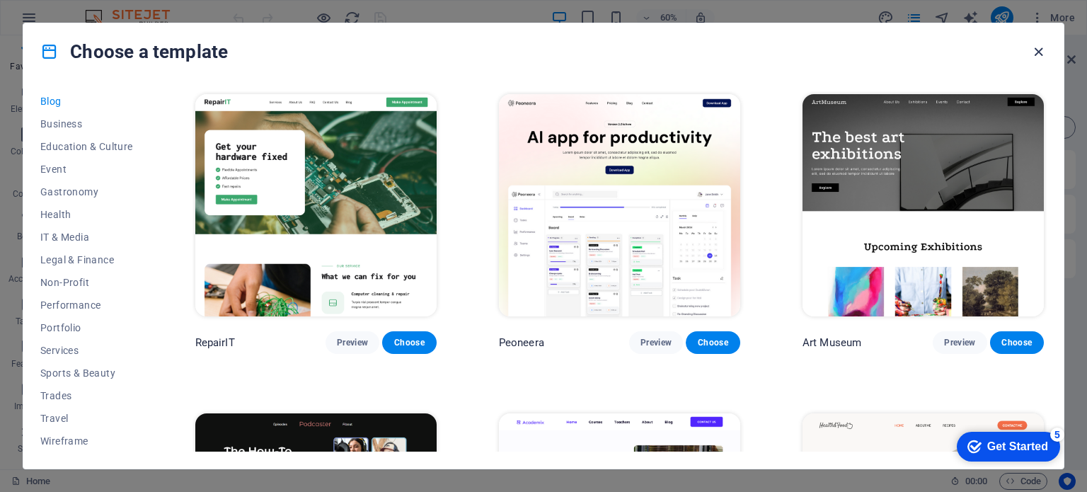
click at [1035, 55] on icon "button" at bounding box center [1038, 52] width 16 height 16
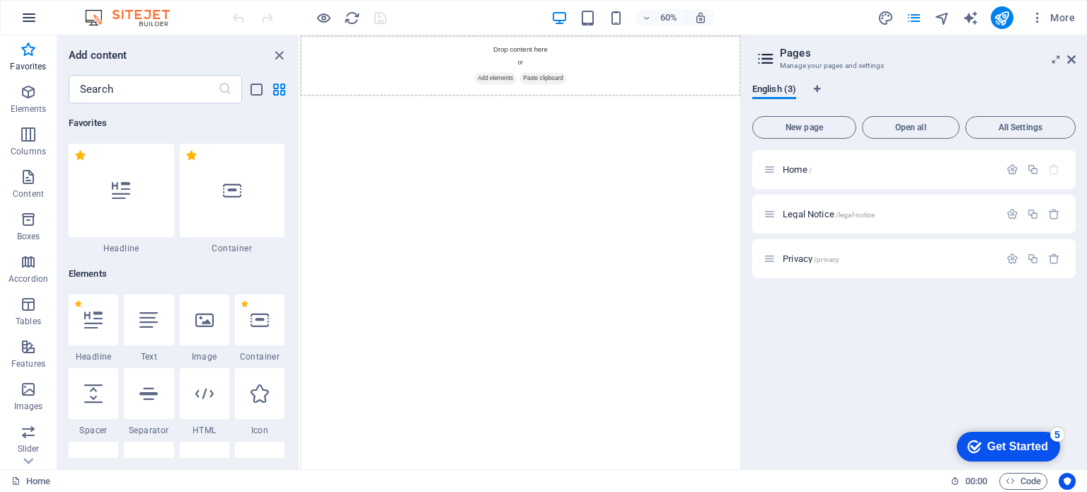
click at [30, 15] on icon "button" at bounding box center [29, 17] width 17 height 17
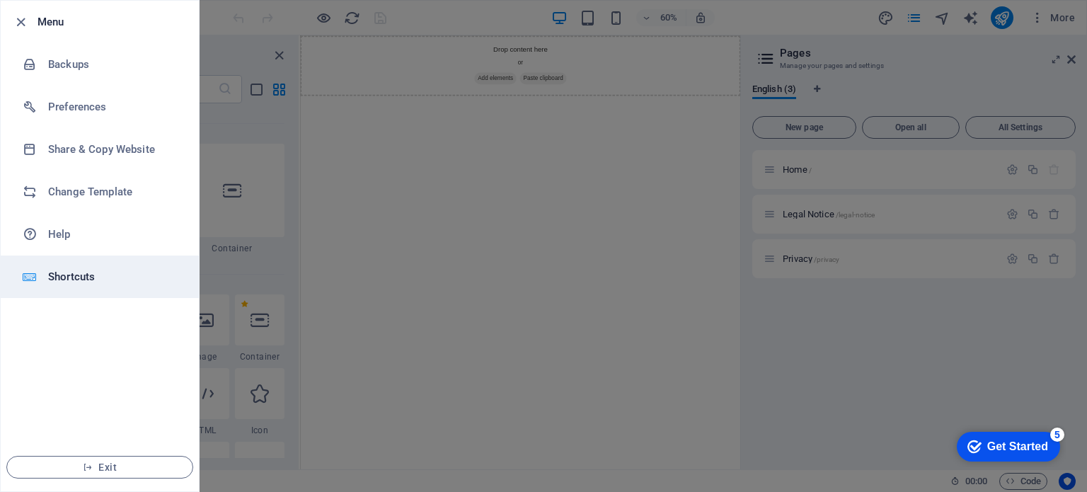
click at [63, 274] on h6 "Shortcuts" at bounding box center [113, 276] width 131 height 17
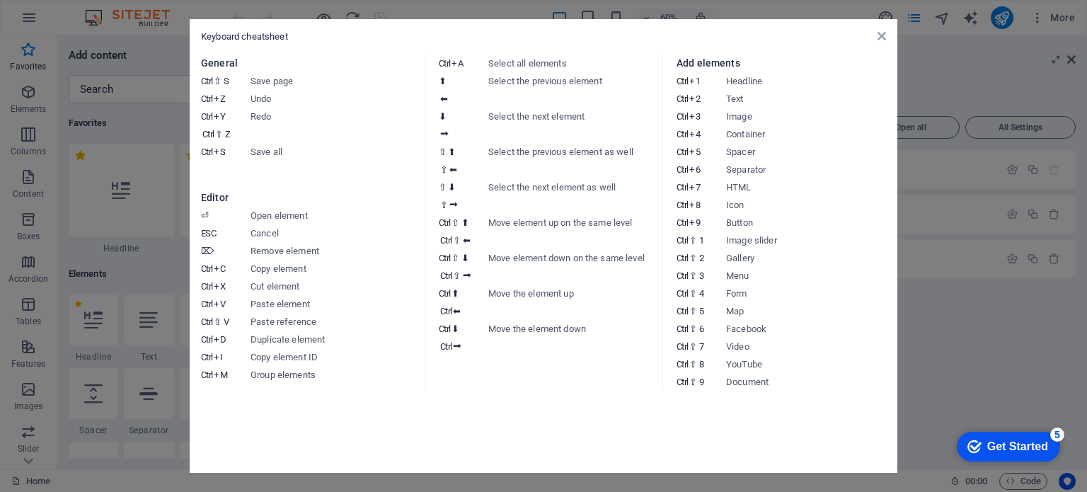
click at [126, 34] on aside "Keyboard cheatsheet General Ctrl ⇧ S Save page Ctrl Z Undo Ctrl Y Ctrl ⇧ Z Redo…" at bounding box center [543, 246] width 1087 height 492
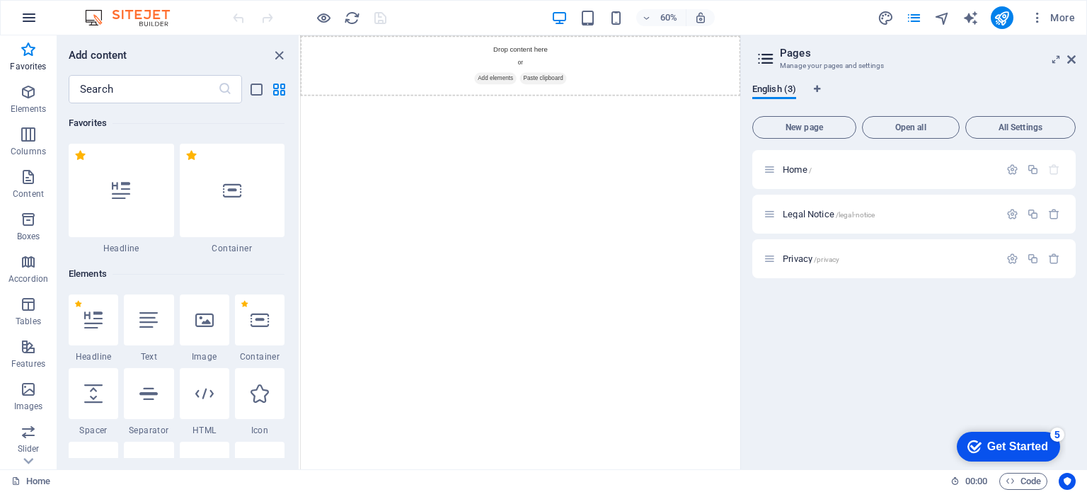
click at [23, 21] on icon "button" at bounding box center [29, 17] width 17 height 17
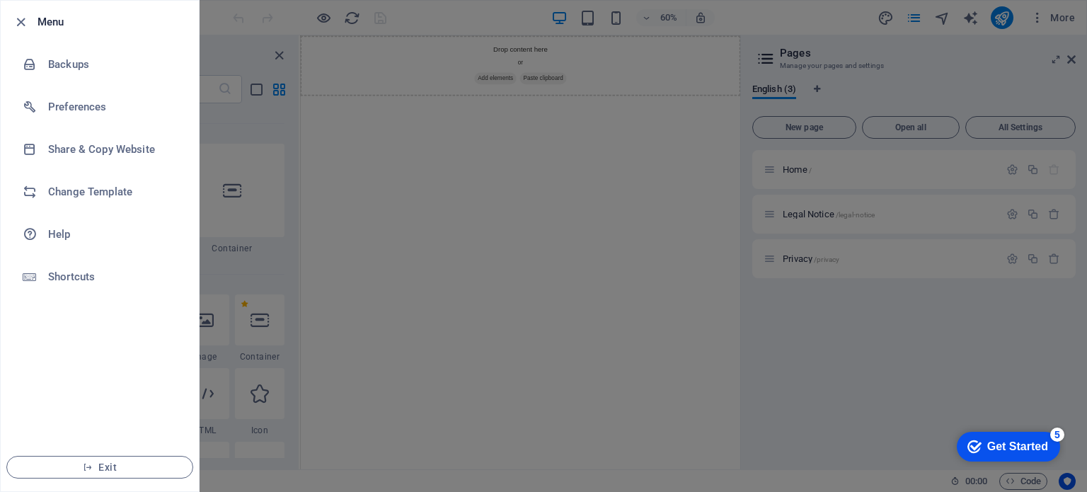
click at [48, 22] on h6 "Menu" at bounding box center [113, 21] width 150 height 17
click at [263, 28] on div at bounding box center [543, 246] width 1087 height 492
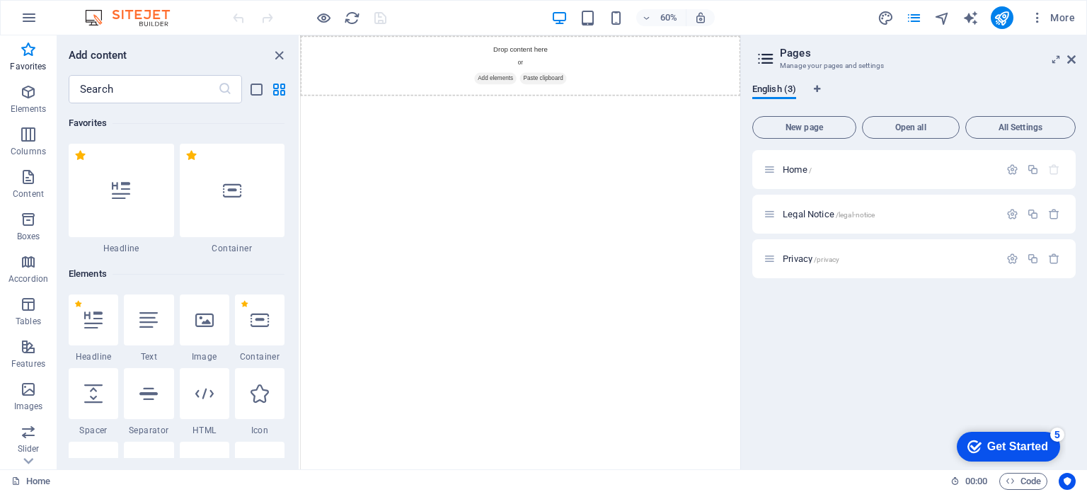
click at [155, 17] on img at bounding box center [134, 17] width 106 height 17
click at [1047, 19] on span "More" at bounding box center [1052, 18] width 45 height 14
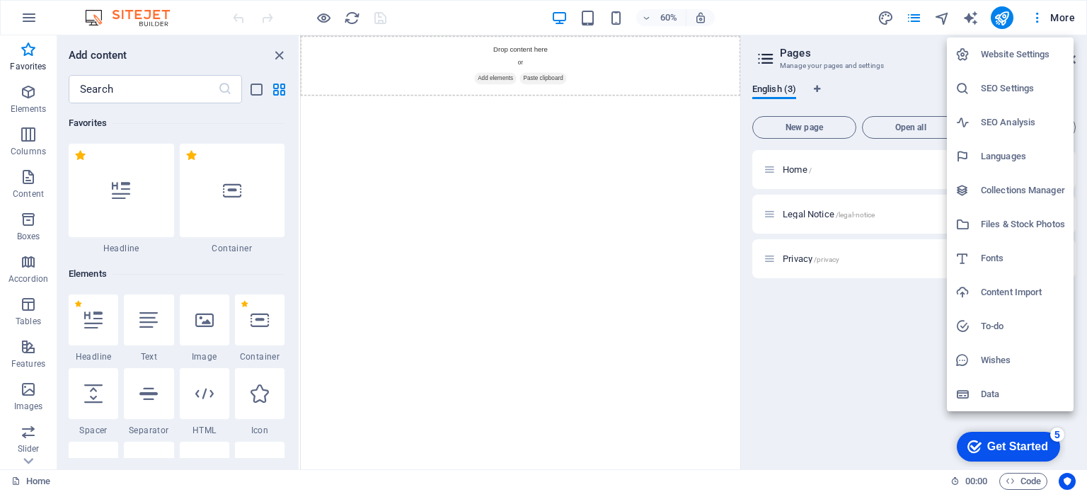
click at [994, 57] on h6 "Website Settings" at bounding box center [1023, 54] width 84 height 17
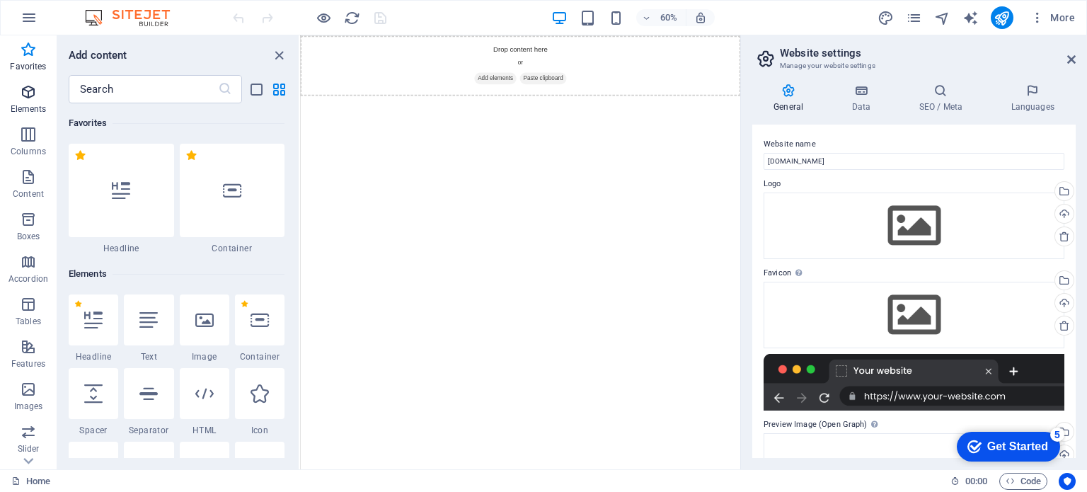
click at [33, 105] on p "Elements" at bounding box center [29, 108] width 36 height 11
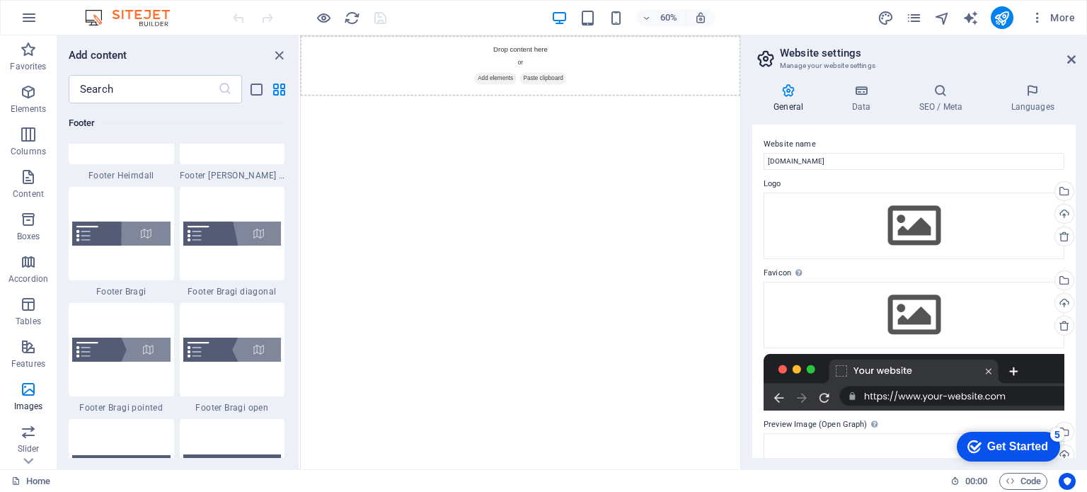
scroll to position [9540, 0]
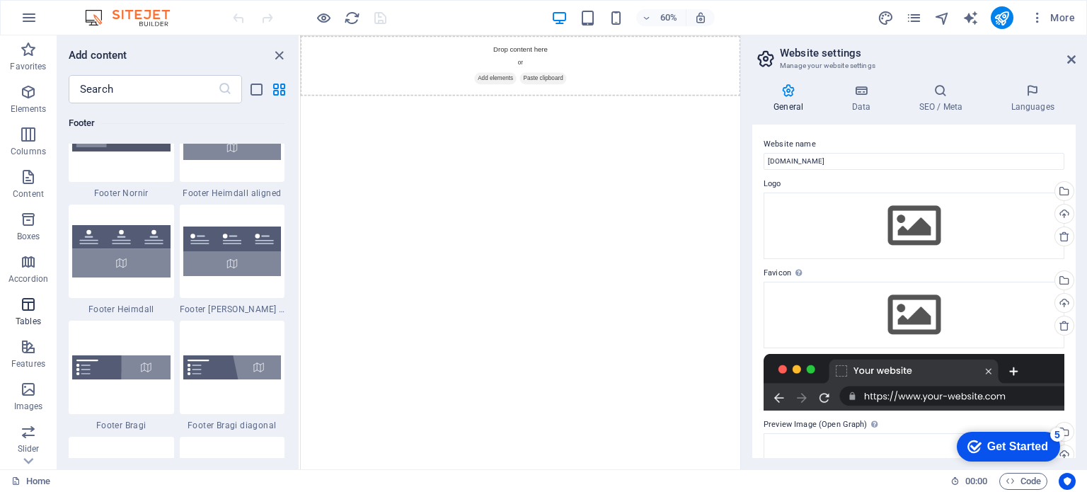
click at [33, 297] on icon "button" at bounding box center [28, 304] width 17 height 17
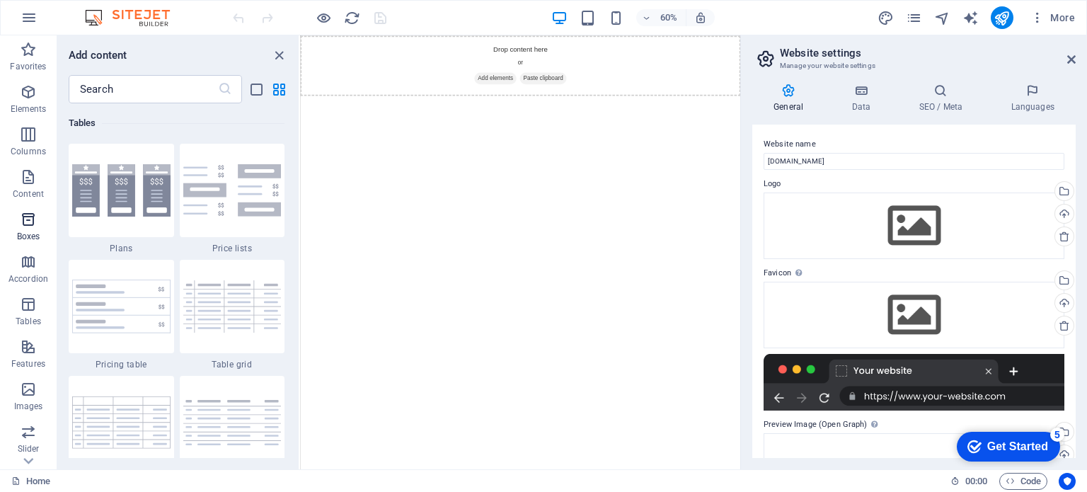
click at [22, 205] on button "Boxes" at bounding box center [28, 226] width 57 height 42
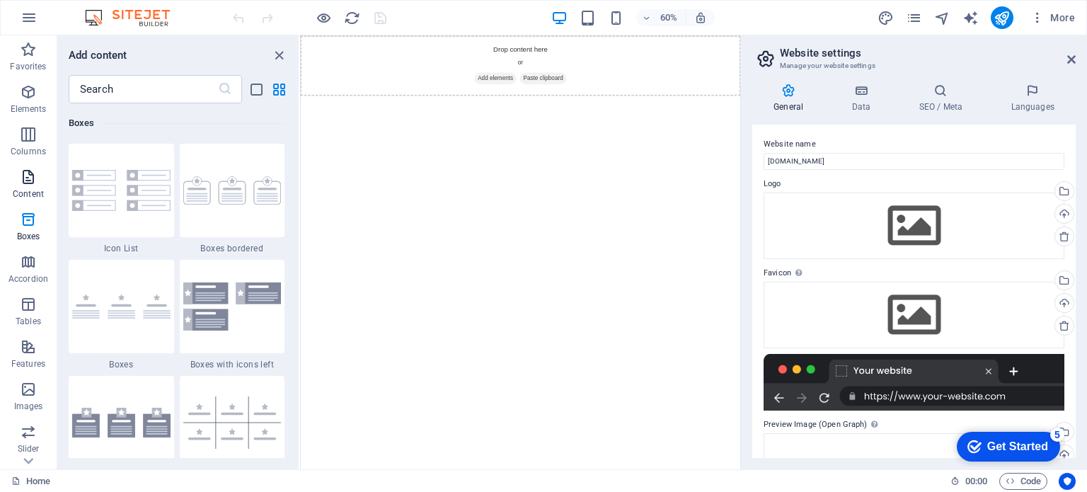
click at [34, 185] on icon "button" at bounding box center [28, 176] width 17 height 17
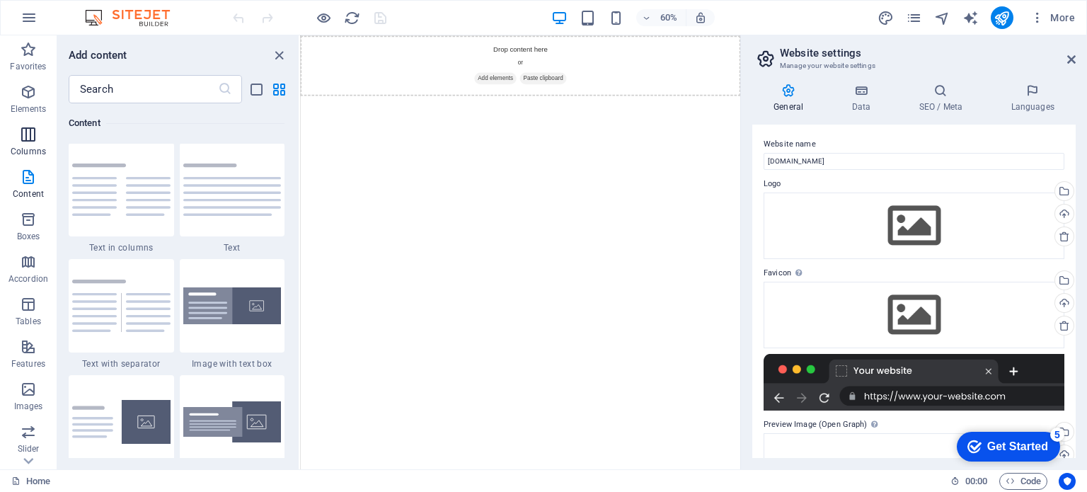
click at [25, 149] on p "Columns" at bounding box center [28, 151] width 35 height 11
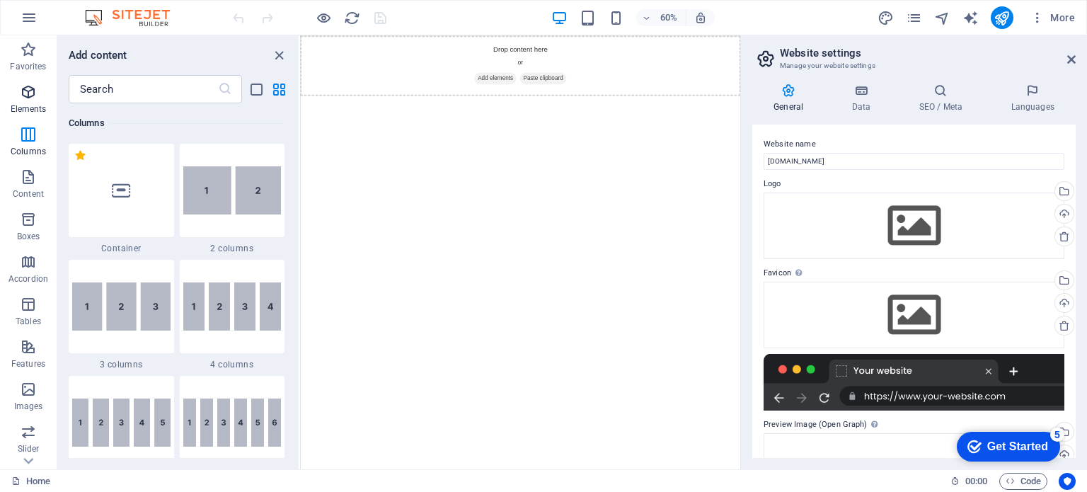
click at [31, 100] on icon "button" at bounding box center [28, 92] width 17 height 17
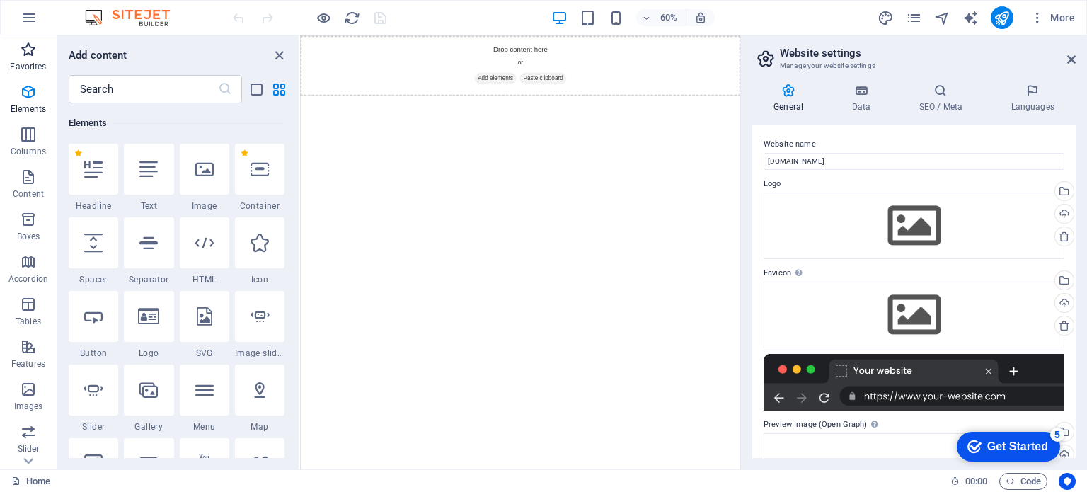
click at [28, 64] on p "Favorites" at bounding box center [28, 66] width 36 height 11
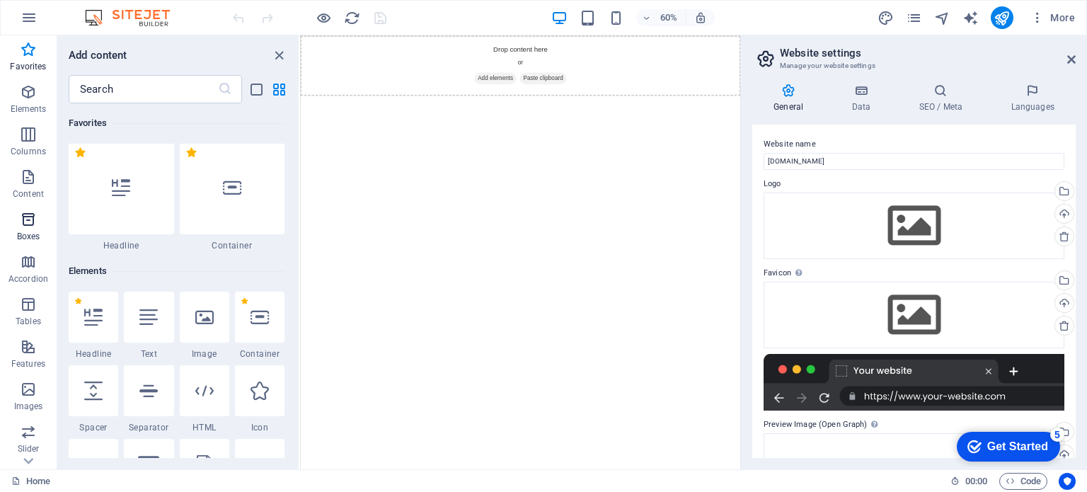
scroll to position [0, 0]
click at [28, 459] on icon at bounding box center [28, 461] width 20 height 20
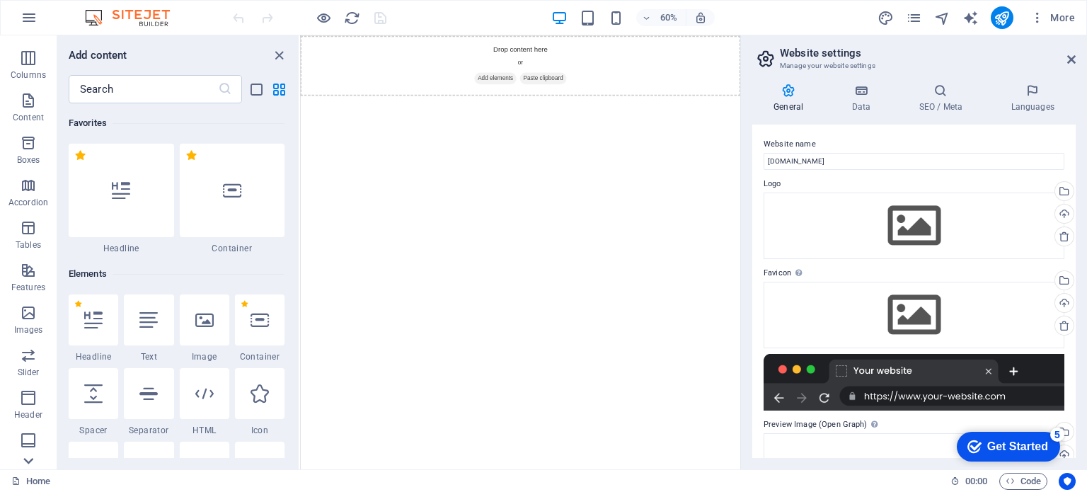
scroll to position [202, 0]
click at [1069, 57] on icon at bounding box center [1071, 59] width 8 height 11
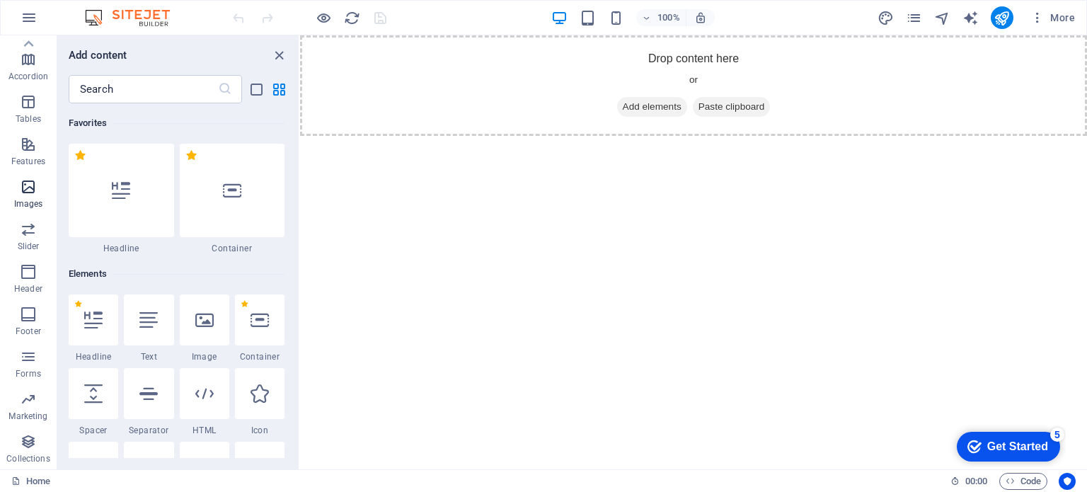
click at [28, 185] on icon "button" at bounding box center [28, 186] width 17 height 17
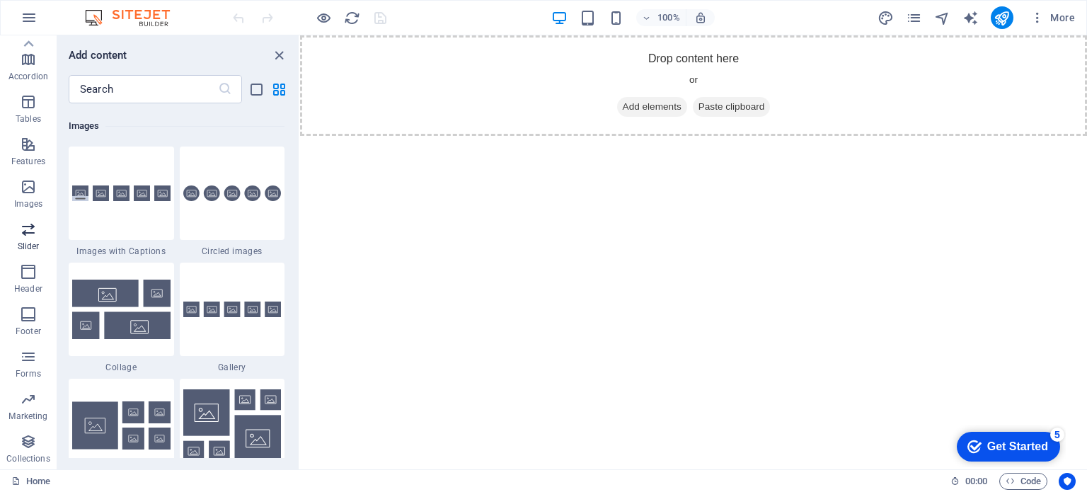
scroll to position [7175, 0]
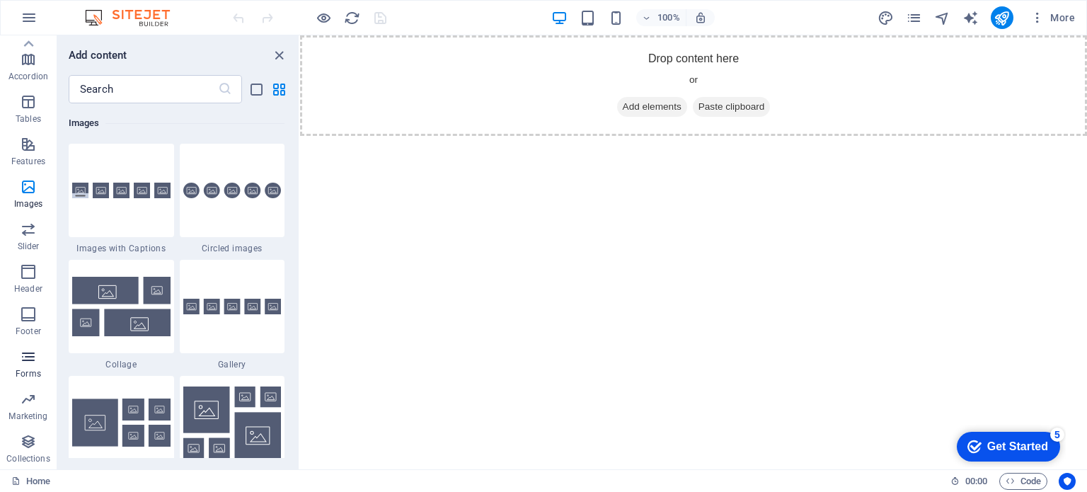
click at [32, 359] on icon "button" at bounding box center [28, 356] width 17 height 17
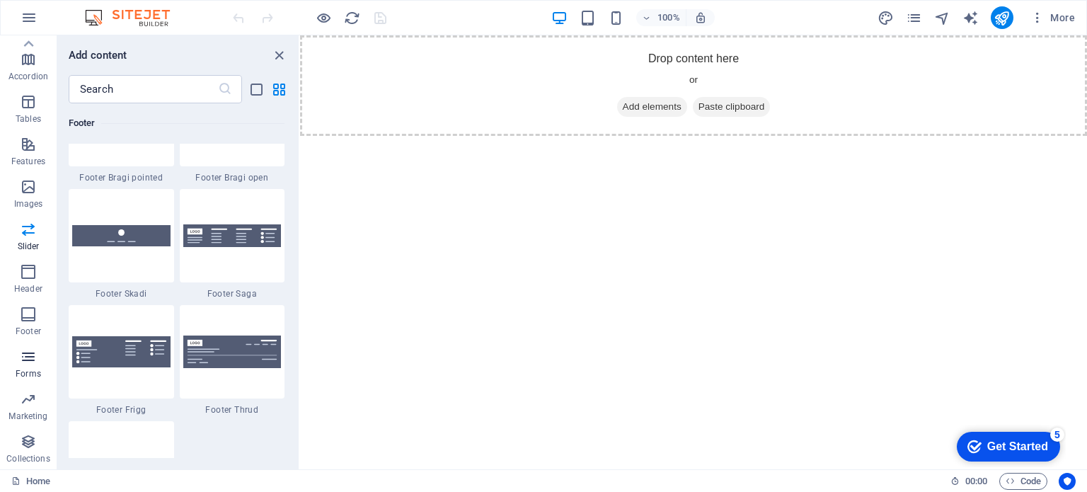
scroll to position [10332, 0]
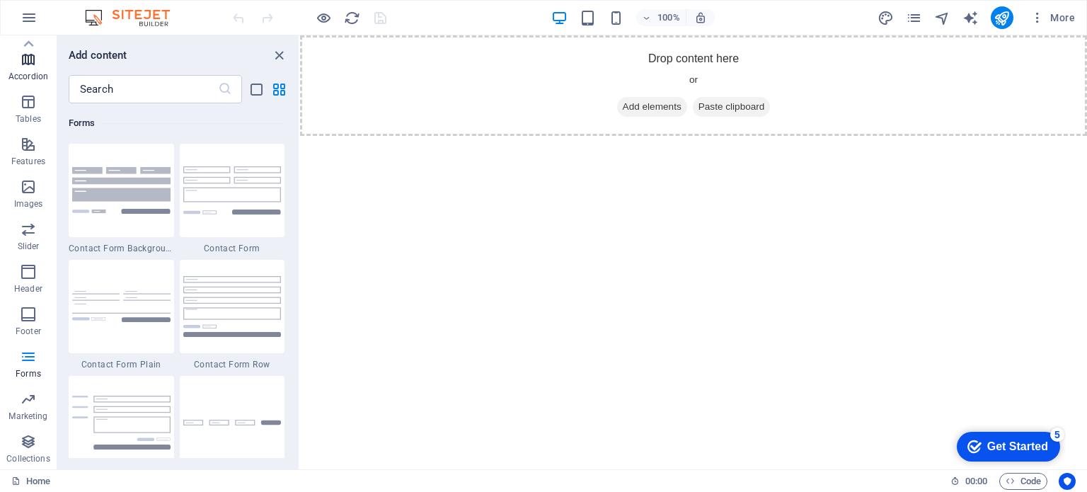
click at [33, 57] on icon "button" at bounding box center [28, 59] width 17 height 17
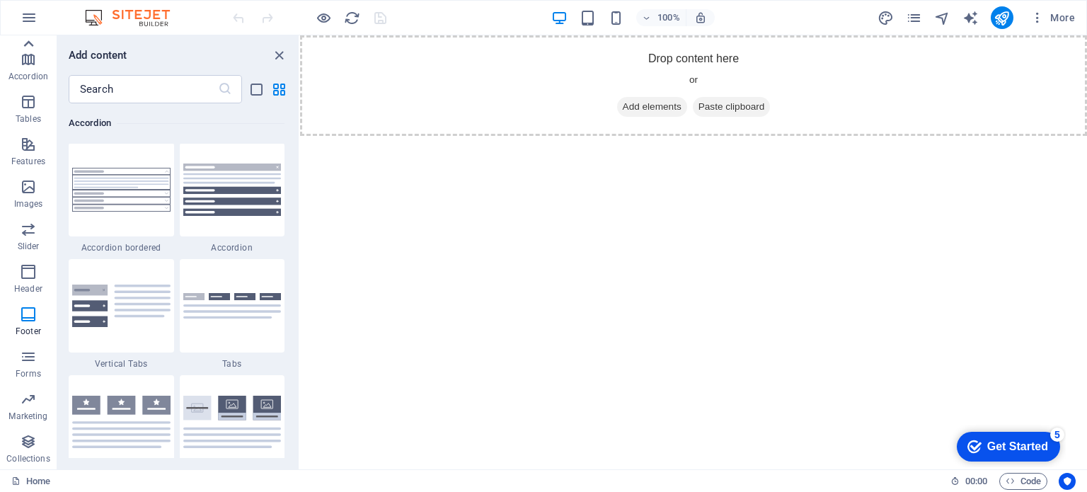
scroll to position [4518, 0]
click at [29, 47] on icon at bounding box center [28, 44] width 20 height 20
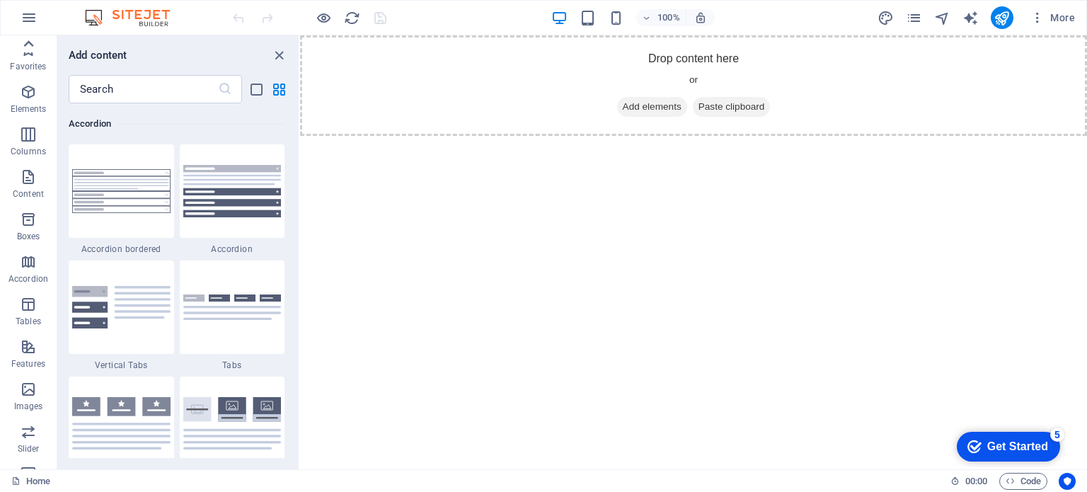
scroll to position [0, 0]
click at [1055, 15] on span "More" at bounding box center [1052, 18] width 45 height 14
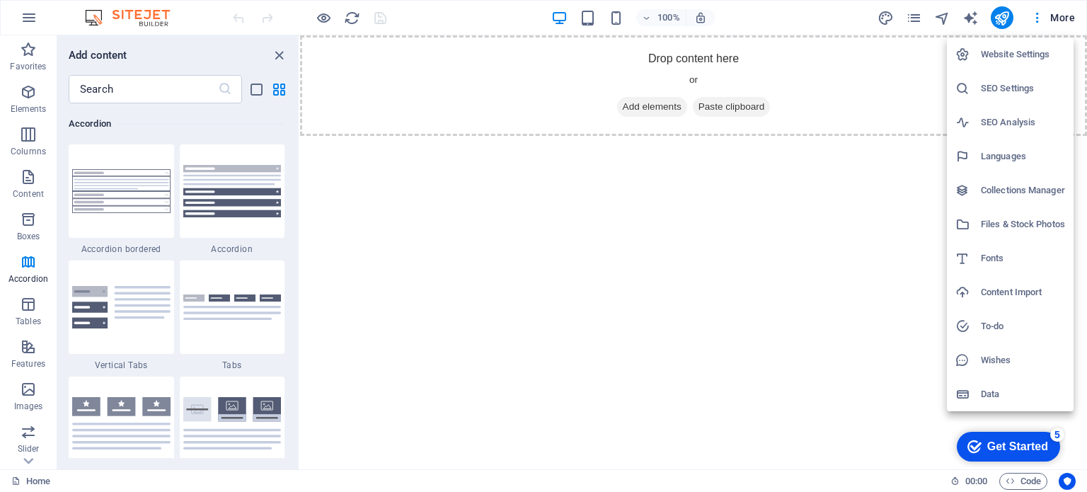
click at [905, 16] on div at bounding box center [543, 246] width 1087 height 492
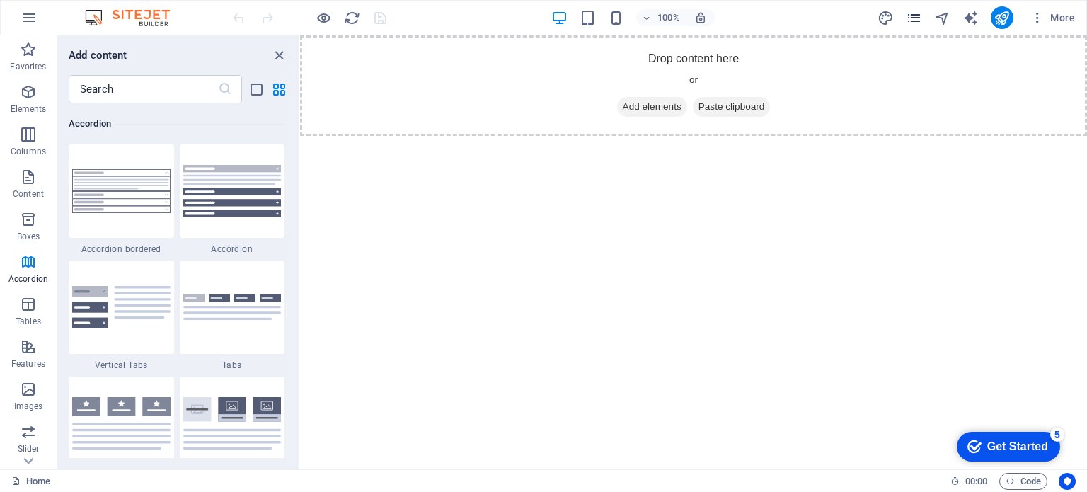
click at [910, 17] on icon "pages" at bounding box center [914, 18] width 16 height 16
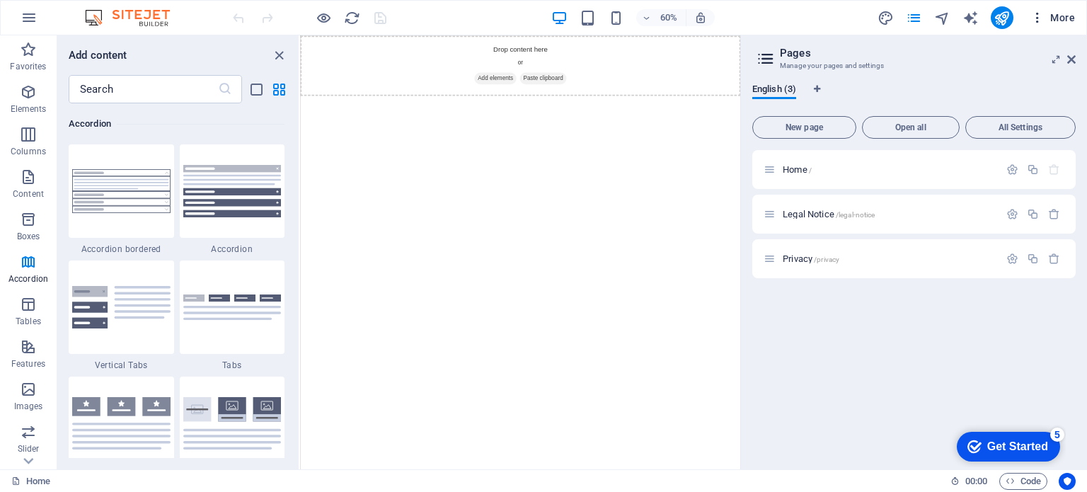
click at [1041, 21] on icon "button" at bounding box center [1037, 18] width 14 height 14
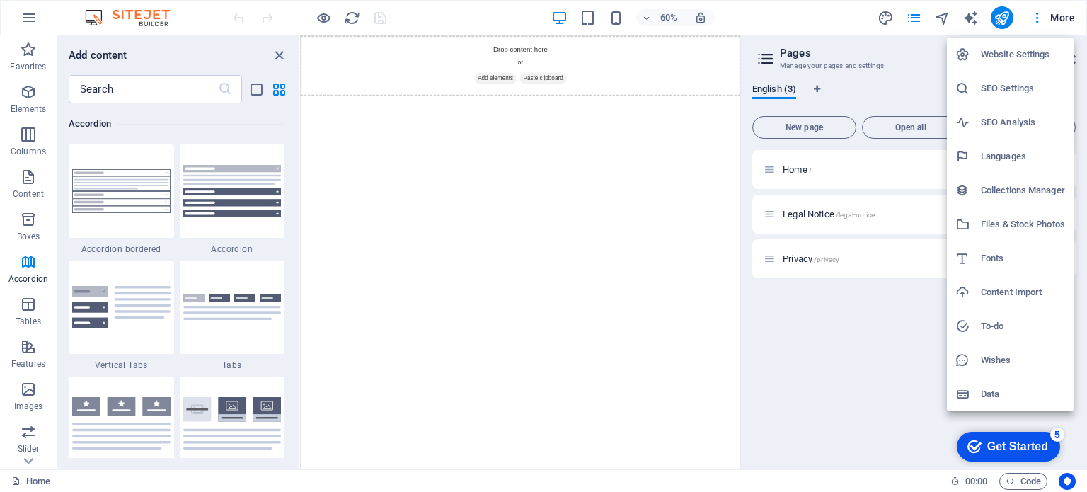
click at [1050, 23] on div at bounding box center [543, 246] width 1087 height 492
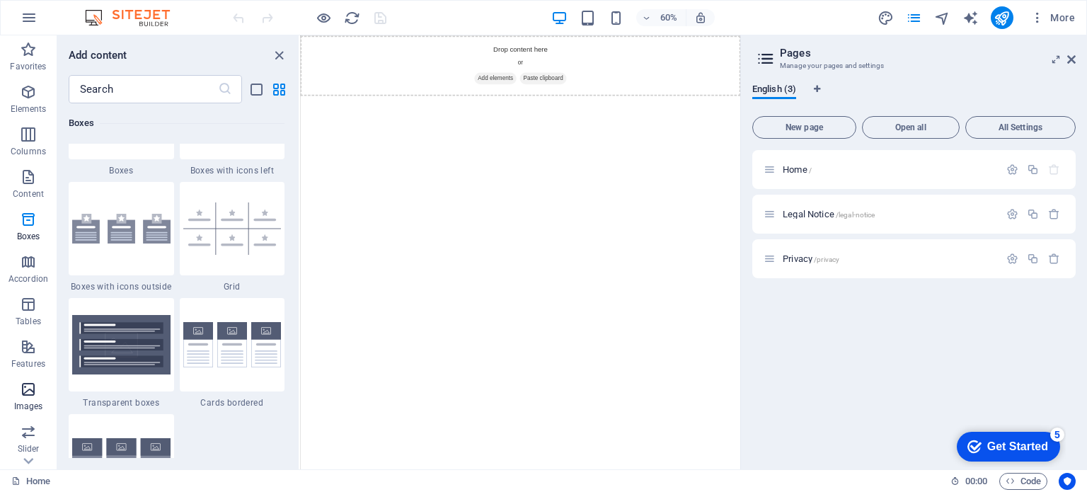
scroll to position [4093, 0]
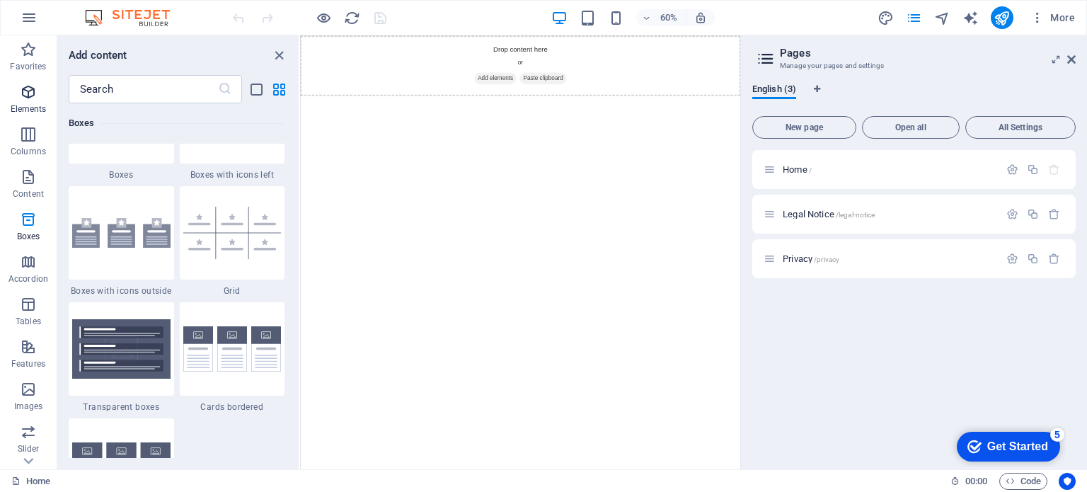
click at [31, 107] on p "Elements" at bounding box center [29, 108] width 36 height 11
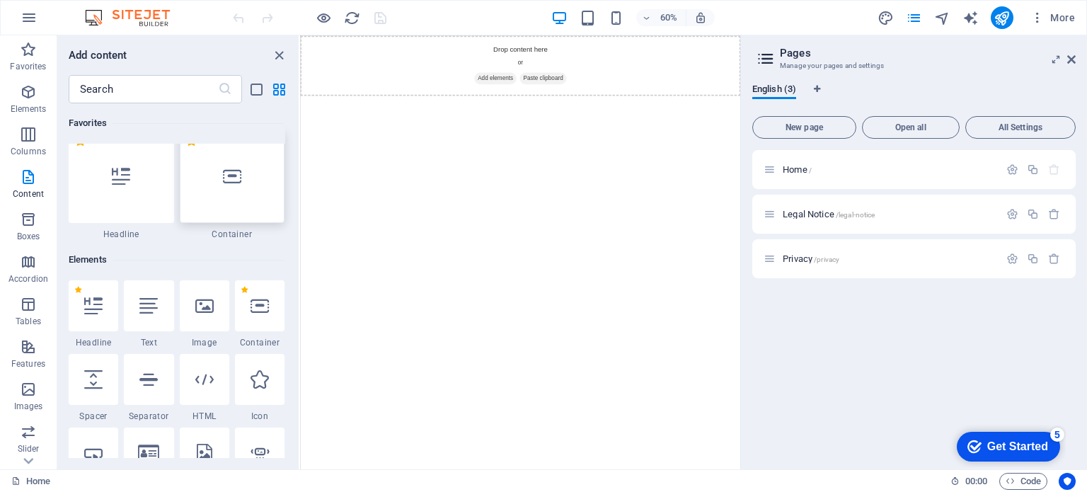
scroll to position [0, 0]
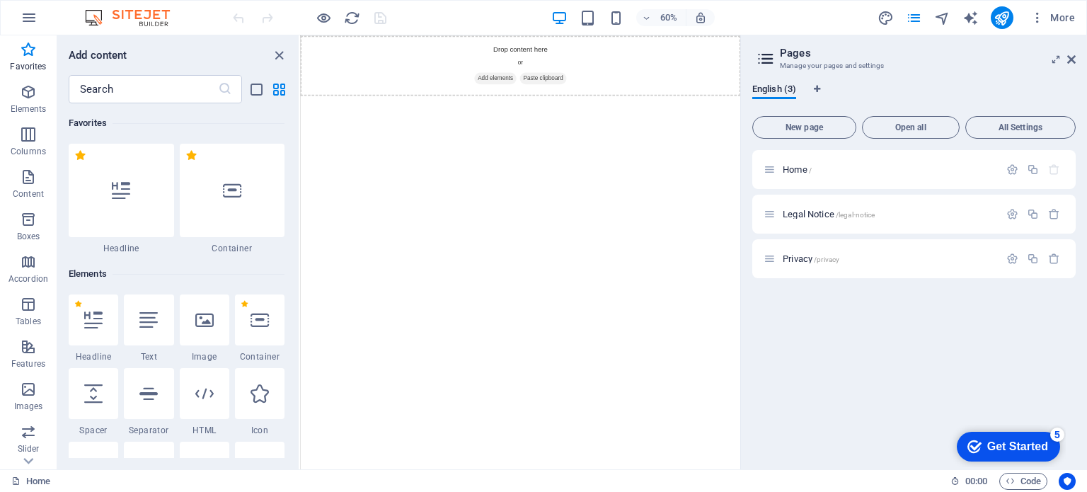
click at [108, 67] on div "Add content ​ Favorites 1 Star Headline 1 Star Container Elements 1 Star Headli…" at bounding box center [177, 252] width 241 height 434
click at [110, 87] on input "text" at bounding box center [143, 89] width 149 height 28
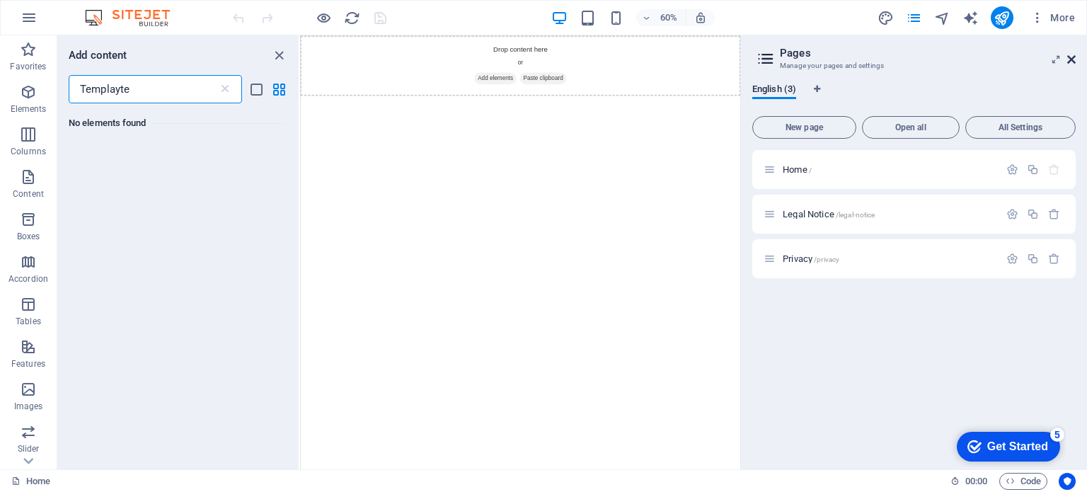
type input "Templayte"
click at [1073, 64] on icon at bounding box center [1071, 59] width 8 height 11
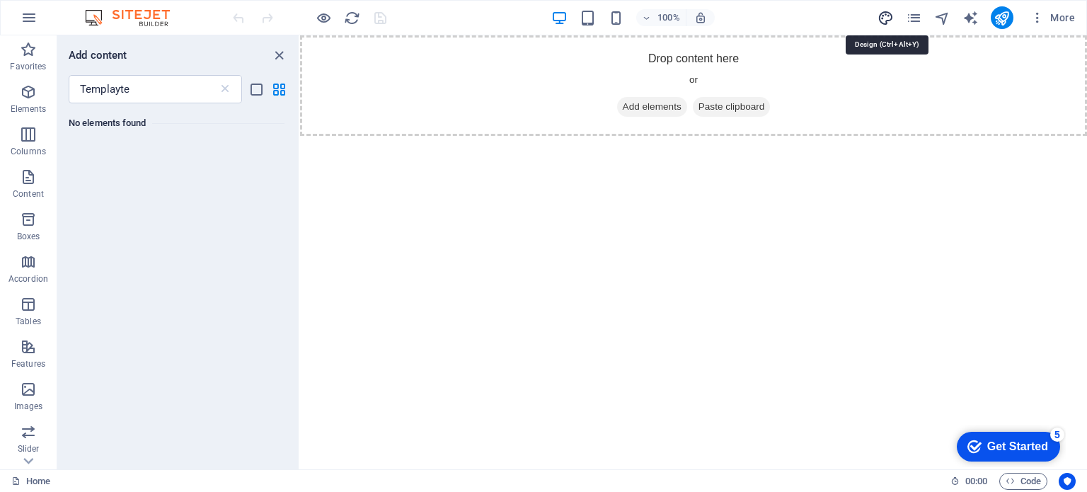
click at [890, 21] on icon "design" at bounding box center [885, 18] width 16 height 16
select select "px"
select select "400"
select select "px"
select select "rem"
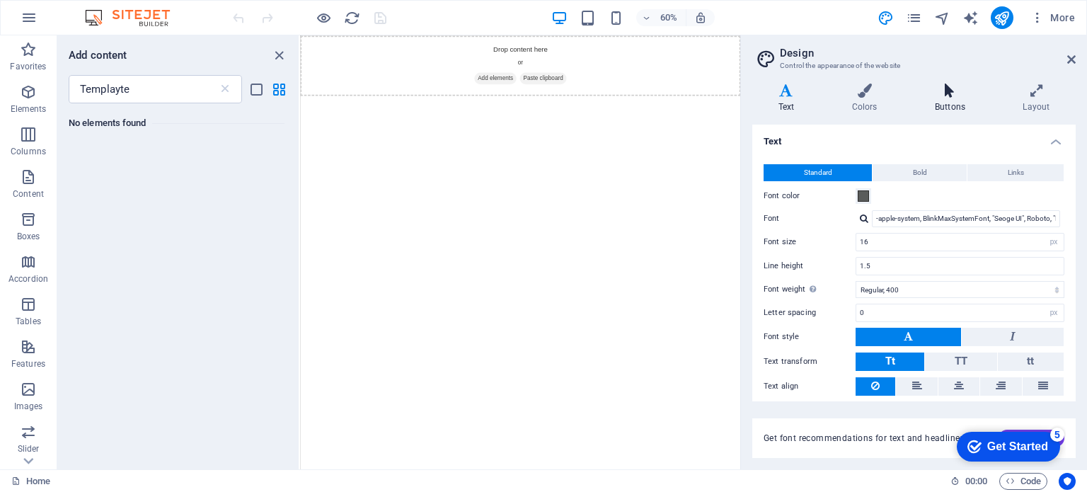
click at [960, 105] on h4 "Buttons" at bounding box center [953, 99] width 88 height 30
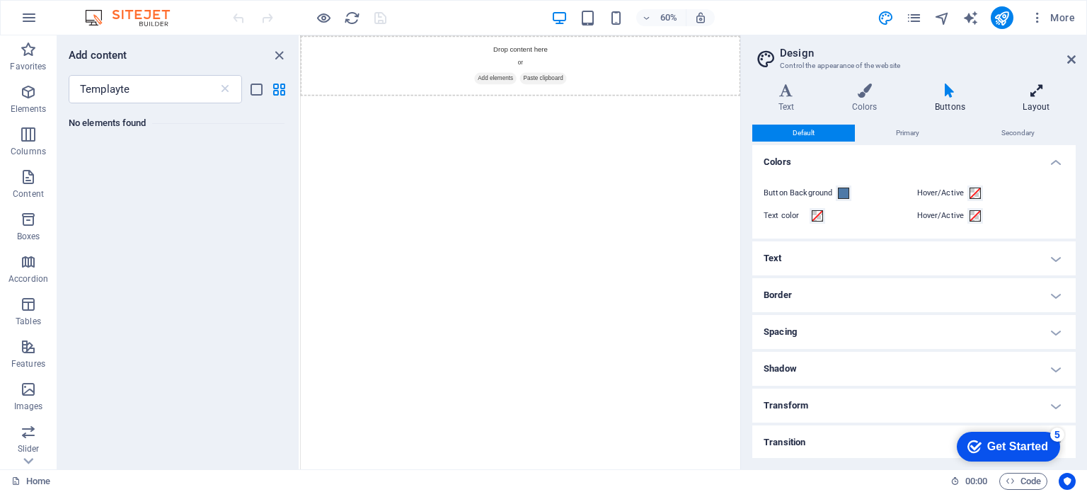
click at [1038, 105] on h4 "Layout" at bounding box center [1036, 99] width 79 height 30
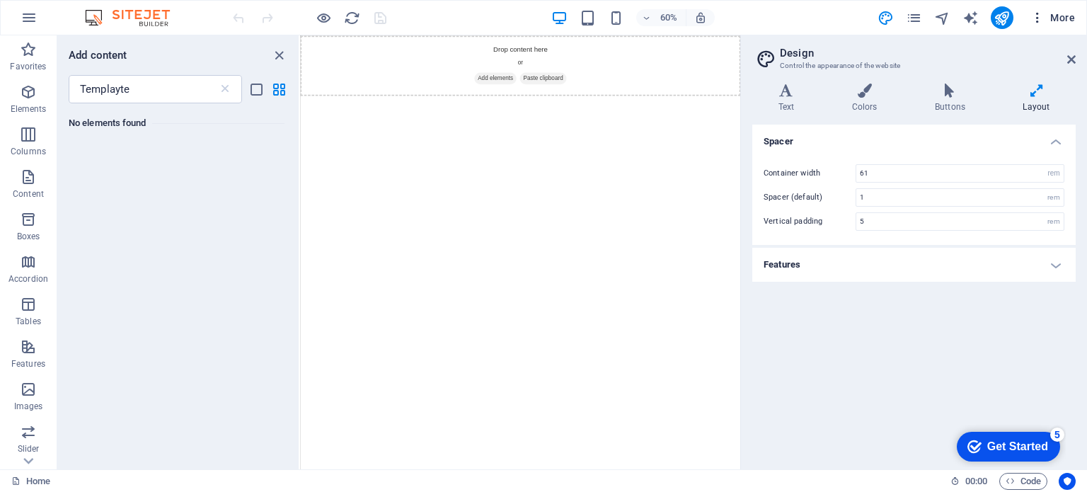
click at [1043, 21] on icon "button" at bounding box center [1037, 18] width 14 height 14
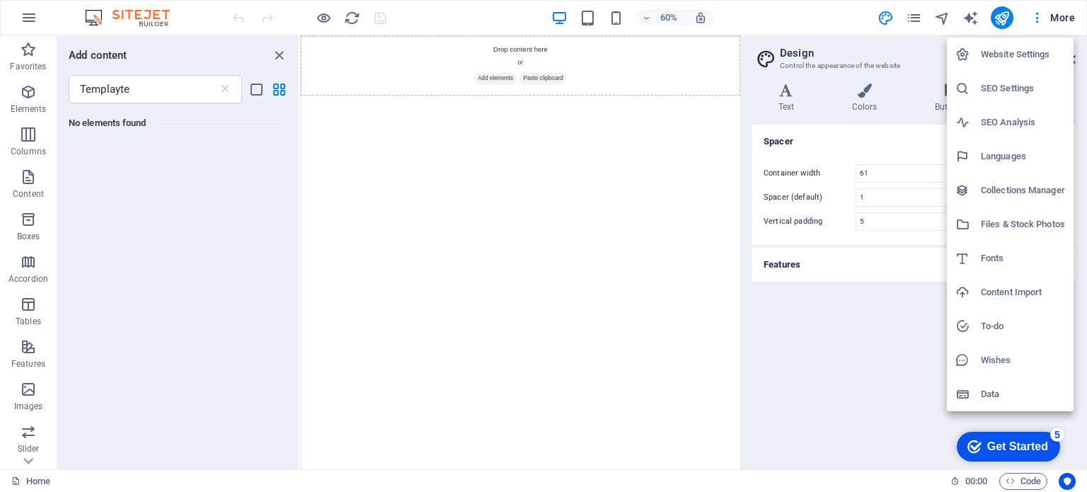
click at [142, 342] on div at bounding box center [543, 246] width 1087 height 492
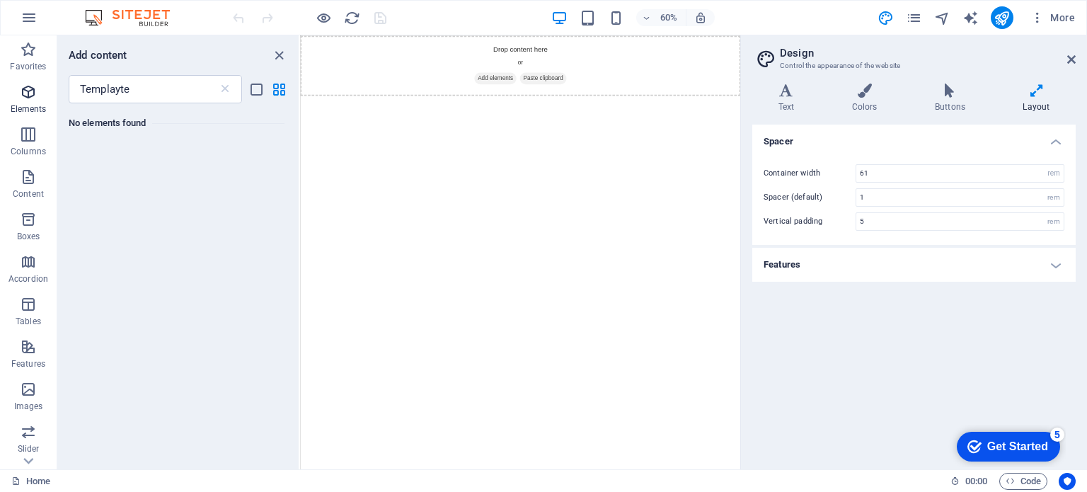
click at [34, 105] on p "Elements" at bounding box center [29, 108] width 36 height 11
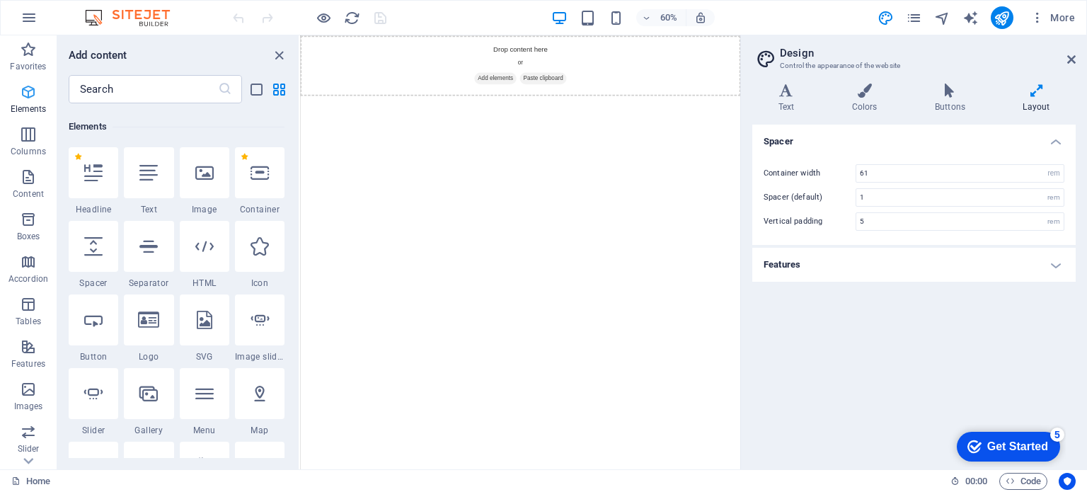
scroll to position [150, 0]
click at [266, 88] on div "​" at bounding box center [177, 89] width 241 height 28
click at [263, 90] on icon "list-view" at bounding box center [256, 89] width 16 height 16
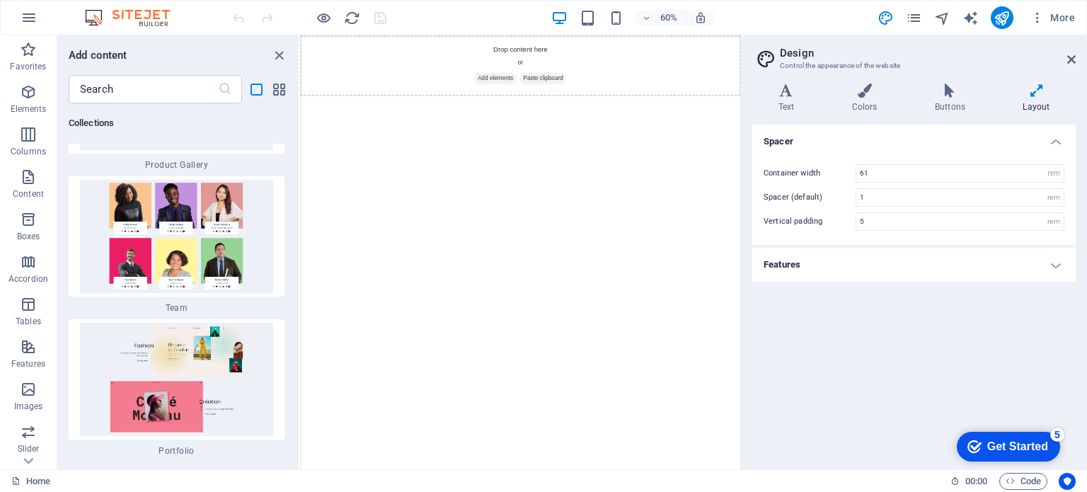
scroll to position [30192, 0]
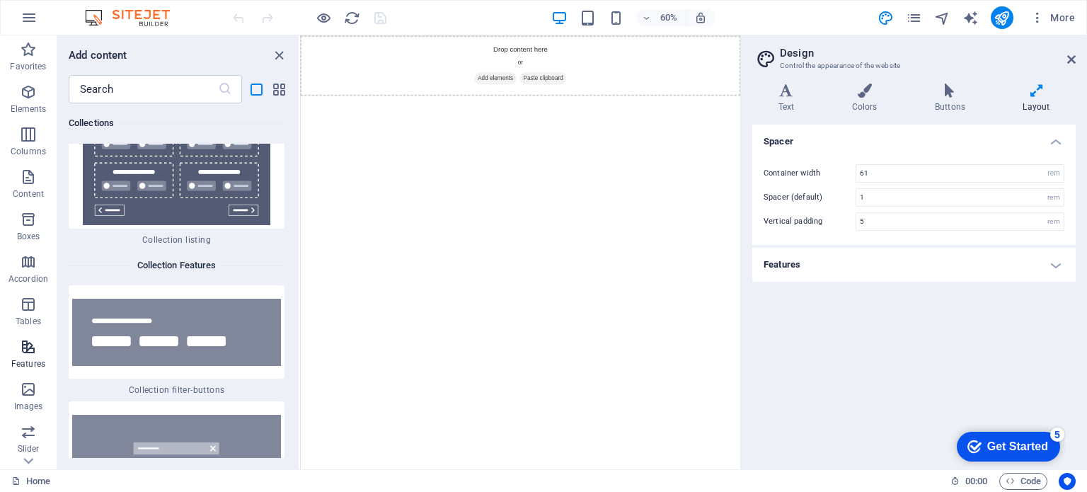
click at [27, 357] on span "Features" at bounding box center [28, 355] width 57 height 34
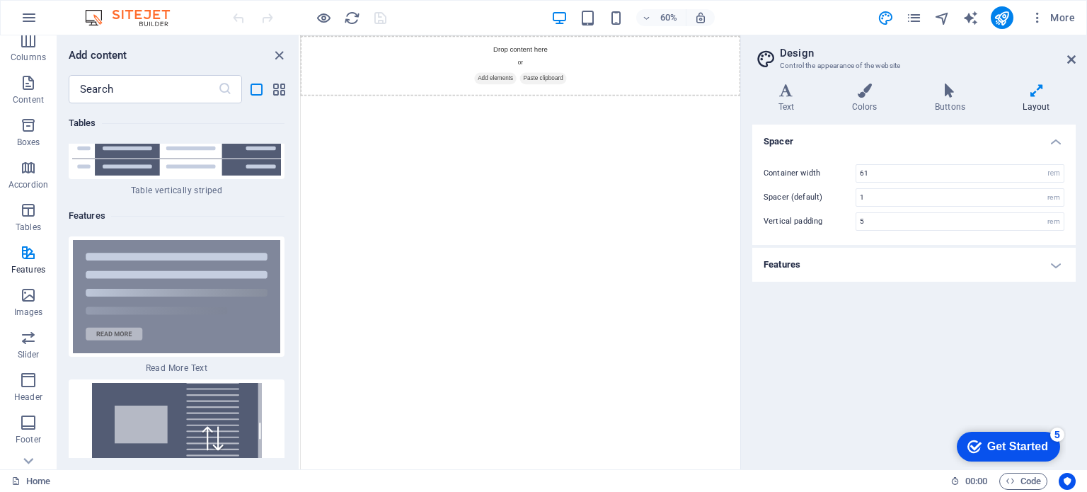
scroll to position [202, 0]
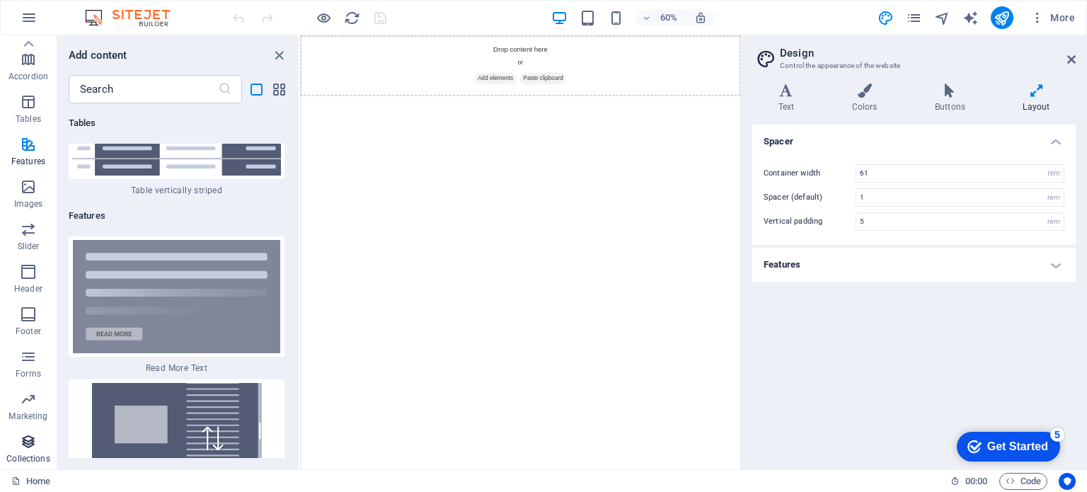
click at [24, 444] on icon "button" at bounding box center [28, 441] width 17 height 17
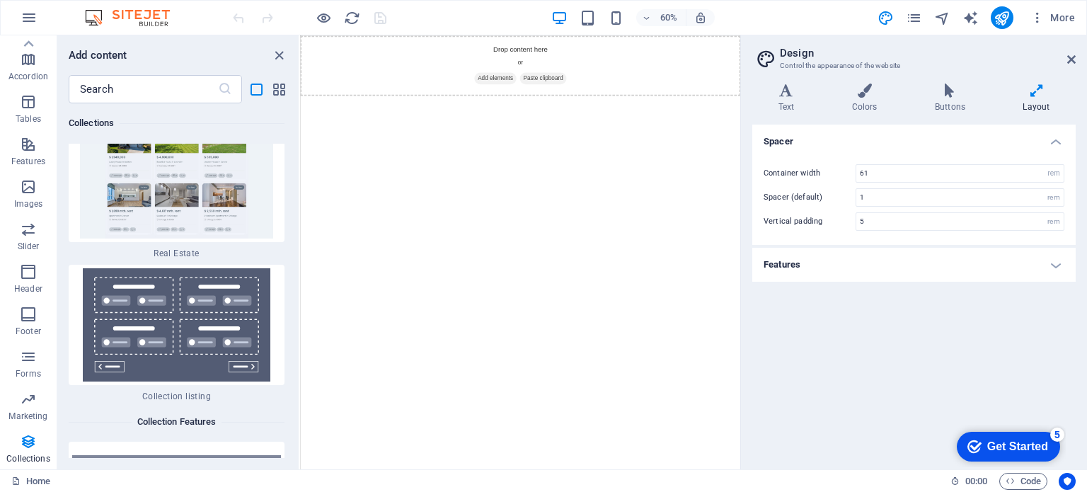
scroll to position [30192, 0]
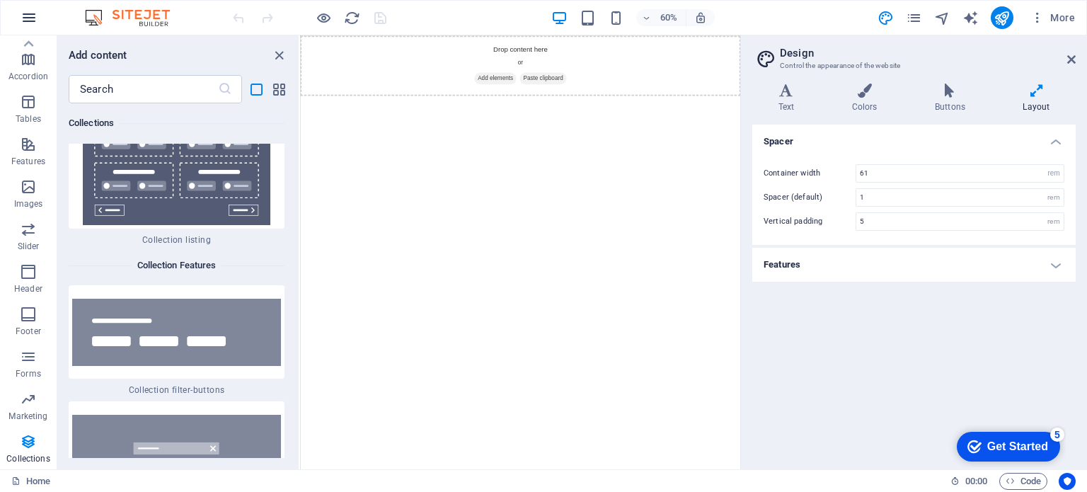
click at [34, 25] on icon "button" at bounding box center [29, 17] width 17 height 17
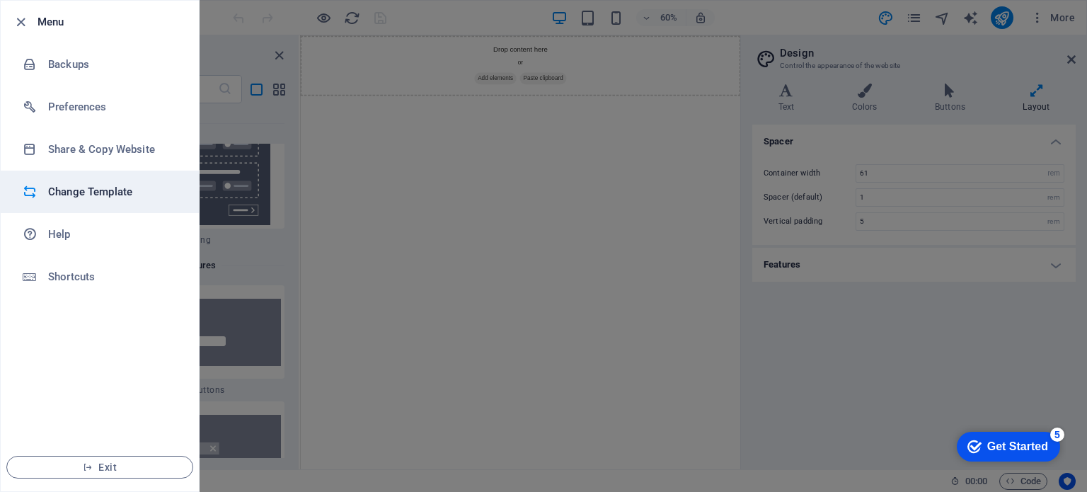
click at [84, 186] on h6 "Change Template" at bounding box center [113, 191] width 131 height 17
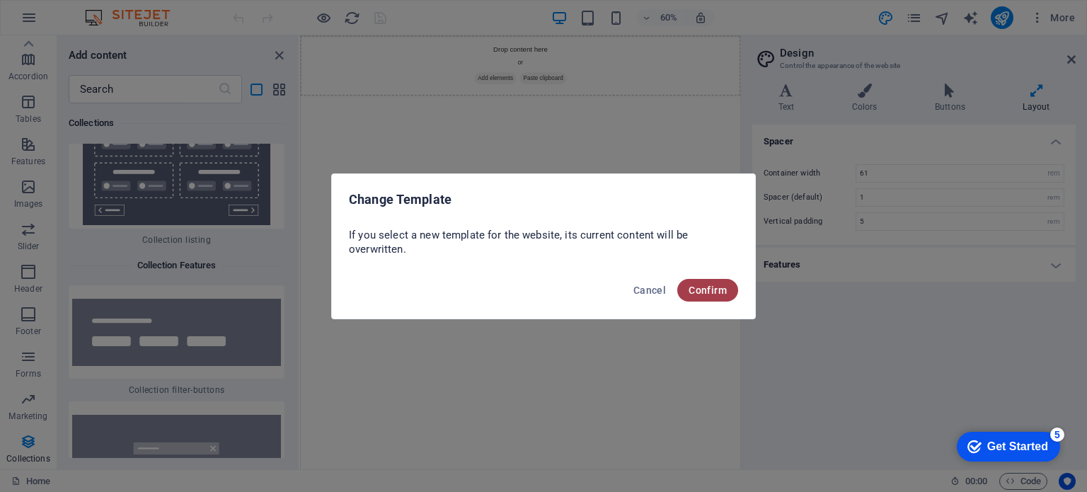
click at [693, 287] on span "Confirm" at bounding box center [708, 289] width 38 height 11
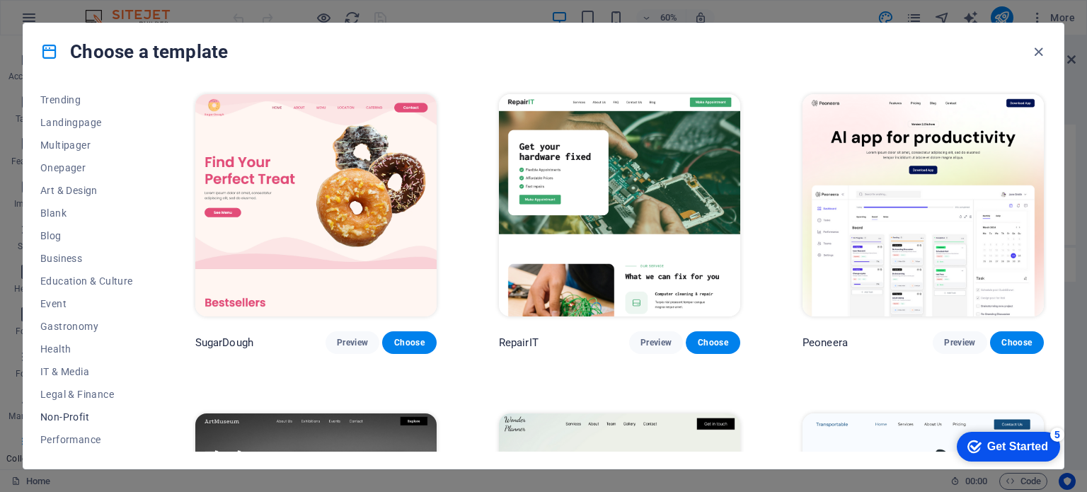
scroll to position [205, 0]
click at [57, 237] on span "IT & Media" at bounding box center [86, 236] width 93 height 11
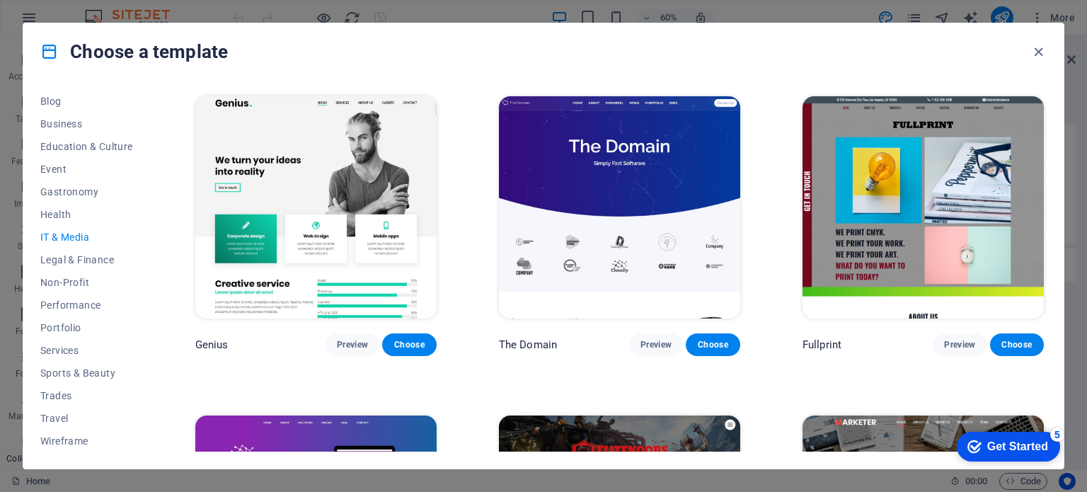
scroll to position [855, 0]
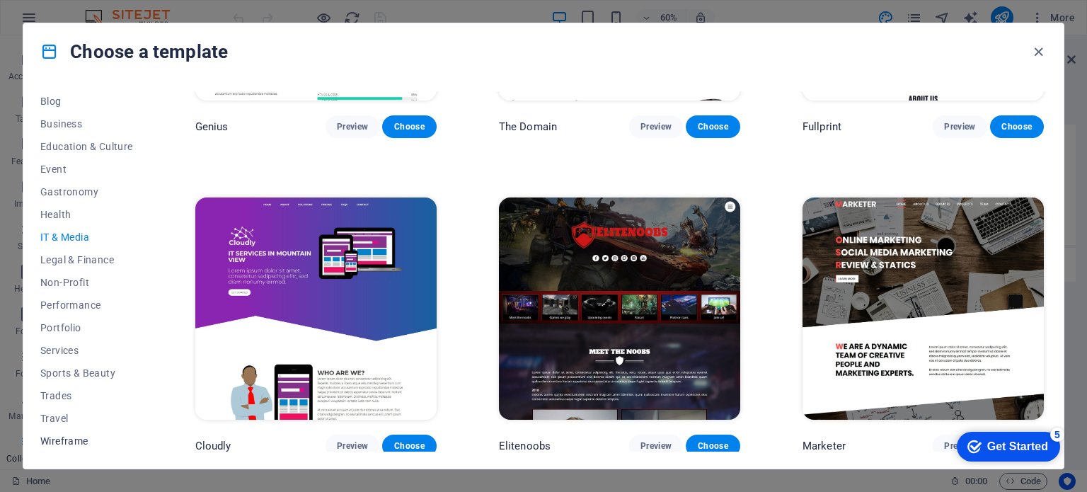
click at [54, 438] on span "Wireframe" at bounding box center [86, 440] width 93 height 11
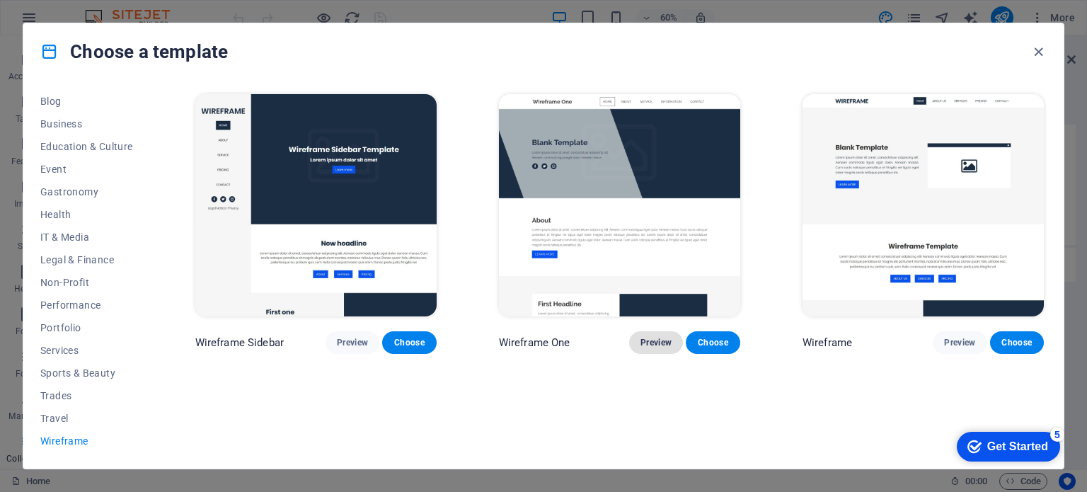
click at [643, 342] on span "Preview" at bounding box center [655, 342] width 31 height 11
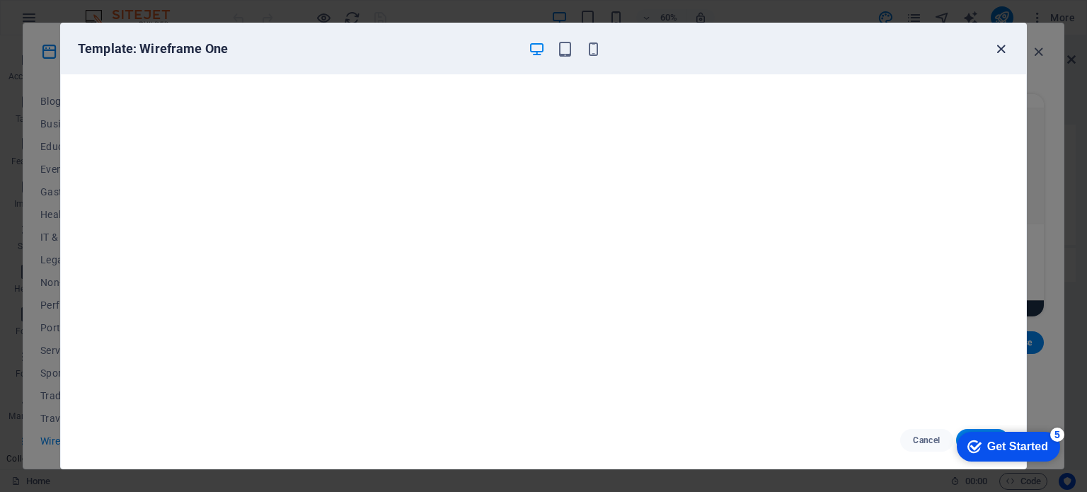
click at [999, 47] on icon "button" at bounding box center [1001, 49] width 16 height 16
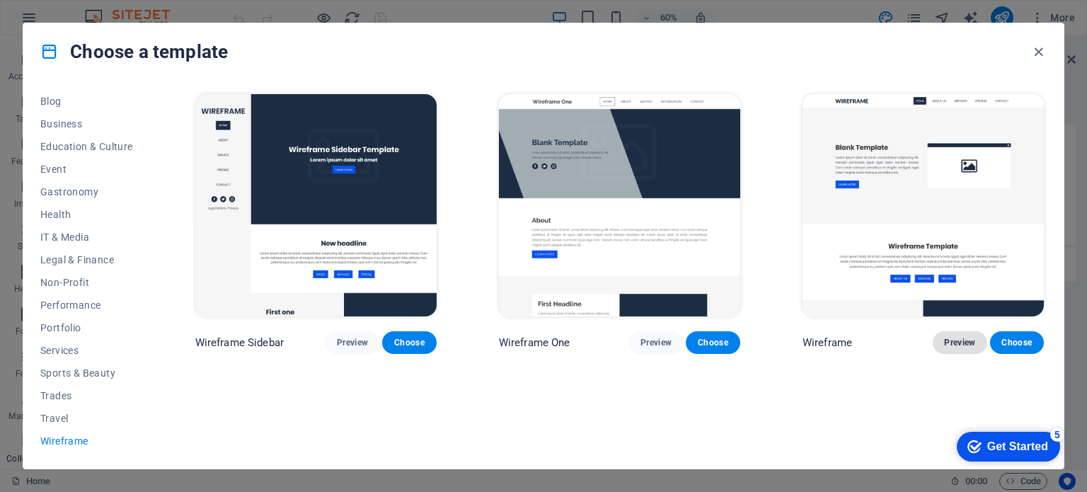
click at [951, 339] on span "Preview" at bounding box center [959, 342] width 31 height 11
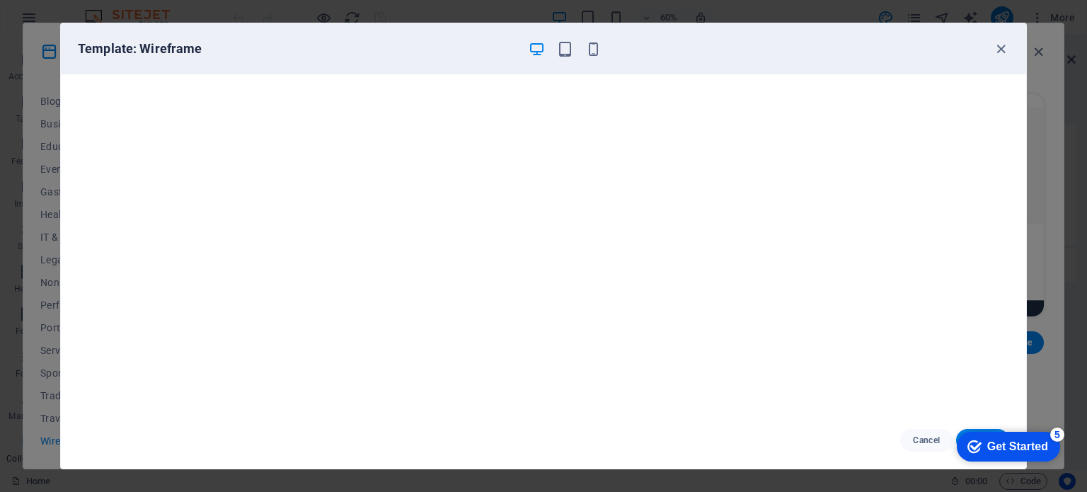
drag, startPoint x: 1001, startPoint y: 50, endPoint x: 977, endPoint y: 71, distance: 31.1
click at [1001, 50] on icon "button" at bounding box center [1001, 49] width 16 height 16
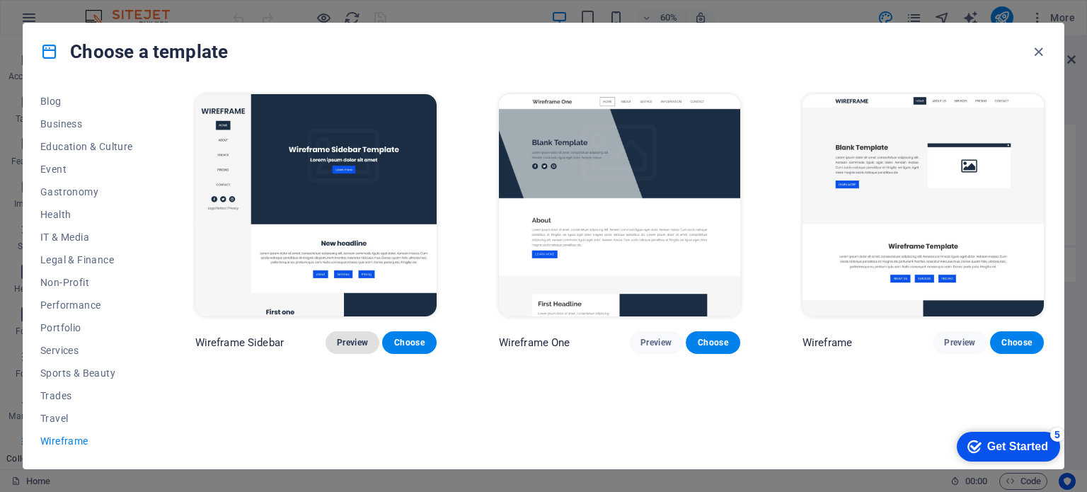
click at [362, 337] on span "Preview" at bounding box center [352, 342] width 31 height 11
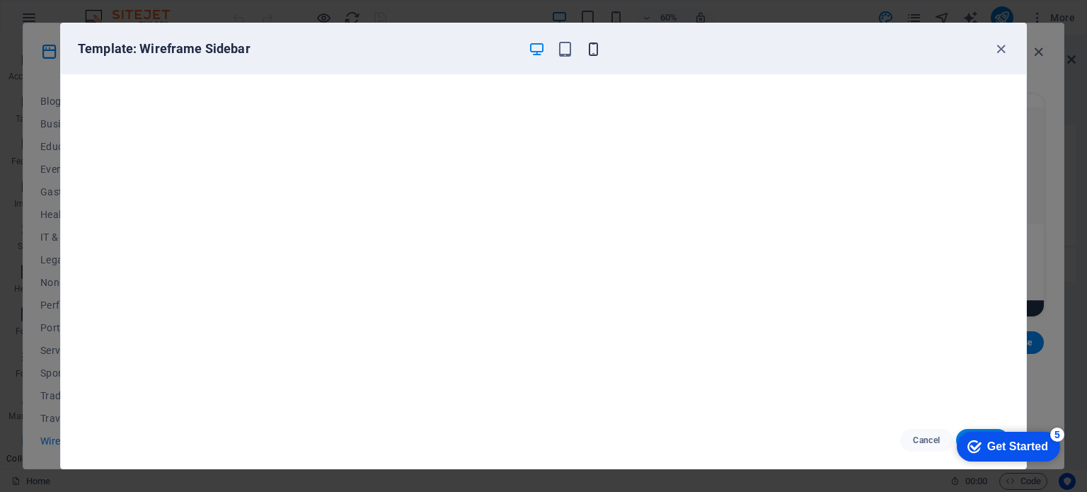
click at [593, 52] on icon "button" at bounding box center [593, 49] width 16 height 16
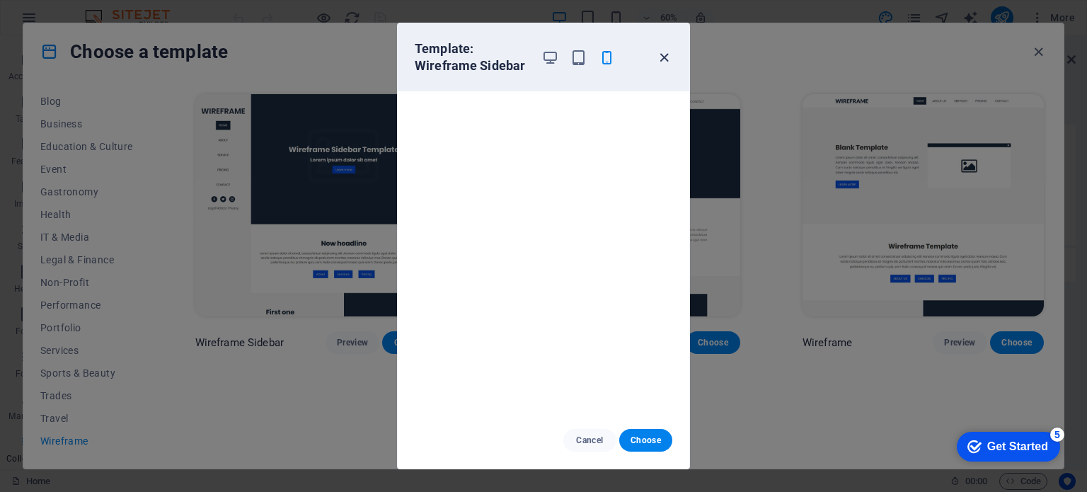
click at [660, 57] on icon "button" at bounding box center [664, 58] width 16 height 16
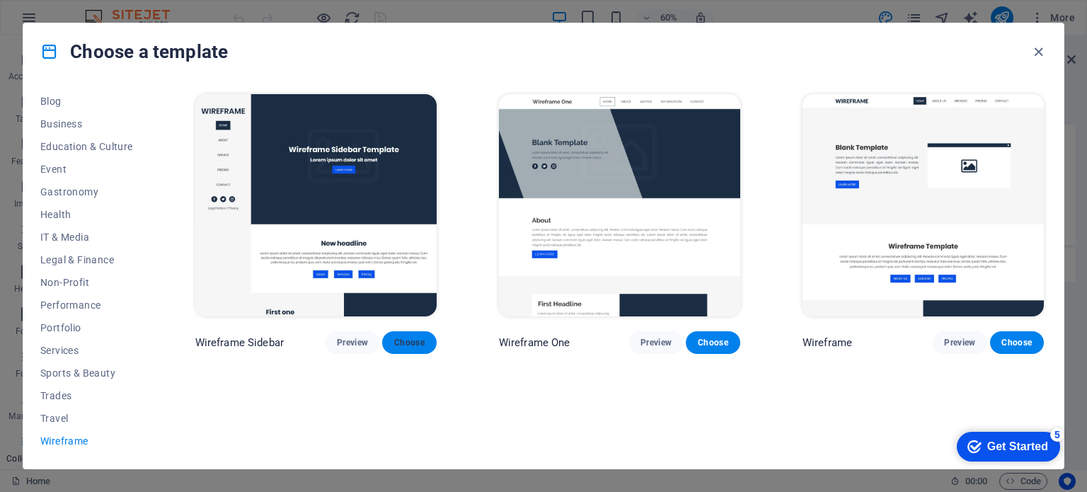
click at [422, 339] on span "Choose" at bounding box center [408, 342] width 31 height 11
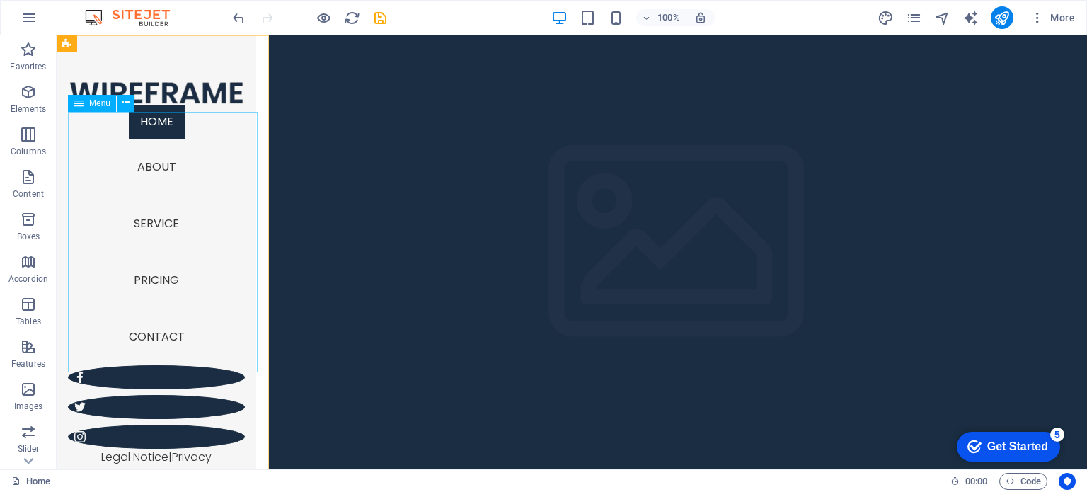
click at [152, 172] on nav "Home About Service Pricing Contact" at bounding box center [156, 235] width 177 height 260
click at [94, 103] on span "Menu" at bounding box center [99, 103] width 21 height 8
click at [125, 104] on icon at bounding box center [126, 103] width 8 height 15
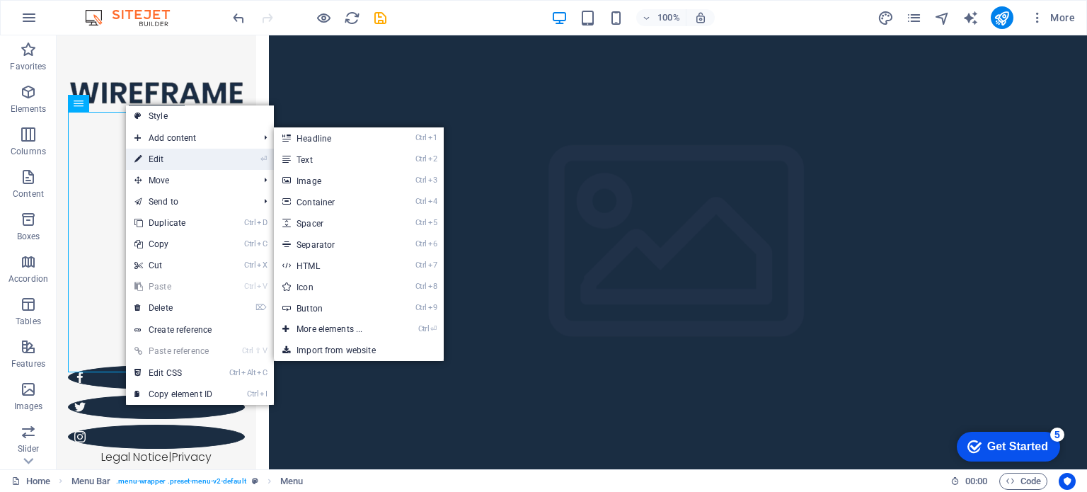
click at [161, 156] on link "⏎ Edit" at bounding box center [173, 159] width 95 height 21
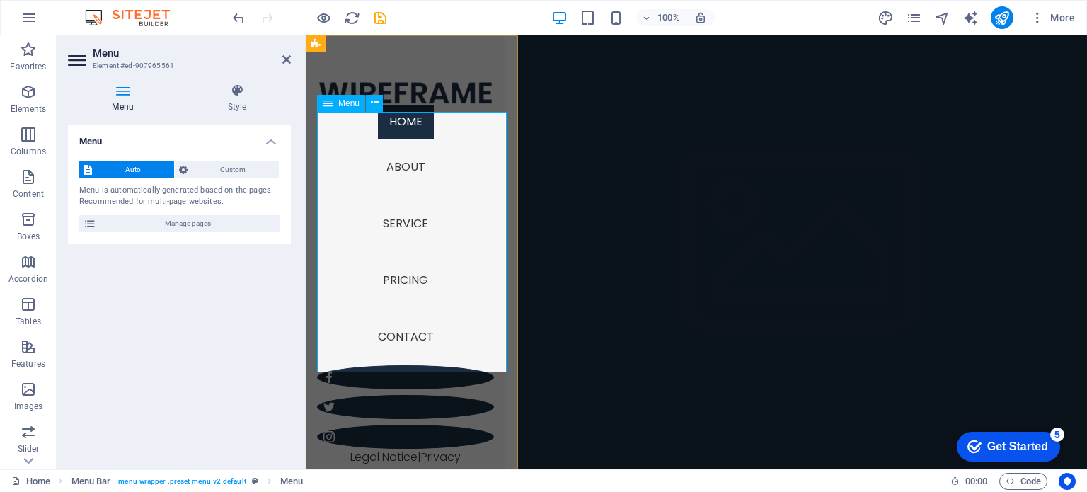
click at [417, 179] on nav "Home About Service Pricing Contact" at bounding box center [405, 235] width 177 height 260
click at [415, 172] on nav "Home About Service Pricing Contact" at bounding box center [405, 235] width 177 height 260
click at [219, 163] on span "Custom" at bounding box center [234, 169] width 84 height 17
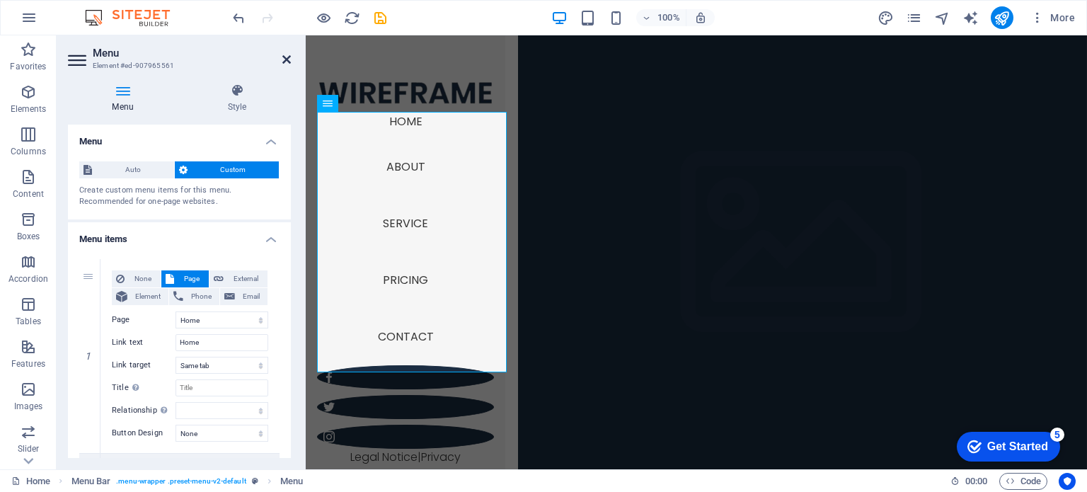
click at [289, 56] on icon at bounding box center [286, 59] width 8 height 11
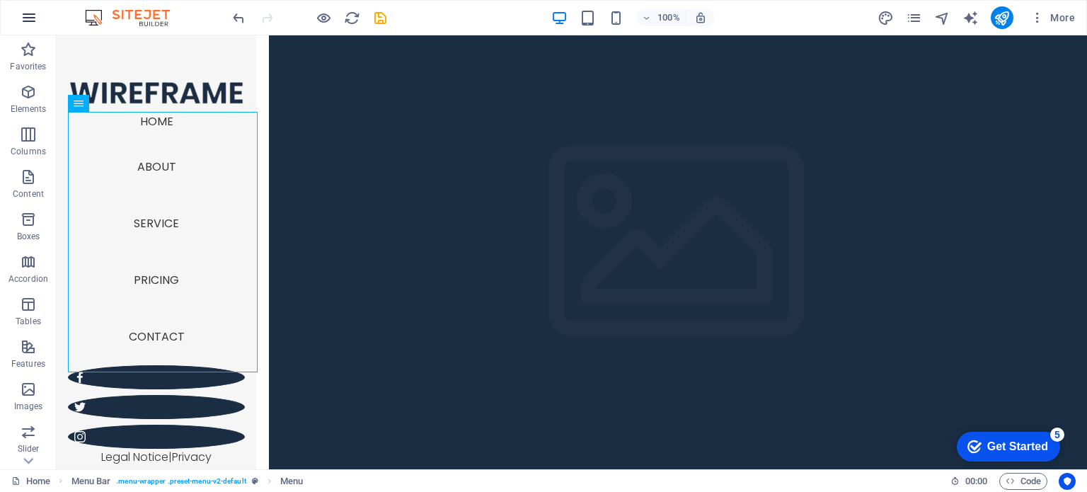
click at [27, 18] on icon "button" at bounding box center [29, 17] width 17 height 17
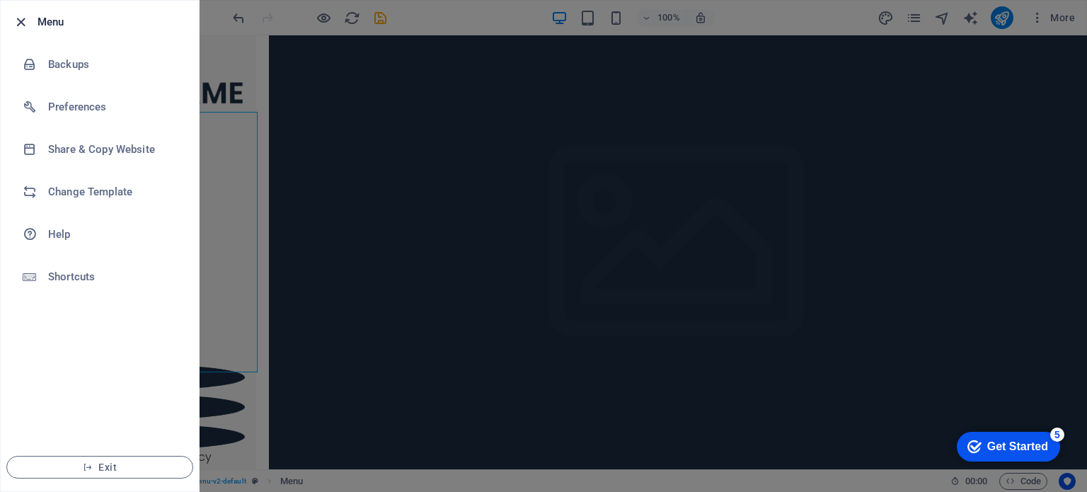
click at [22, 20] on icon "button" at bounding box center [21, 22] width 16 height 16
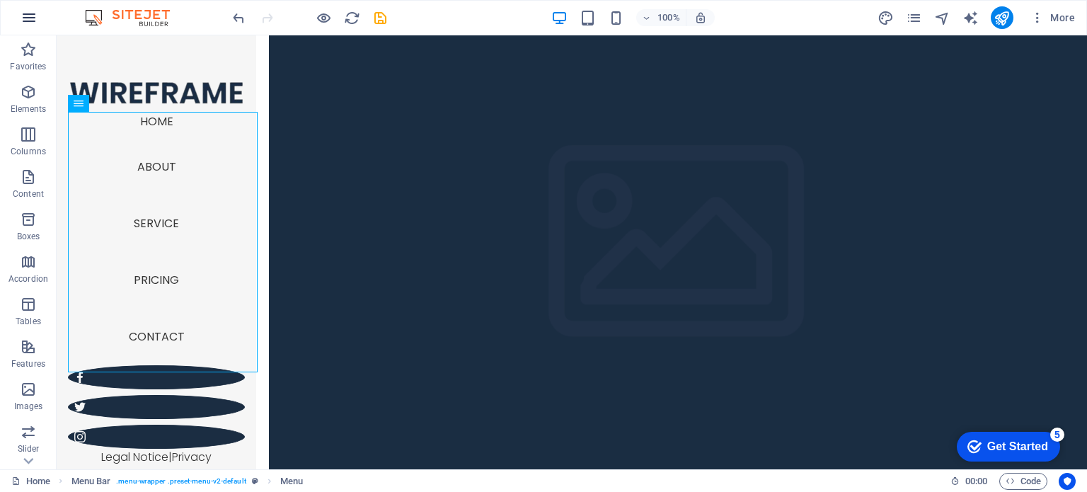
click at [24, 13] on icon "button" at bounding box center [29, 17] width 17 height 17
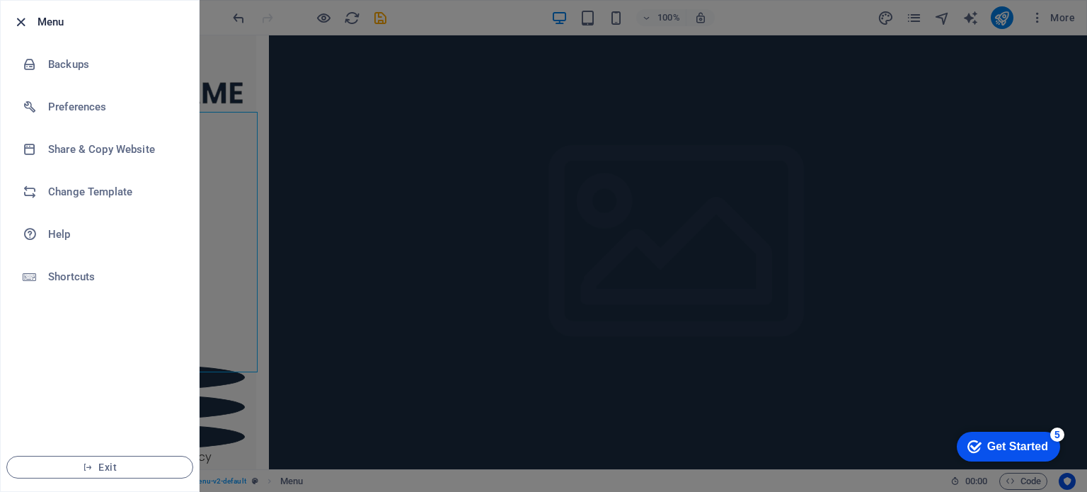
click at [25, 23] on icon "button" at bounding box center [21, 22] width 16 height 16
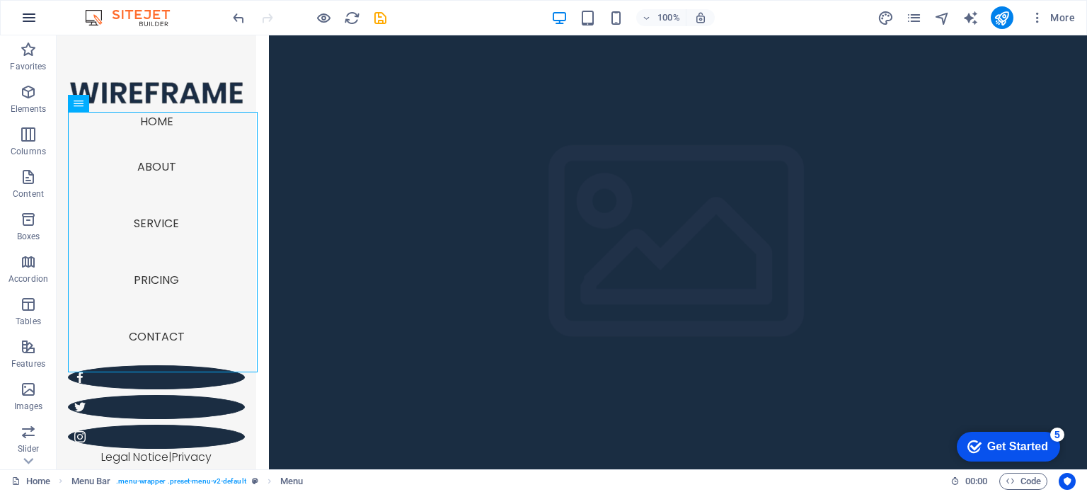
click at [23, 18] on icon "button" at bounding box center [29, 17] width 17 height 17
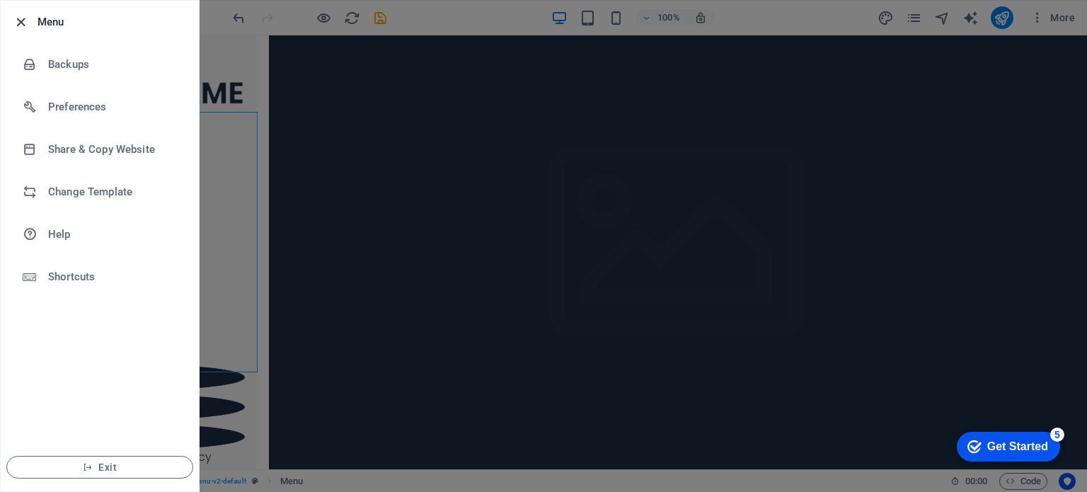
click at [23, 22] on icon "button" at bounding box center [21, 22] width 16 height 16
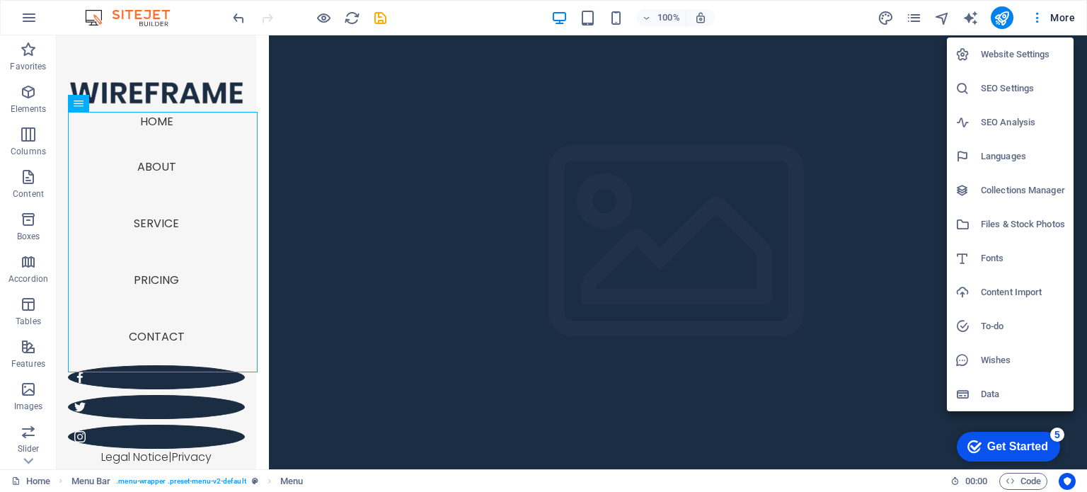
drag, startPoint x: 25, startPoint y: 0, endPoint x: 31, endPoint y: 55, distance: 55.6
click at [31, 55] on div at bounding box center [543, 246] width 1087 height 492
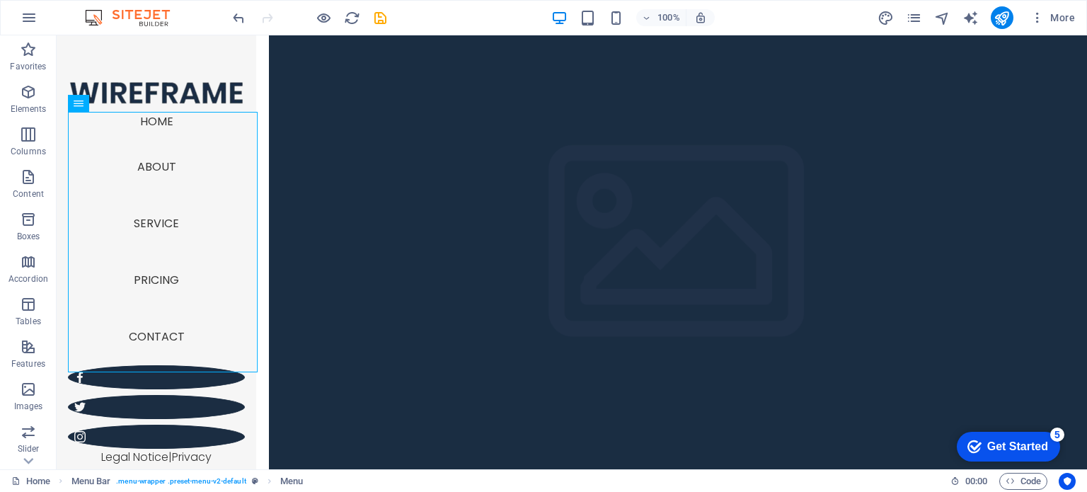
click at [25, 19] on icon "button" at bounding box center [29, 17] width 17 height 17
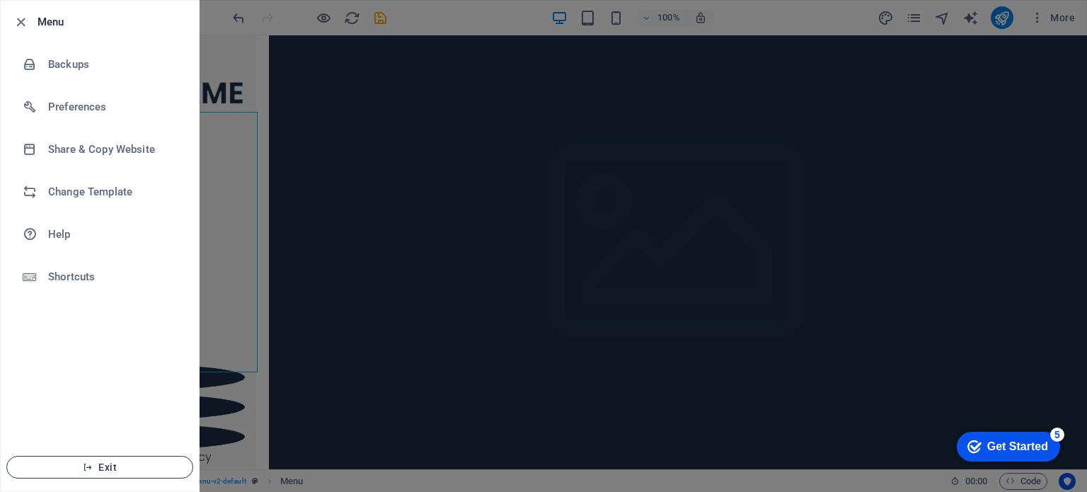
click at [99, 459] on button "Exit" at bounding box center [99, 467] width 187 height 23
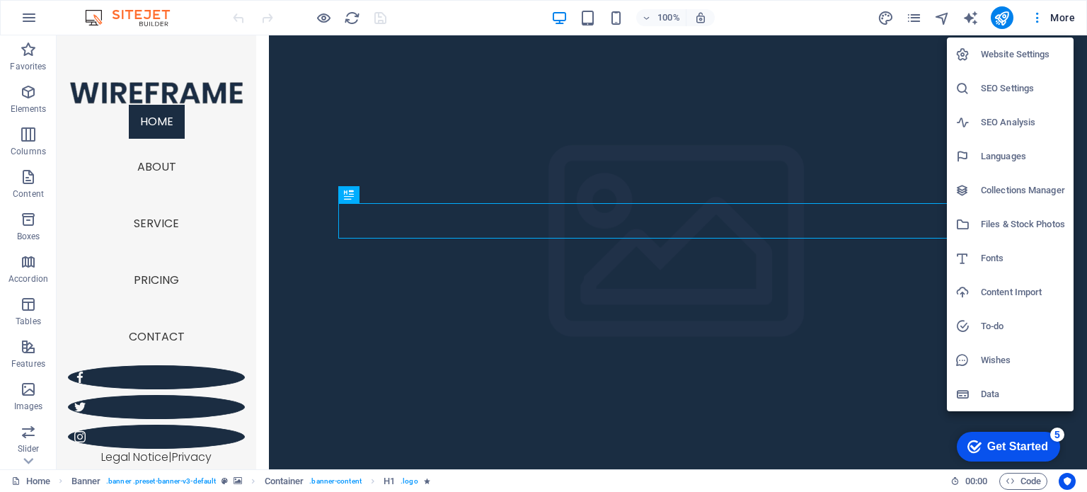
click at [984, 393] on h6 "Data" at bounding box center [1023, 394] width 84 height 17
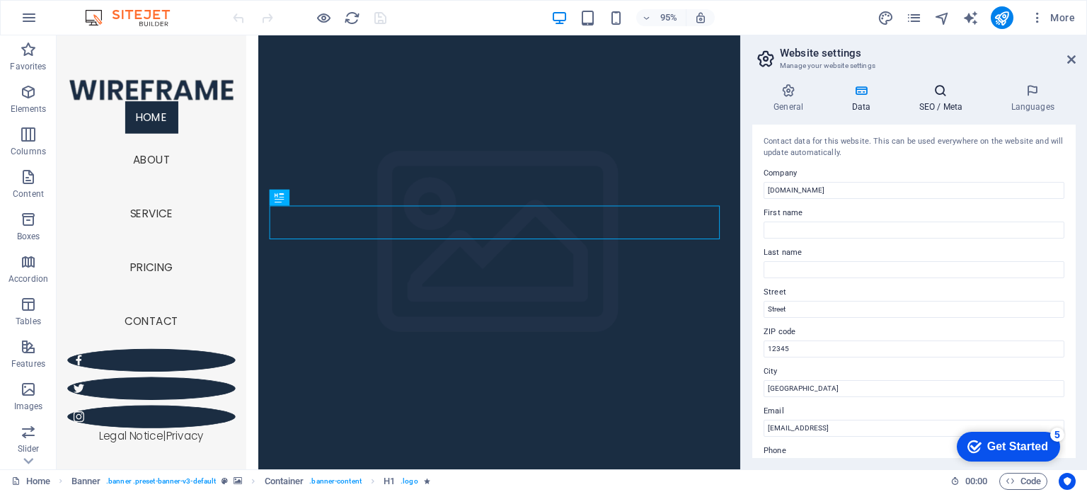
click at [946, 100] on h4 "SEO / Meta" at bounding box center [943, 99] width 92 height 30
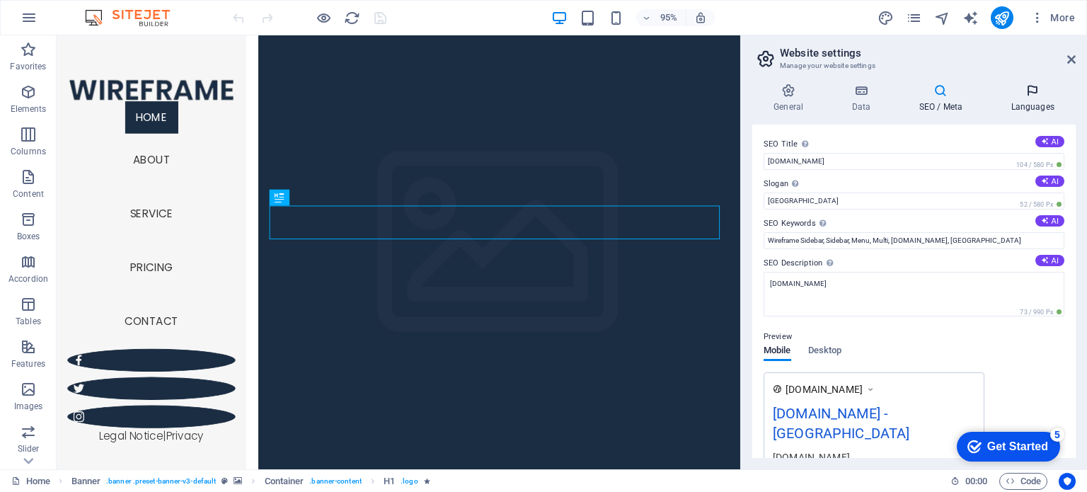
click at [1022, 103] on h4 "Languages" at bounding box center [1032, 99] width 86 height 30
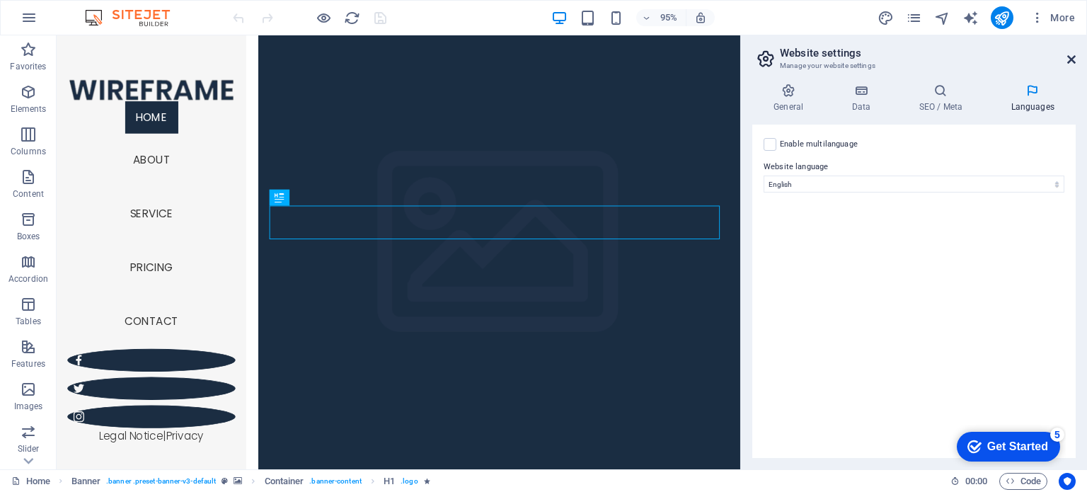
click at [1071, 58] on icon at bounding box center [1071, 59] width 8 height 11
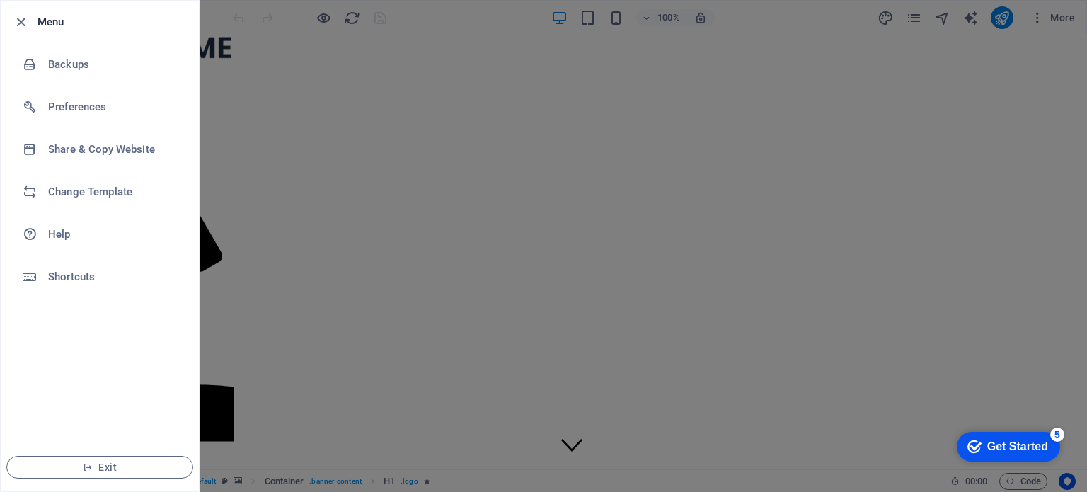
click at [408, 55] on div at bounding box center [543, 246] width 1087 height 492
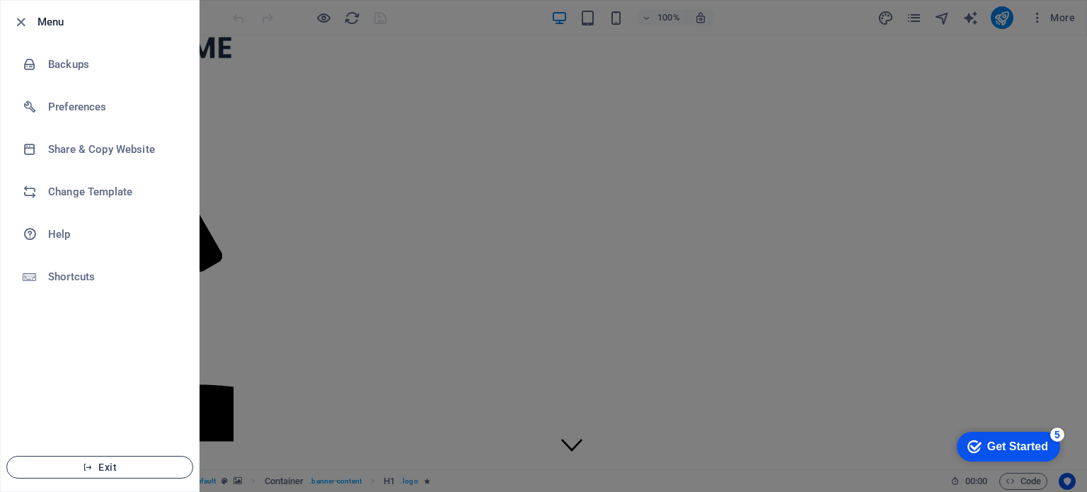
click at [85, 463] on icon "button" at bounding box center [88, 467] width 10 height 10
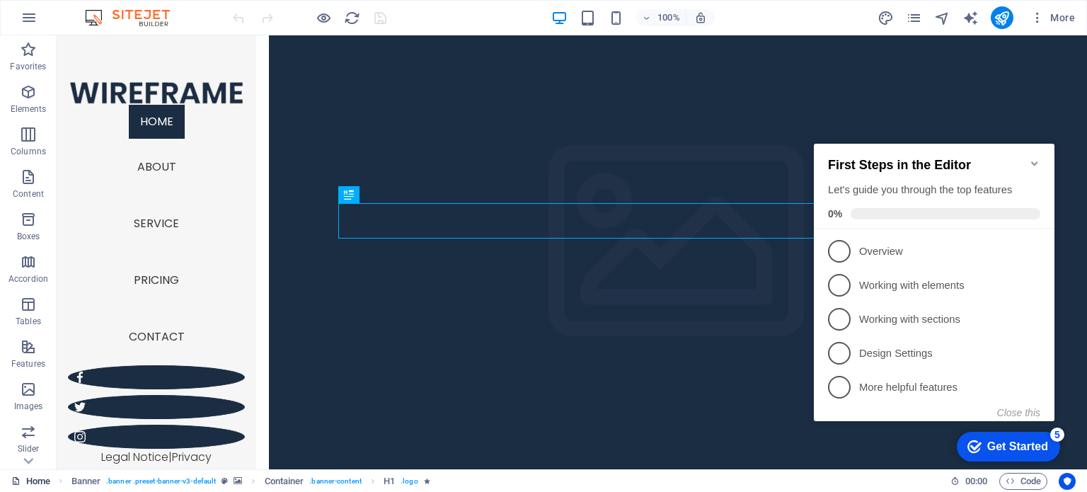
click at [24, 476] on link "Home" at bounding box center [30, 481] width 39 height 17
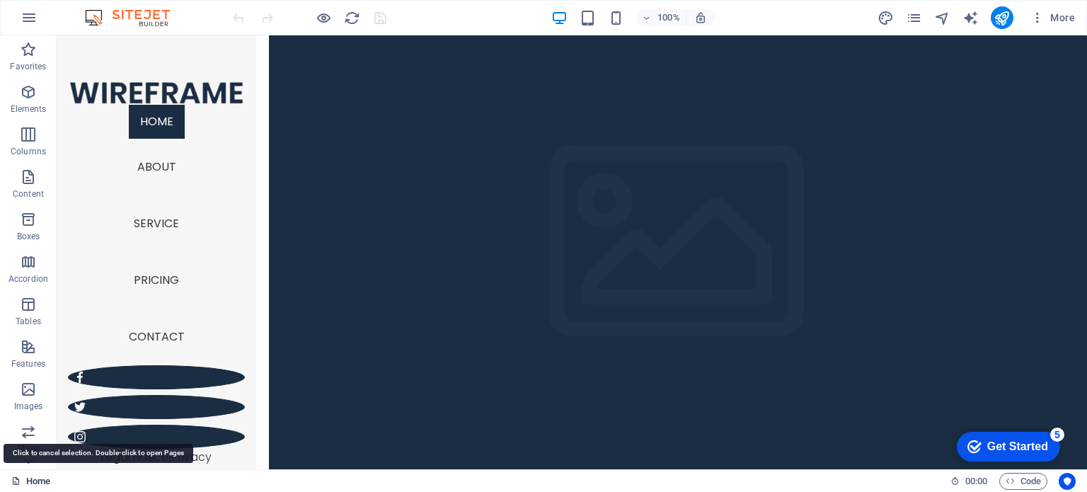
click at [28, 479] on link "Home" at bounding box center [30, 481] width 39 height 17
click at [35, 19] on icon "button" at bounding box center [29, 17] width 17 height 17
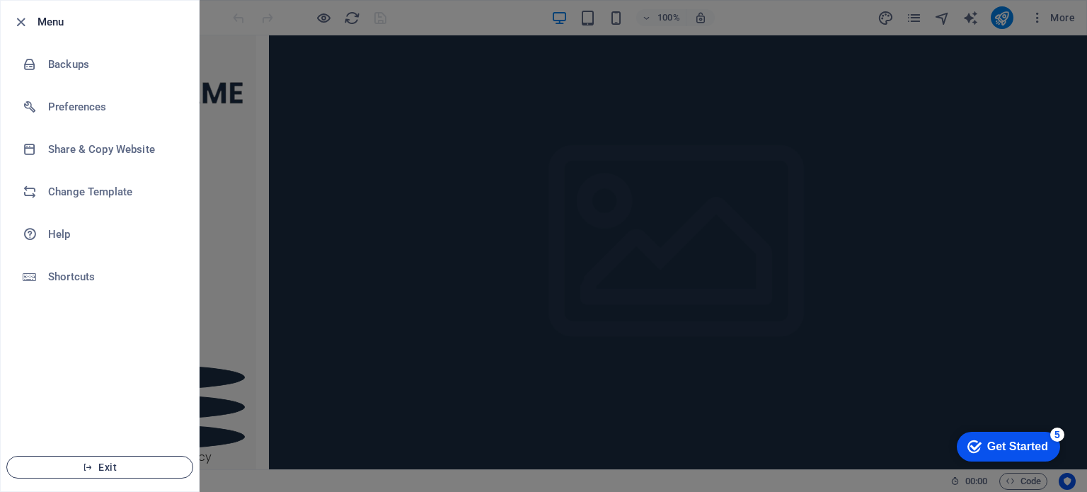
click at [96, 461] on span "Exit" at bounding box center [99, 466] width 163 height 11
click at [108, 466] on span "Exit" at bounding box center [99, 466] width 163 height 11
